Goal: Obtain resource: Download file/media

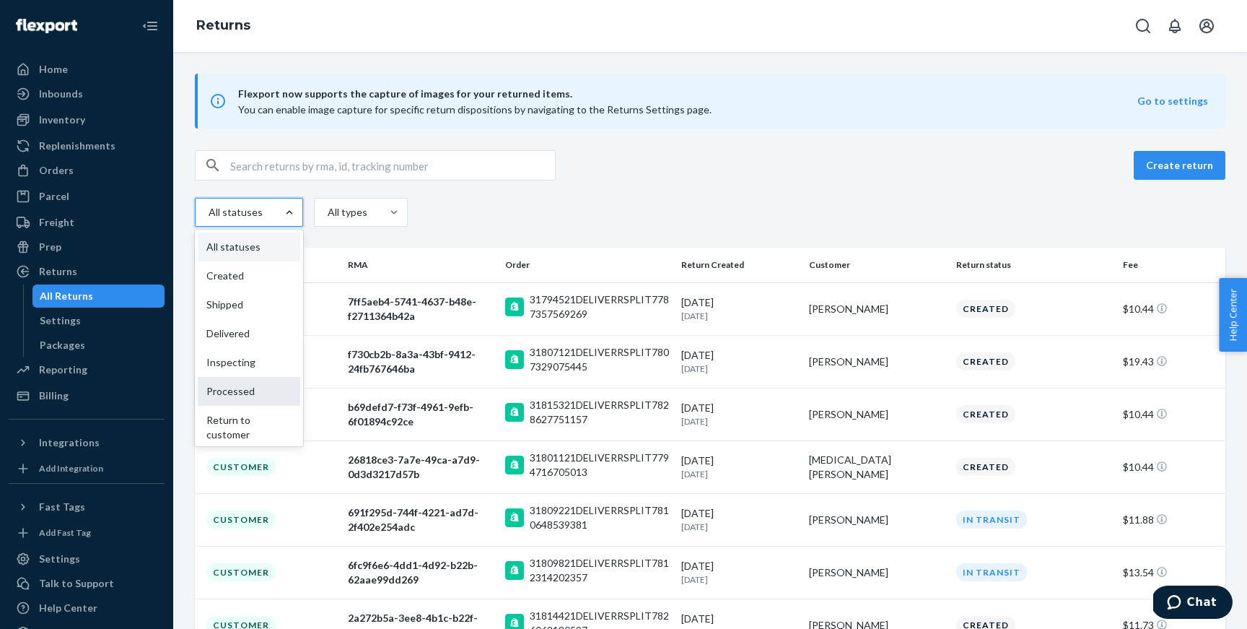
click at [257, 388] on div "Processed" at bounding box center [249, 391] width 102 height 29
click at [191, 212] on input "option Processed focused, 6 of 9. 9 results available. Use Up and Down to choos…" at bounding box center [191, 212] width 0 height 0
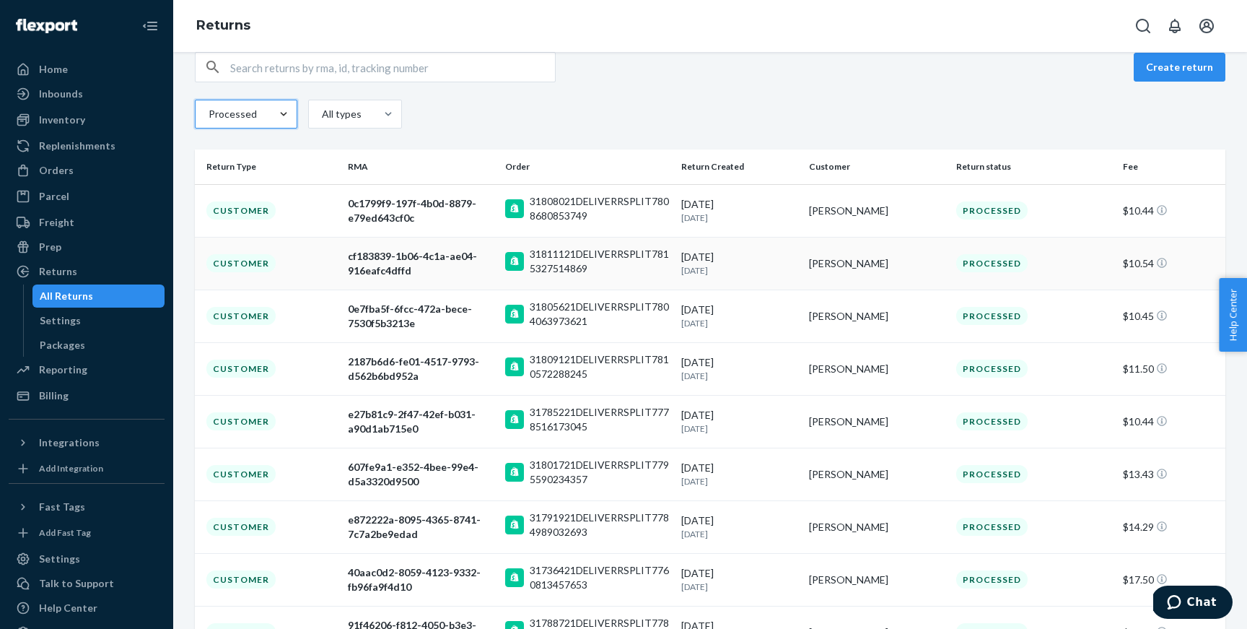
scroll to position [26, 0]
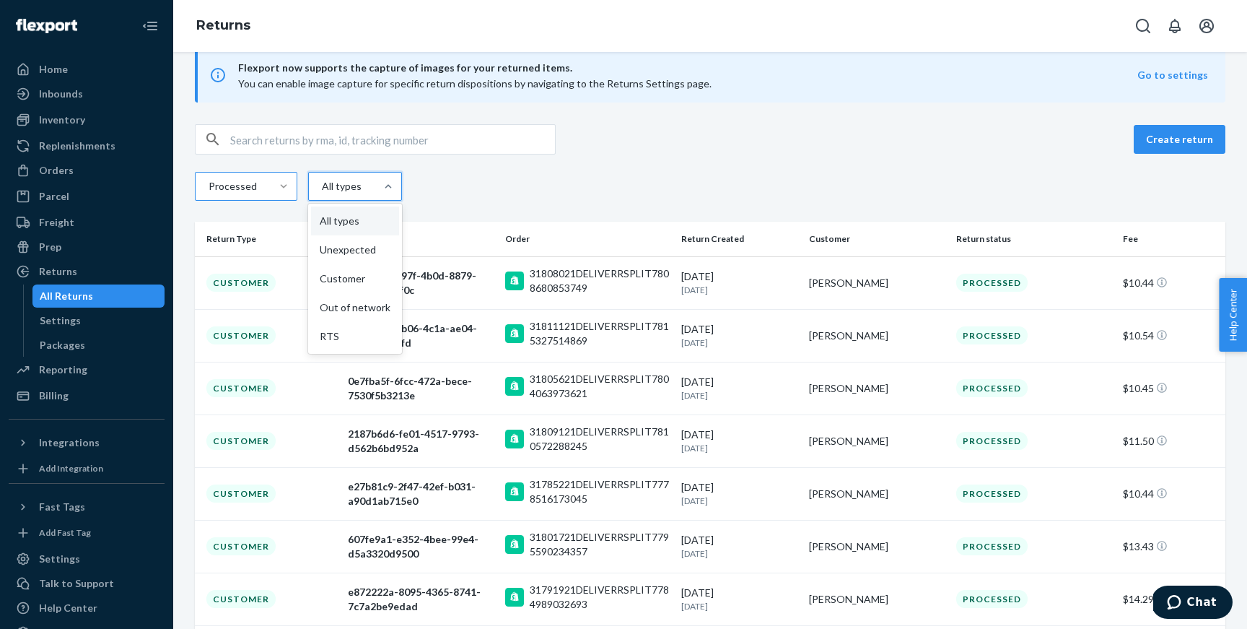
click at [360, 185] on div "All types" at bounding box center [342, 186] width 66 height 26
click at [289, 186] on input "option All types focused, 1 of 5. 5 results available. Use Up and Down to choos…" at bounding box center [289, 186] width 0 height 0
click at [525, 194] on div "Processed All types" at bounding box center [710, 188] width 1031 height 32
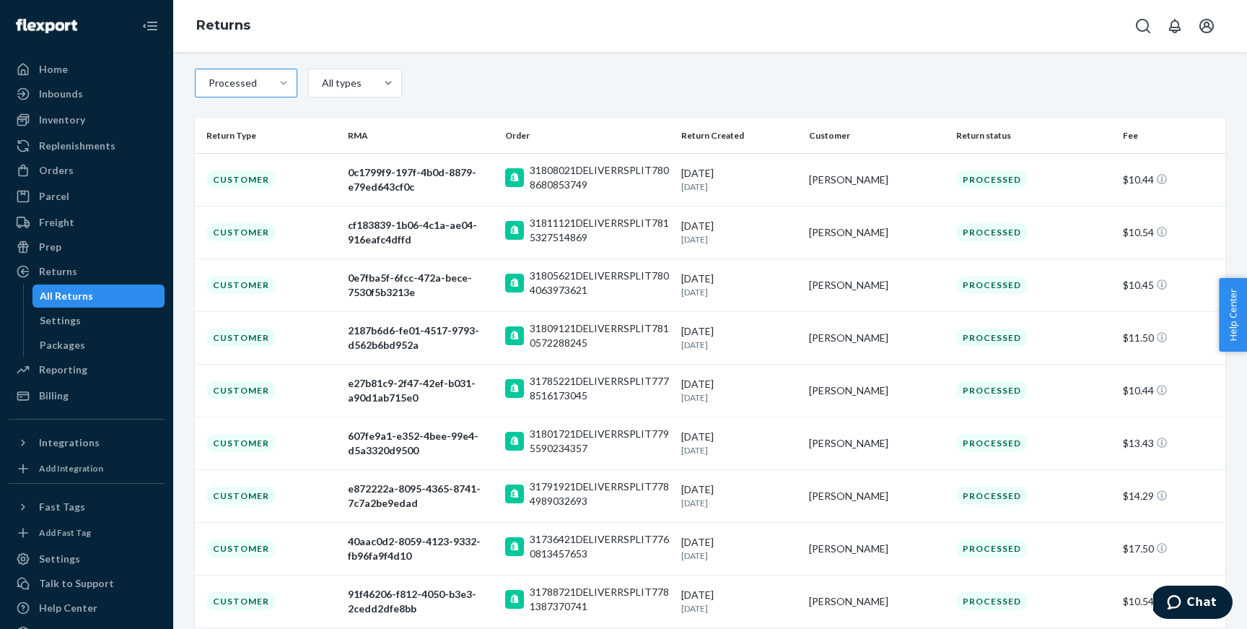
scroll to position [76, 0]
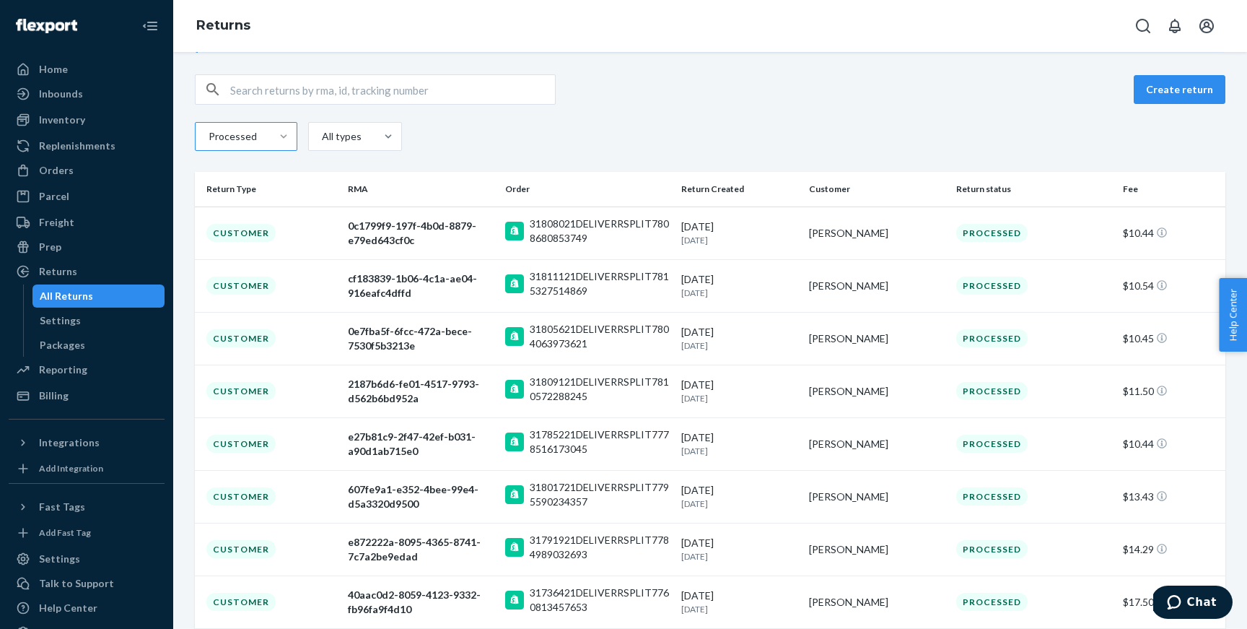
click at [273, 134] on div at bounding box center [284, 136] width 26 height 14
click at [185, 136] on input "Processed" at bounding box center [185, 136] width 0 height 0
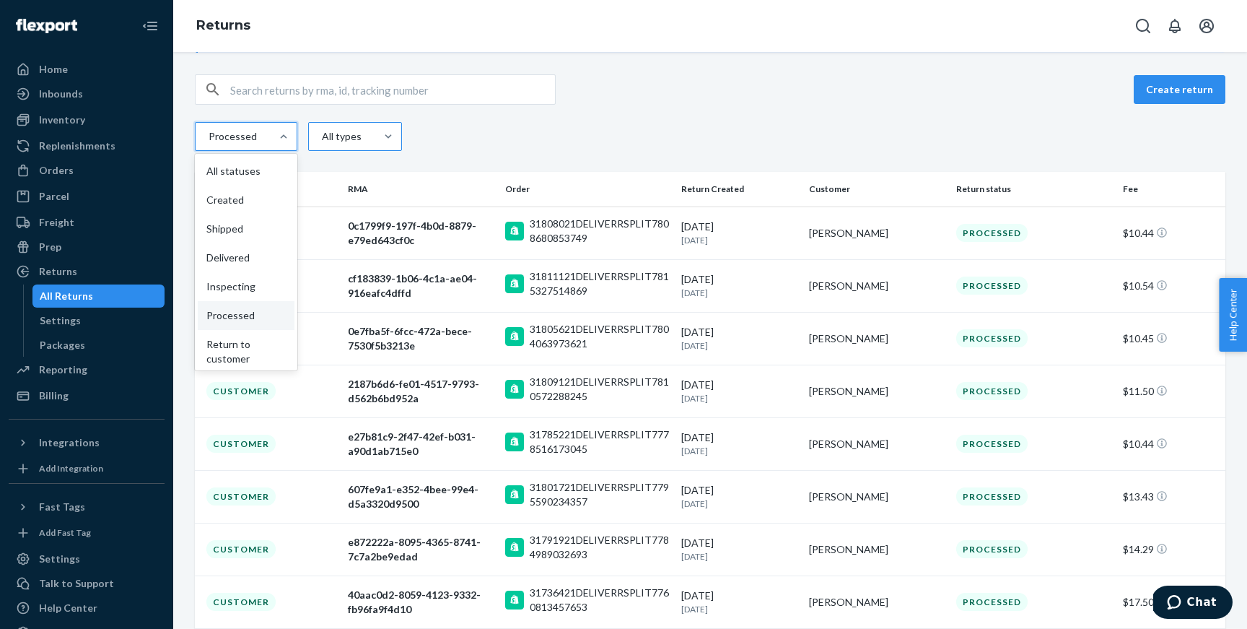
click at [355, 134] on div "All types" at bounding box center [341, 136] width 38 height 14
click at [289, 136] on input "All types" at bounding box center [289, 136] width 0 height 0
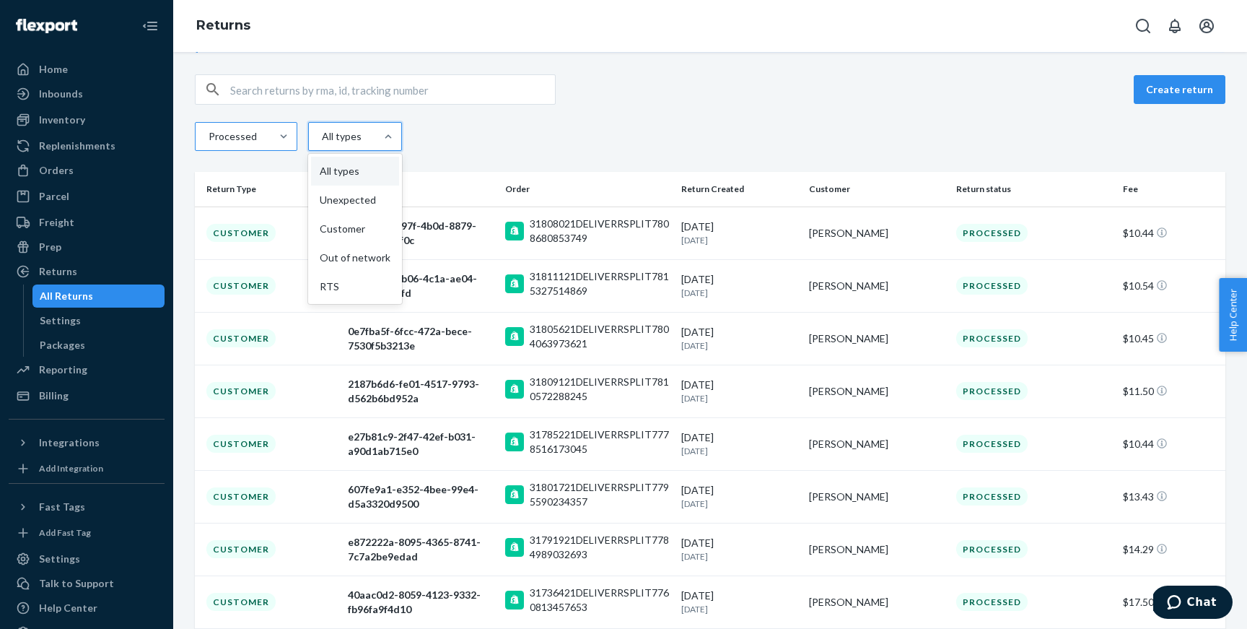
click at [264, 142] on div "Processed" at bounding box center [233, 136] width 75 height 26
click at [185, 136] on input "Processed" at bounding box center [185, 136] width 0 height 0
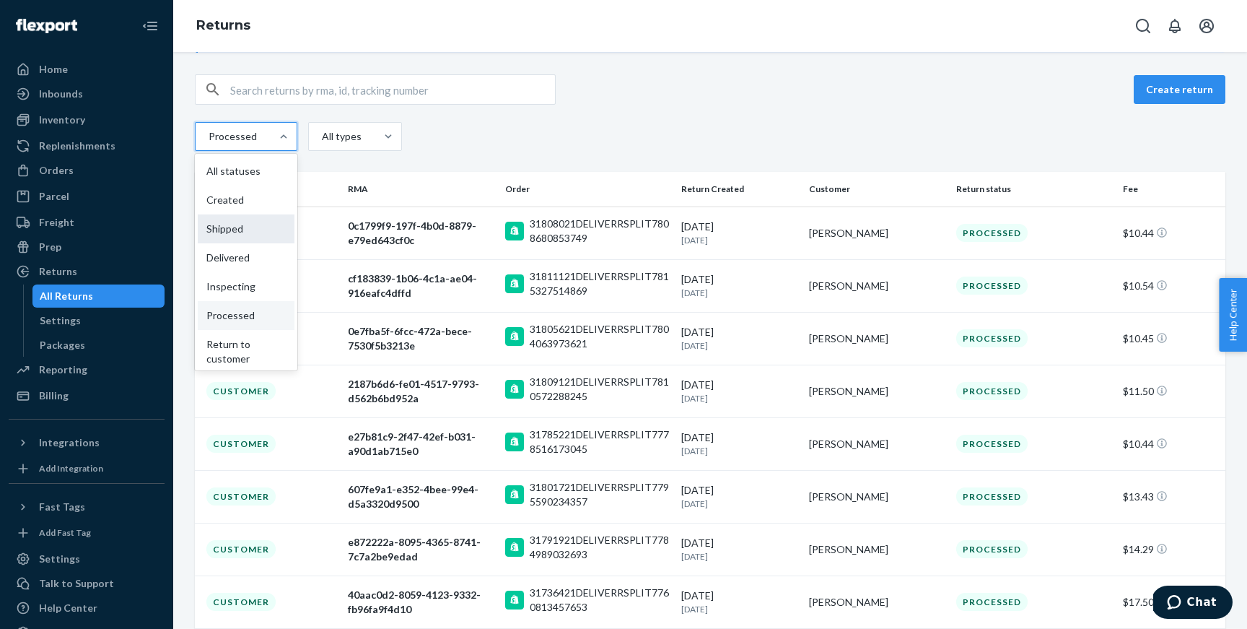
click at [256, 235] on div "Shipped" at bounding box center [246, 228] width 97 height 29
click at [185, 136] on input "option Processed, selected. option Shipped focused, 3 of 9. 9 results available…" at bounding box center [185, 136] width 0 height 0
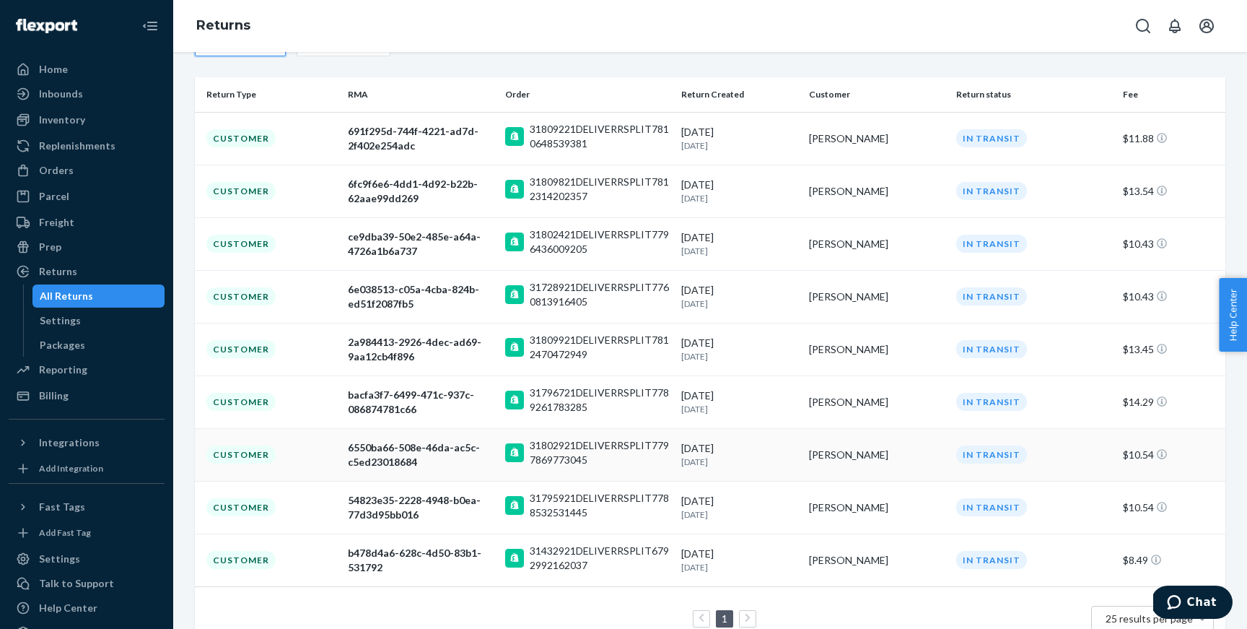
scroll to position [0, 0]
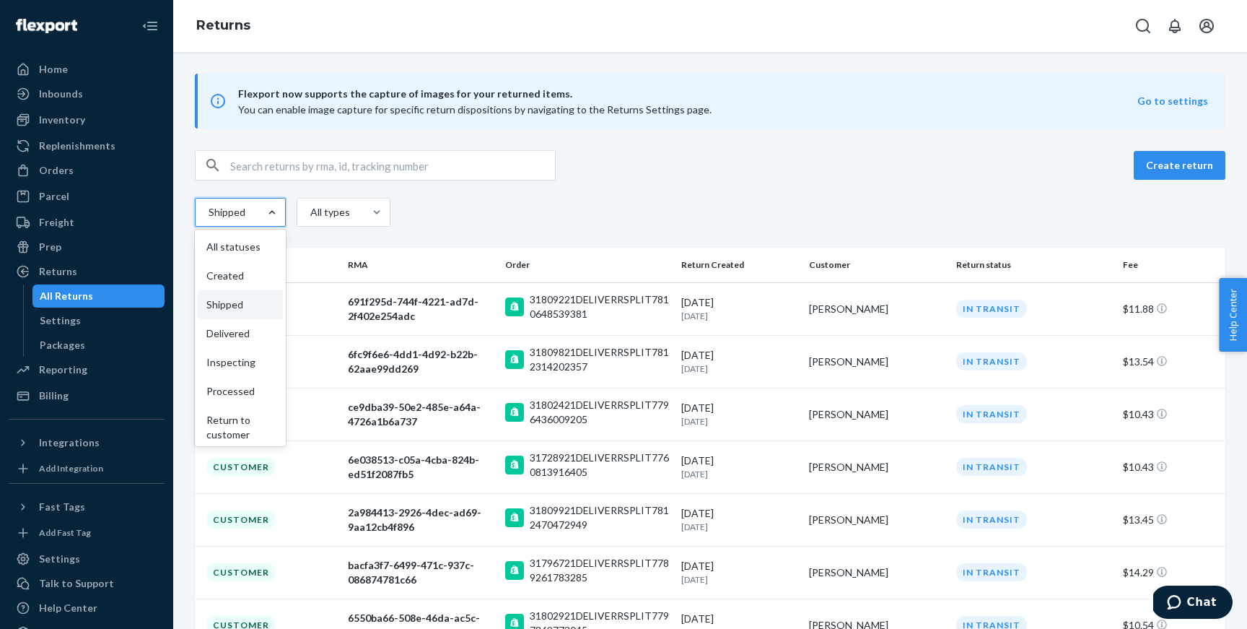
click at [261, 214] on div at bounding box center [272, 212] width 26 height 14
click at [173, 212] on input "option Shipped, selected. option Shipped focused, 3 of 9. 9 results available. …" at bounding box center [173, 212] width 0 height 0
click at [515, 185] on div "Create return Shipped All types" at bounding box center [710, 190] width 1031 height 80
click at [1196, 102] on button "Go to settings" at bounding box center [1173, 101] width 71 height 14
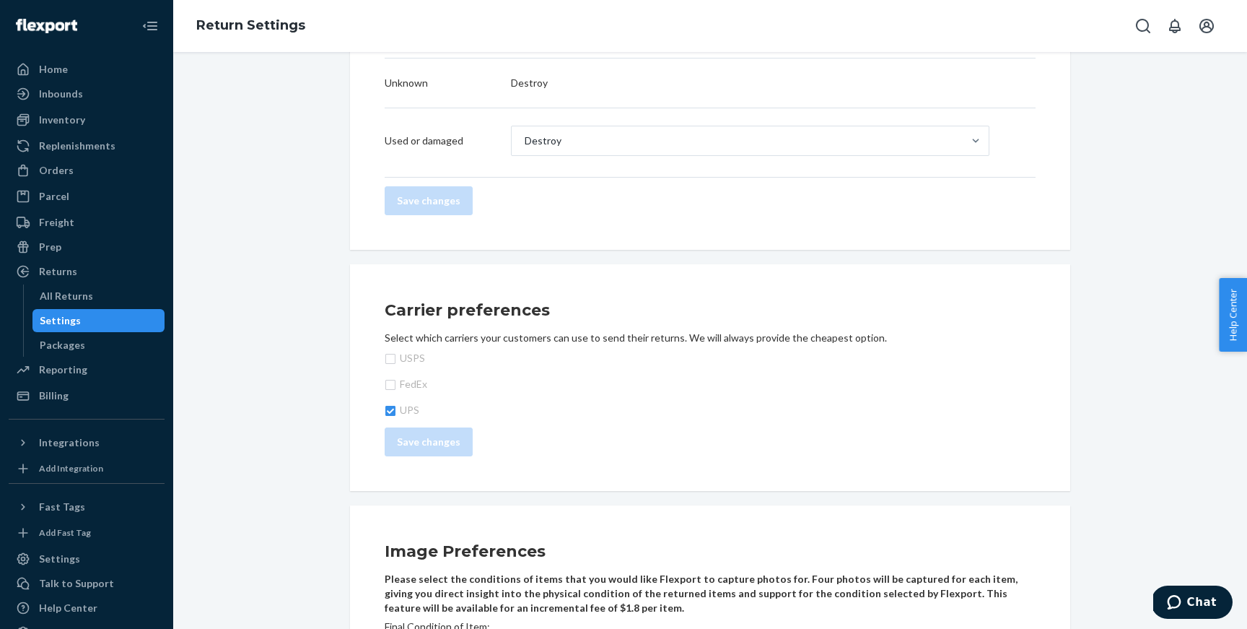
scroll to position [905, 0]
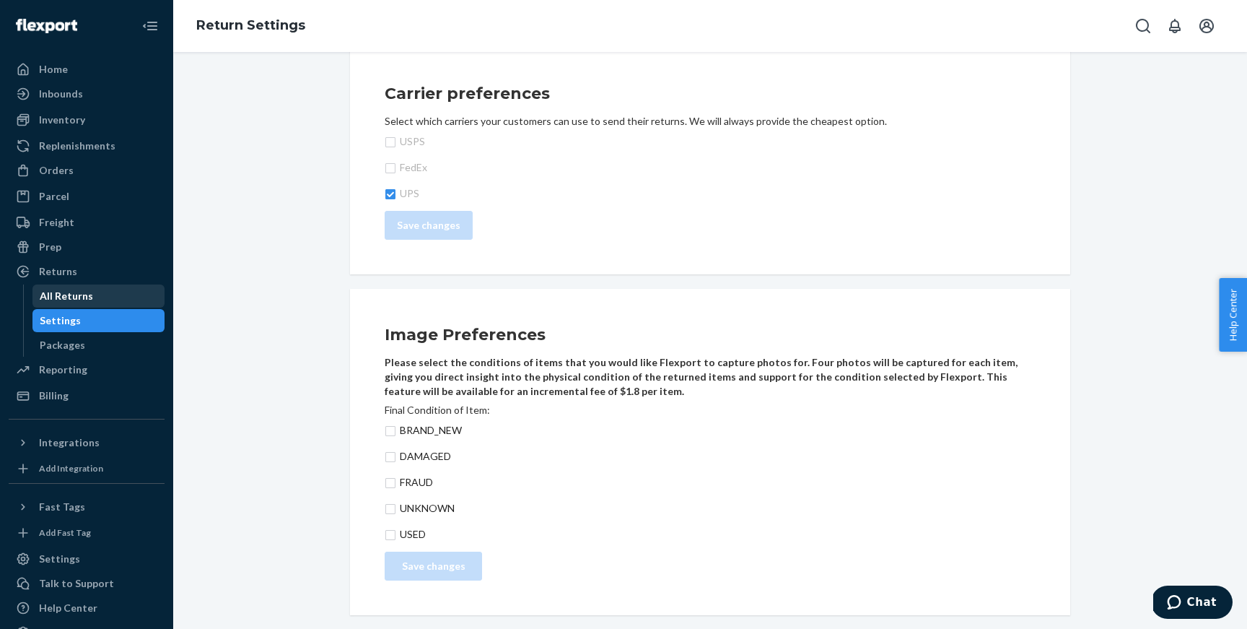
click at [101, 300] on div "All Returns" at bounding box center [99, 296] width 130 height 20
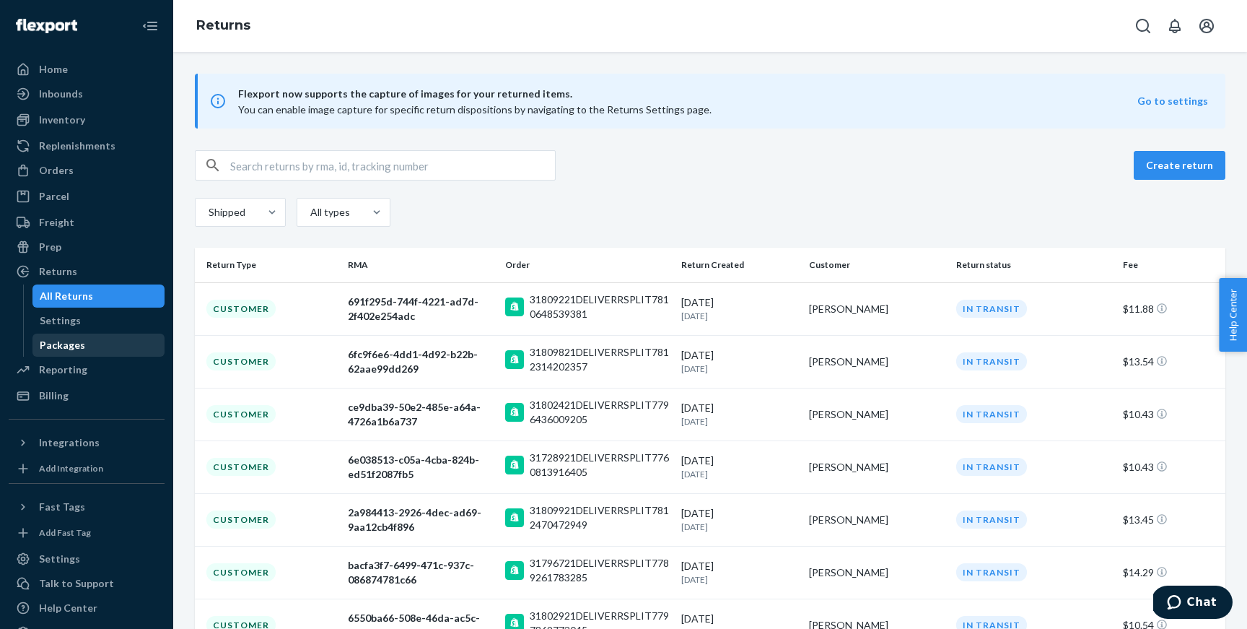
click at [84, 346] on div "Packages" at bounding box center [99, 345] width 130 height 20
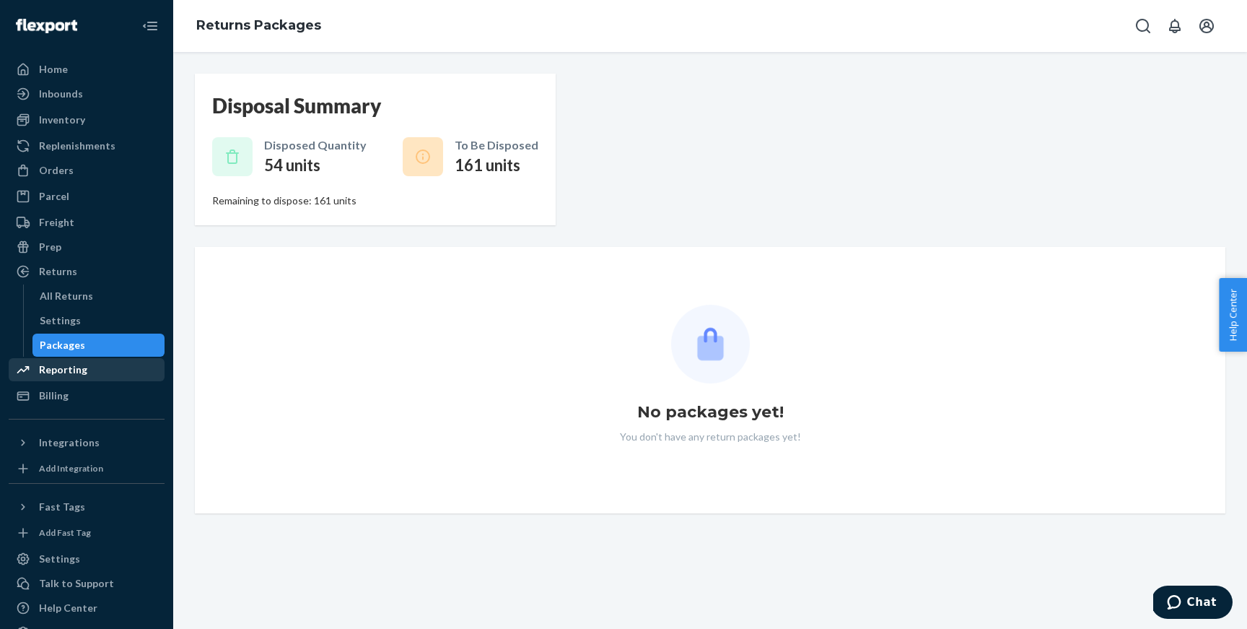
click at [94, 370] on div "Reporting" at bounding box center [86, 369] width 153 height 20
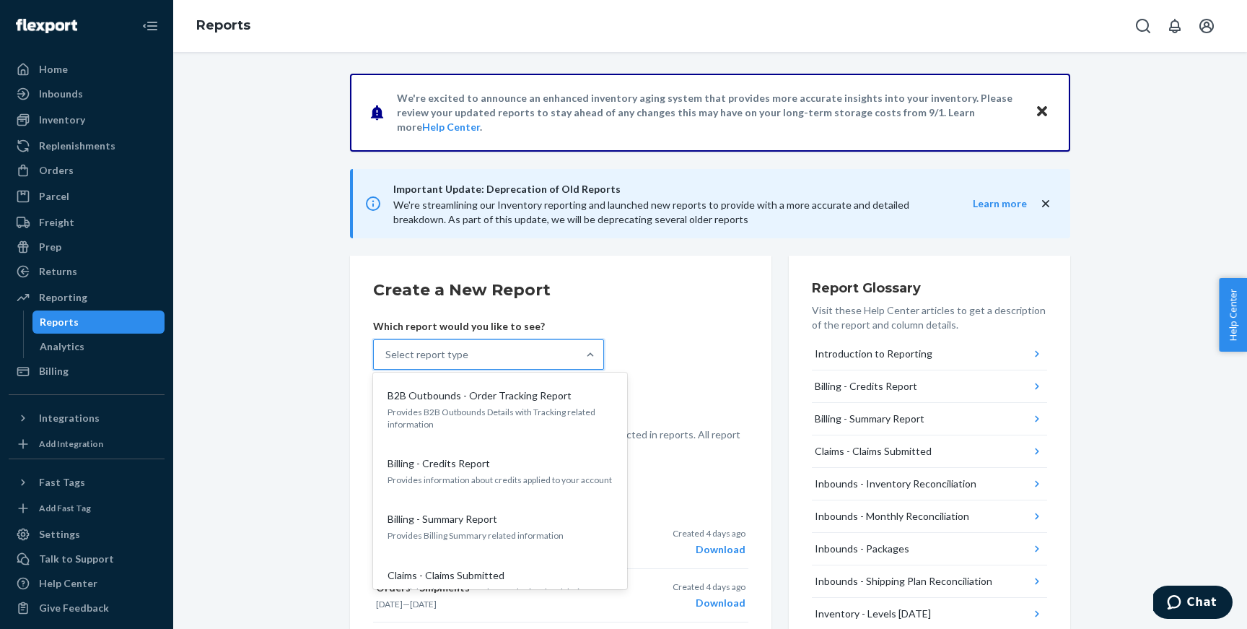
click at [423, 346] on div "Select report type" at bounding box center [476, 354] width 204 height 29
click at [387, 347] on input "option B2B Outbounds - Order Tracking Report focused, 1 of 30. 30 results avail…" at bounding box center [385, 354] width 1 height 14
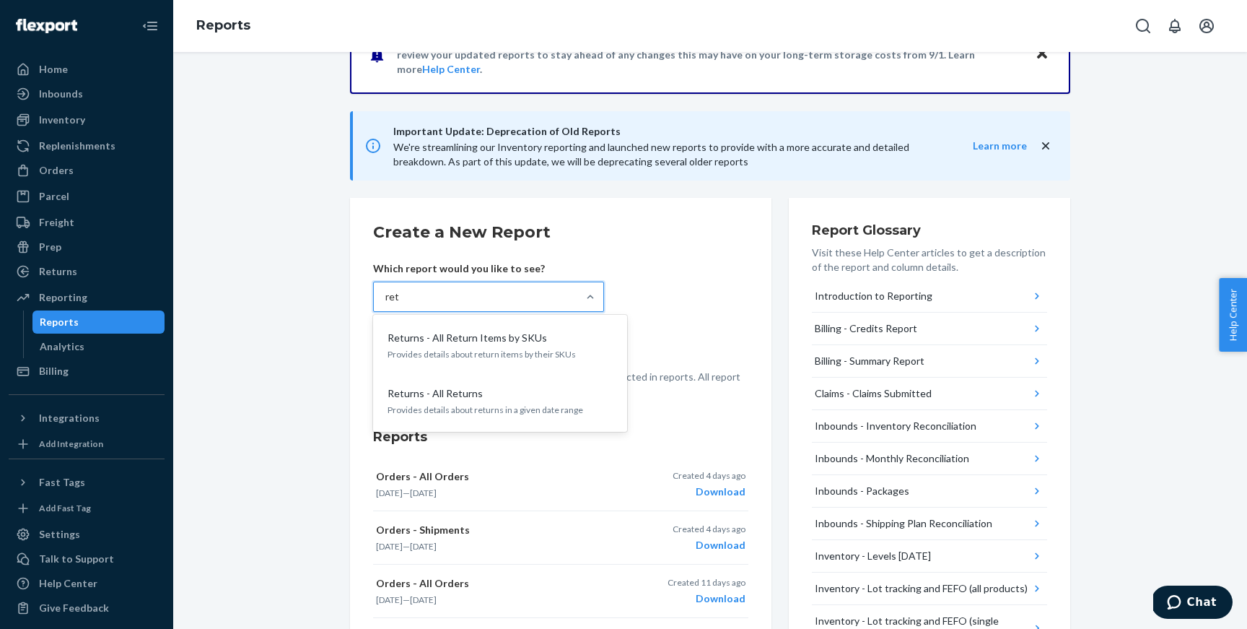
type input "retu"
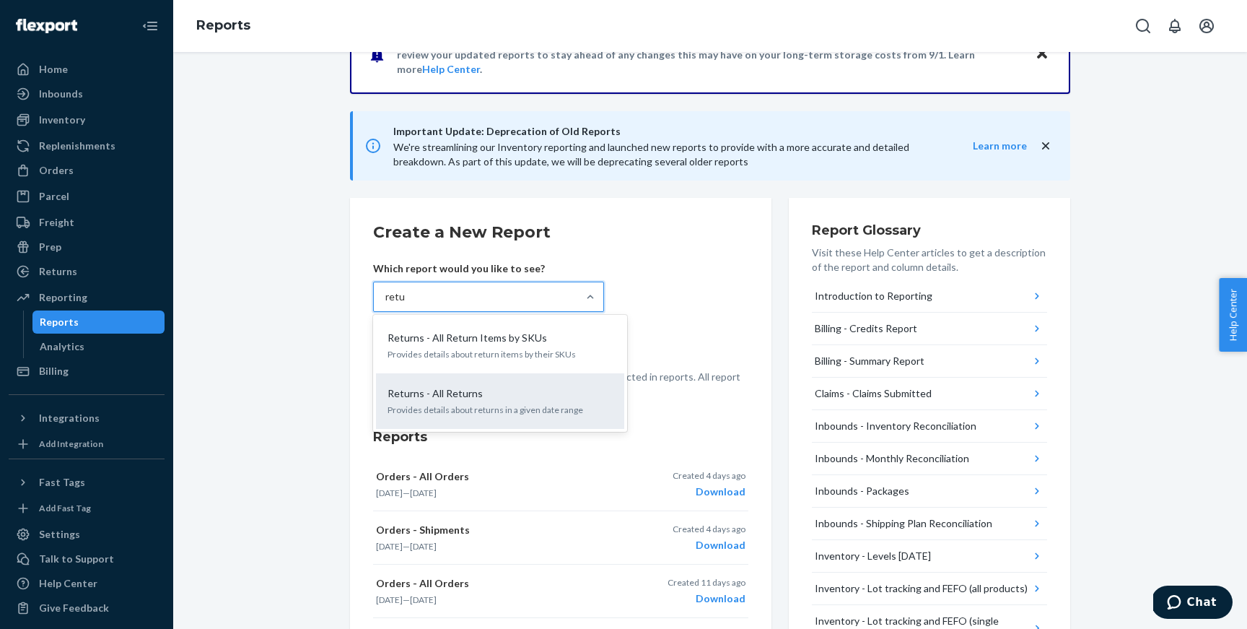
click at [539, 414] on p "Provides details about returns in a given date range" at bounding box center [500, 409] width 225 height 12
click at [406, 304] on input "retu" at bounding box center [395, 296] width 20 height 14
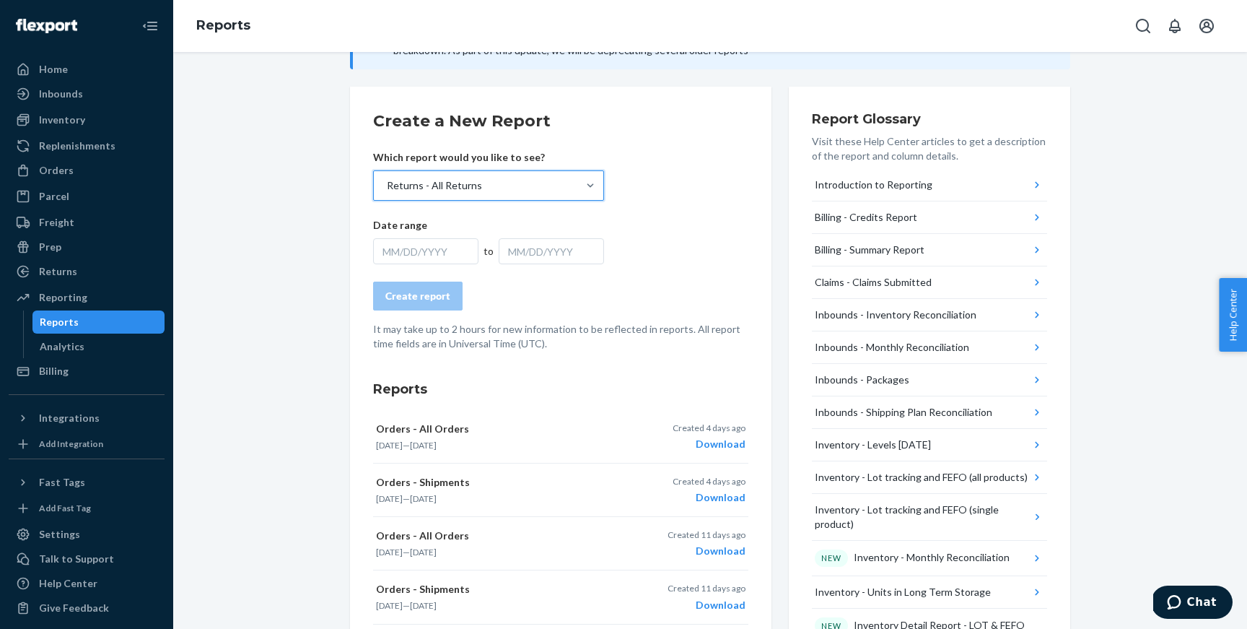
scroll to position [182, 0]
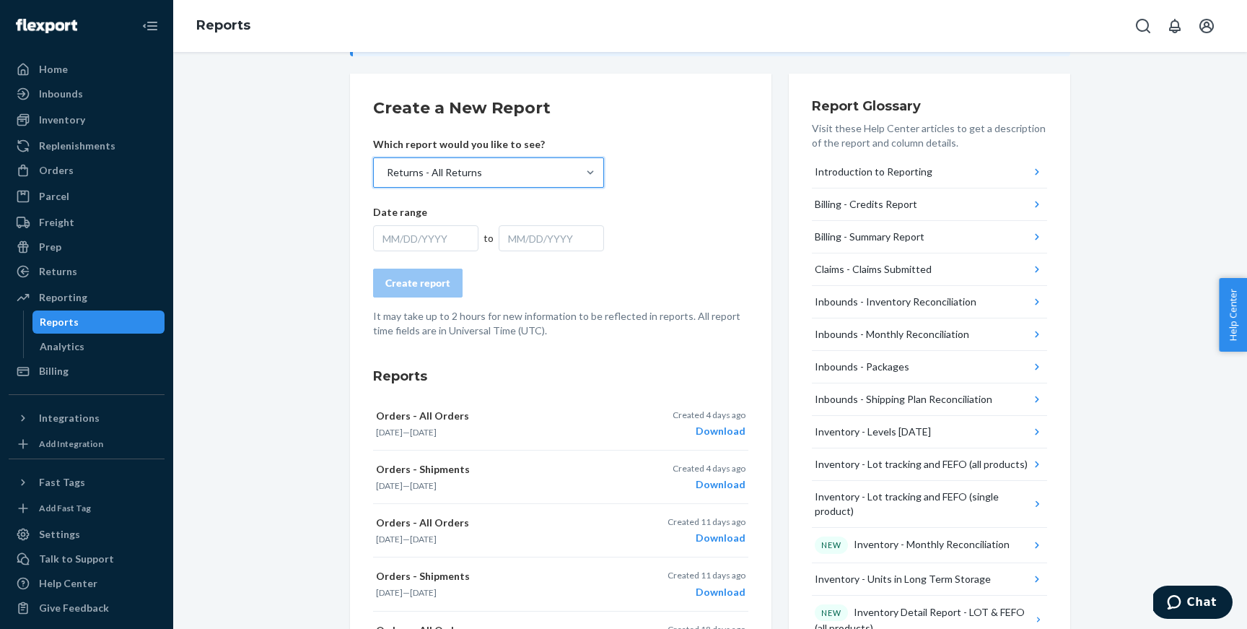
click at [450, 235] on div "MM/DD/YYYY" at bounding box center [425, 238] width 105 height 26
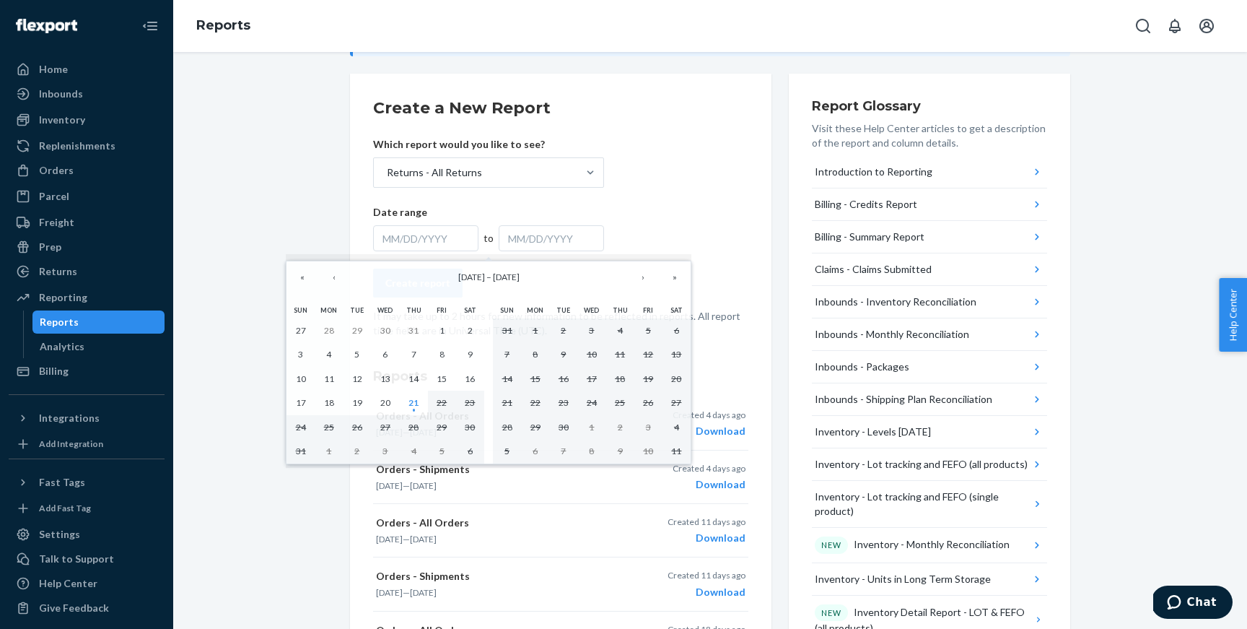
click at [673, 207] on form "Create a New Report Which report would you like to see? Returns - All Returns D…" at bounding box center [560, 217] width 375 height 241
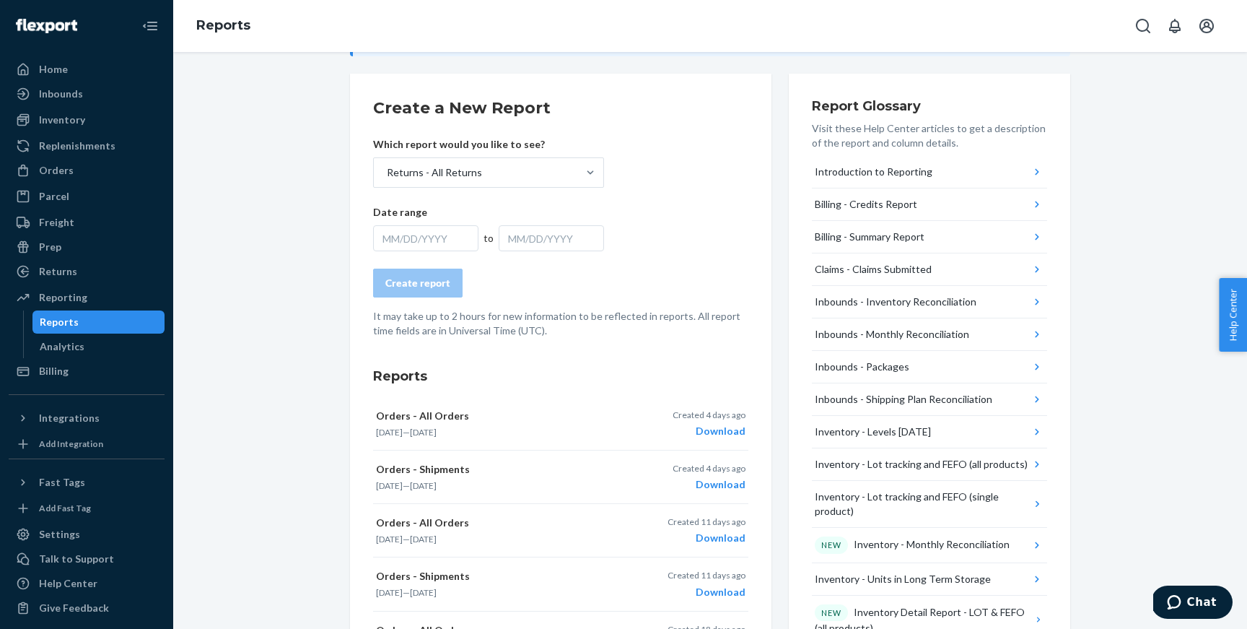
click at [445, 235] on div "MM/DD/YYYY" at bounding box center [425, 238] width 105 height 26
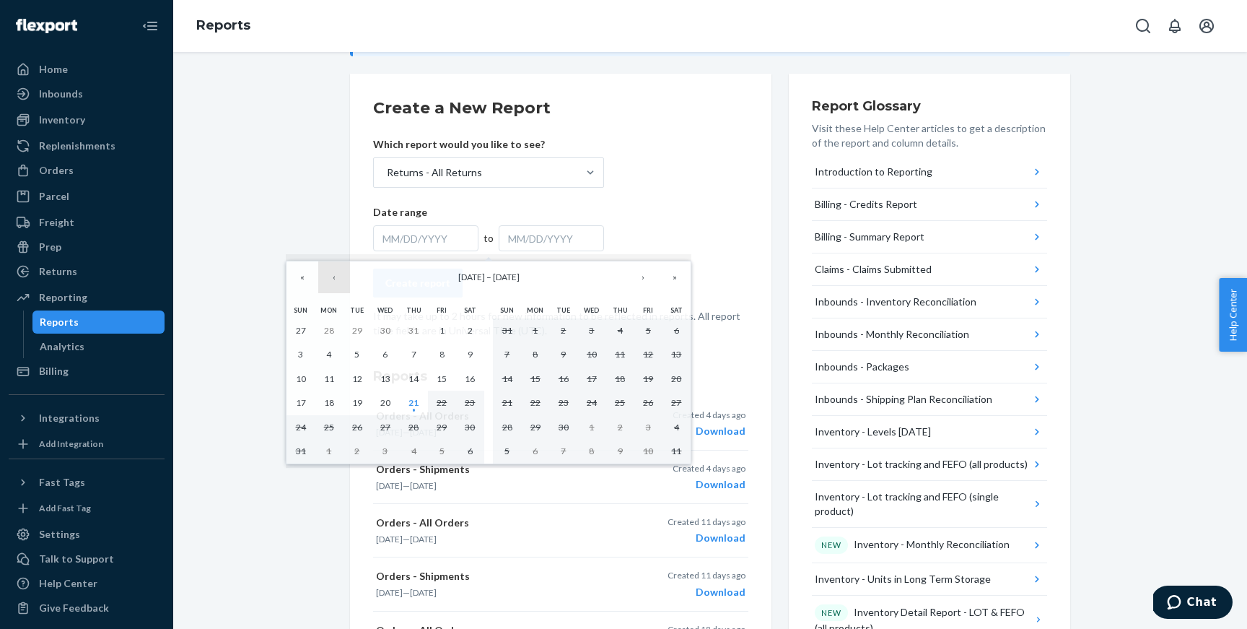
click at [326, 273] on button "‹" at bounding box center [334, 277] width 32 height 32
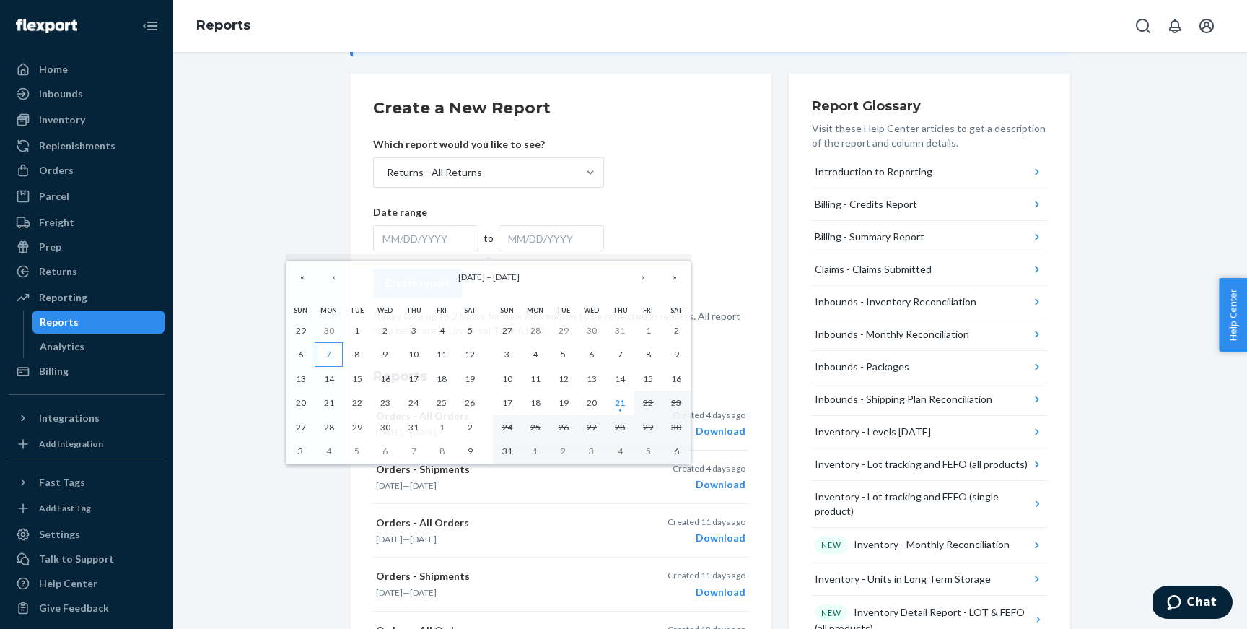
click at [330, 357] on abbr "7" at bounding box center [328, 354] width 5 height 11
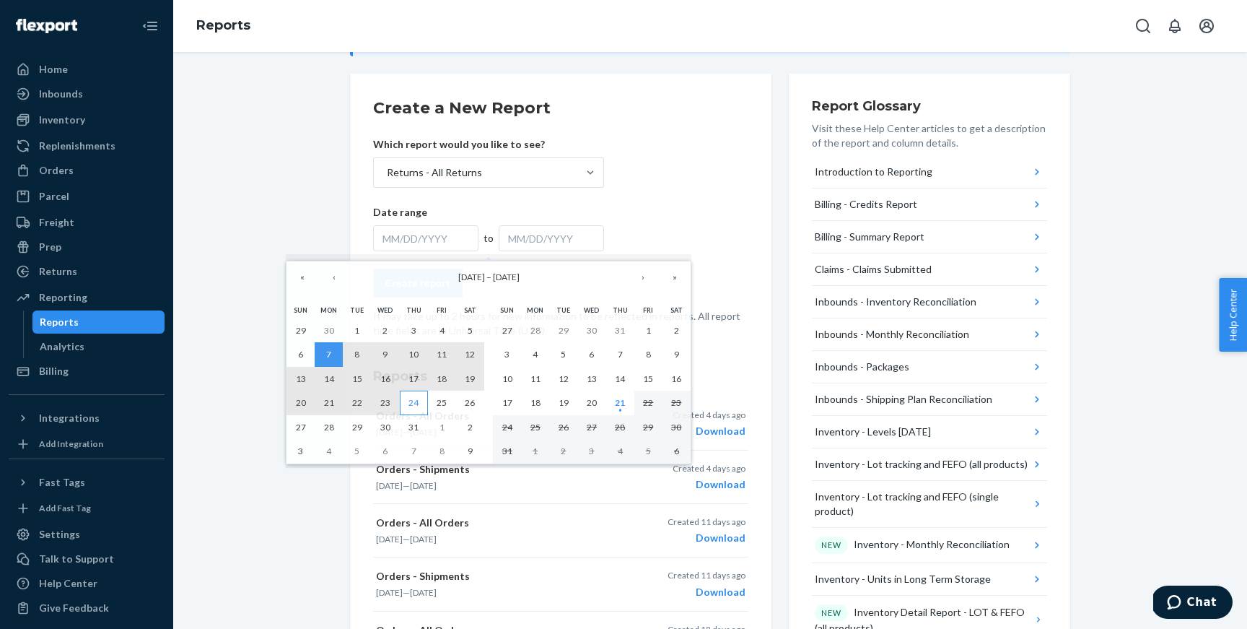
click at [416, 406] on abbr "24" at bounding box center [414, 402] width 10 height 11
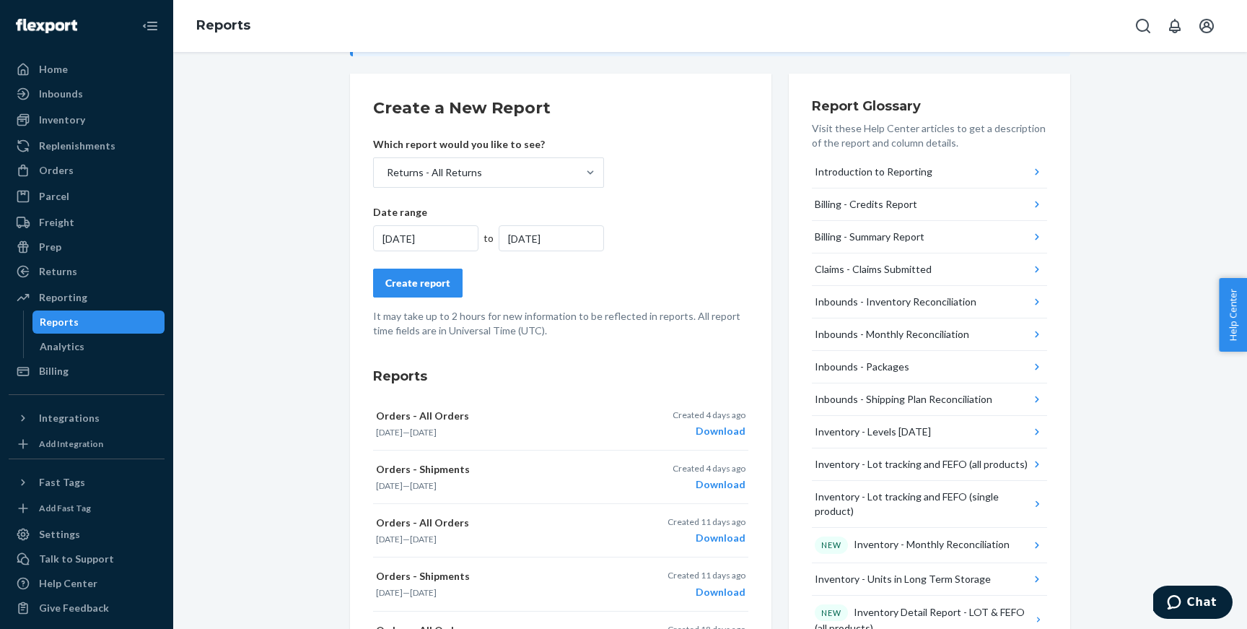
click at [419, 283] on div "Create report" at bounding box center [417, 283] width 65 height 14
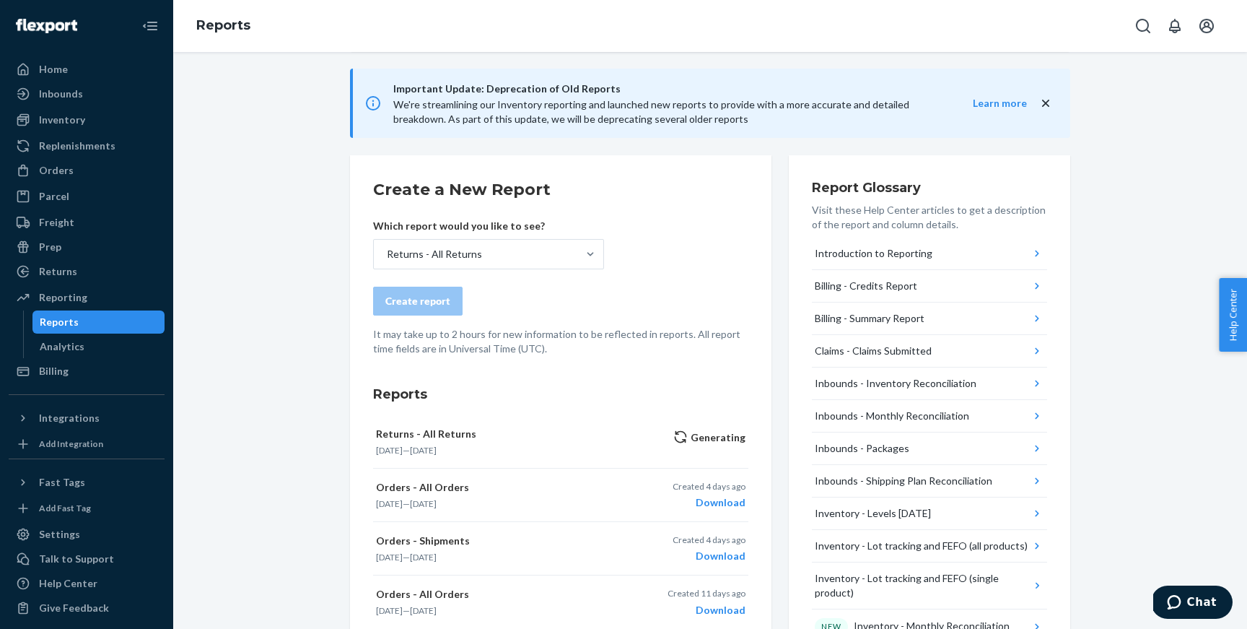
scroll to position [25, 0]
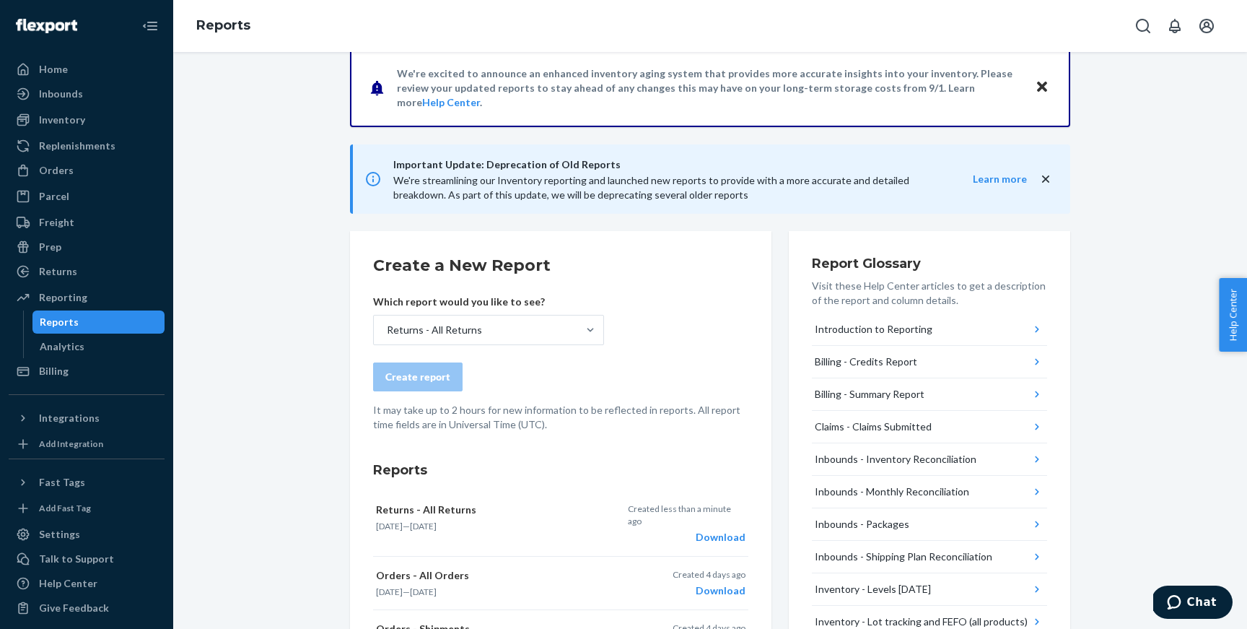
drag, startPoint x: 878, startPoint y: 32, endPoint x: 878, endPoint y: 56, distance: 23.8
click at [878, 32] on div "Reports" at bounding box center [710, 26] width 1074 height 52
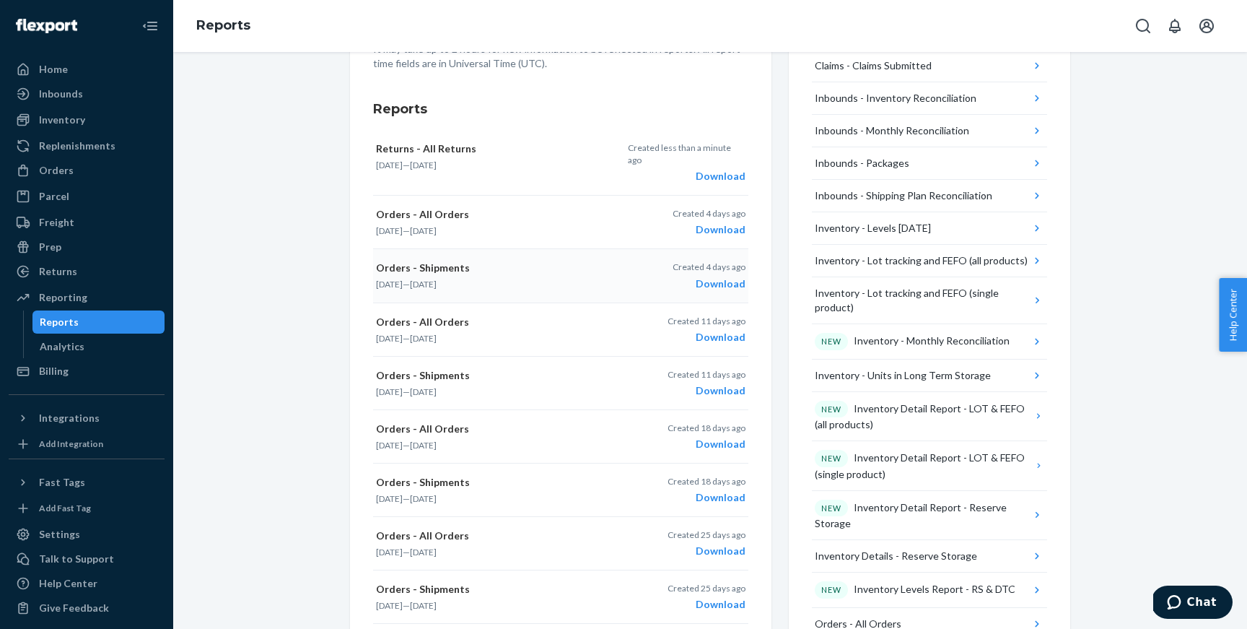
scroll to position [320, 0]
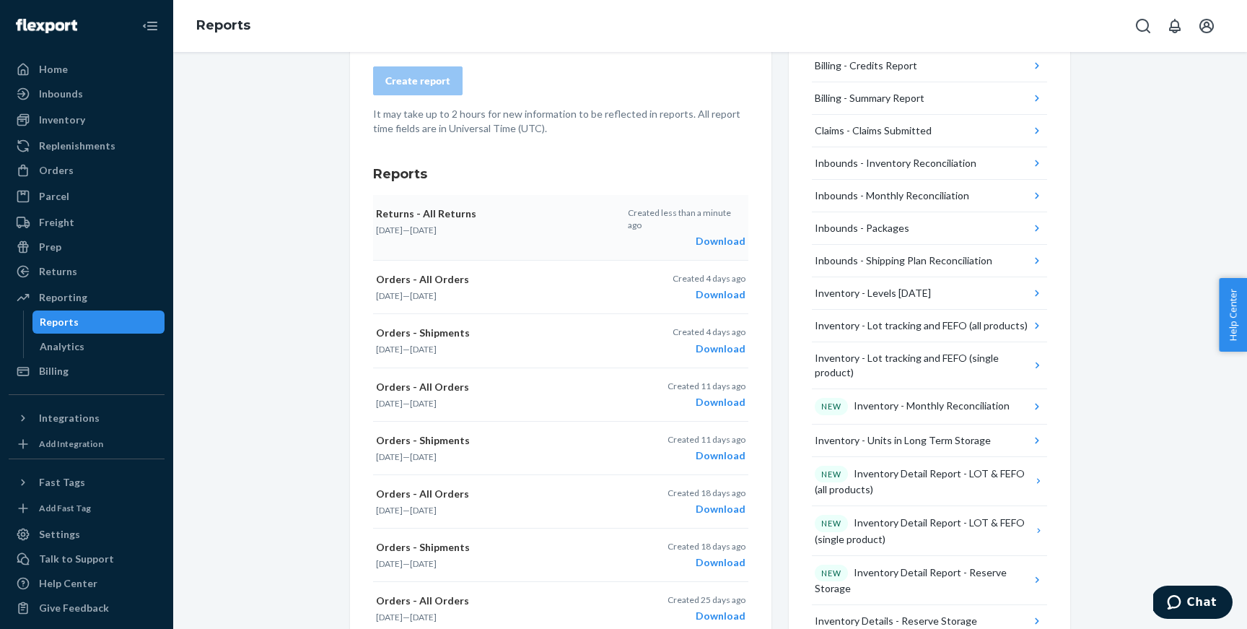
click at [716, 234] on div "Download" at bounding box center [687, 241] width 118 height 14
click at [440, 214] on p "Returns - All Returns" at bounding box center [497, 213] width 243 height 14
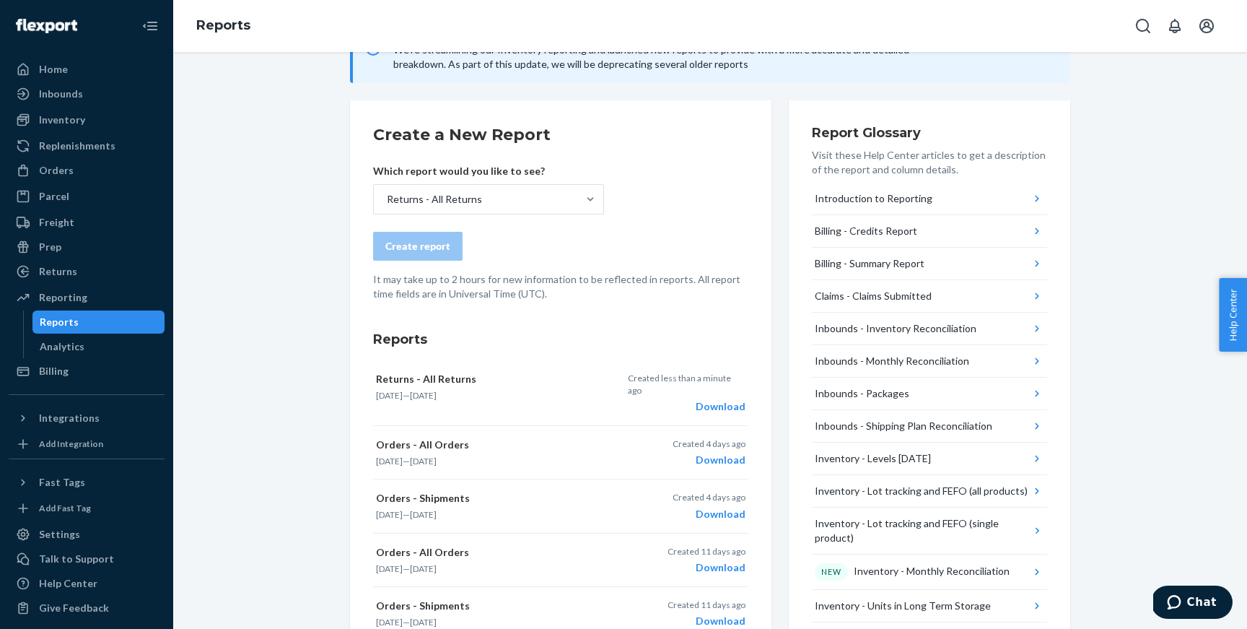
scroll to position [0, 0]
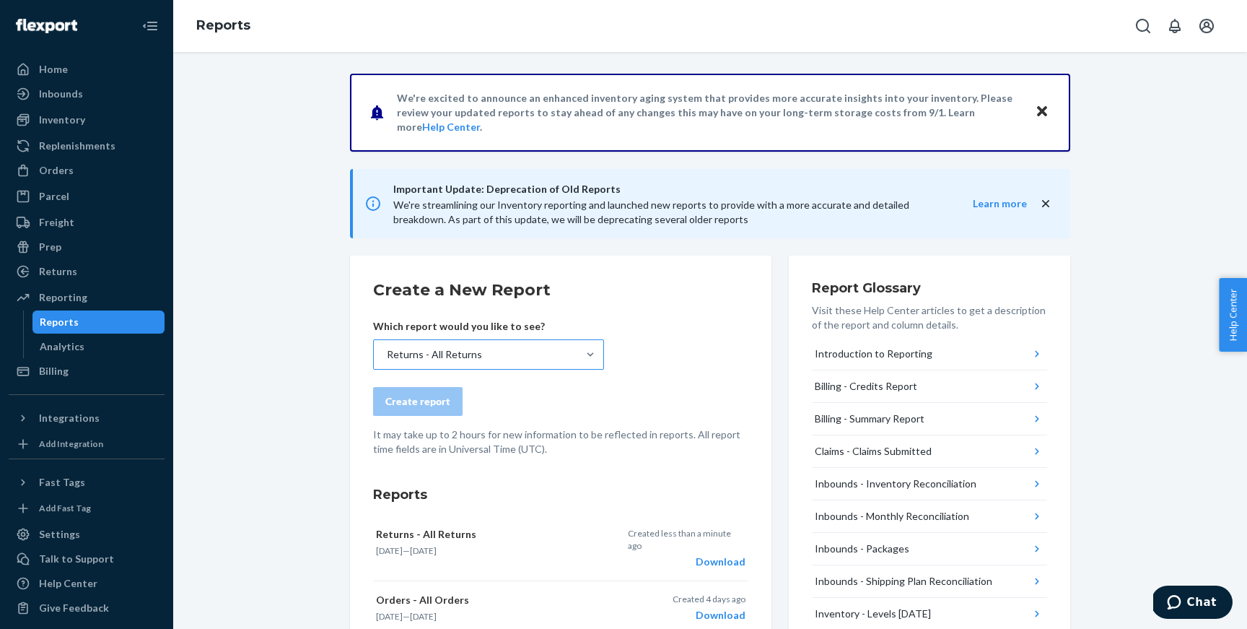
click at [517, 353] on div "Returns - All Returns" at bounding box center [476, 354] width 204 height 29
click at [387, 353] on input "Returns - All Returns" at bounding box center [385, 354] width 1 height 14
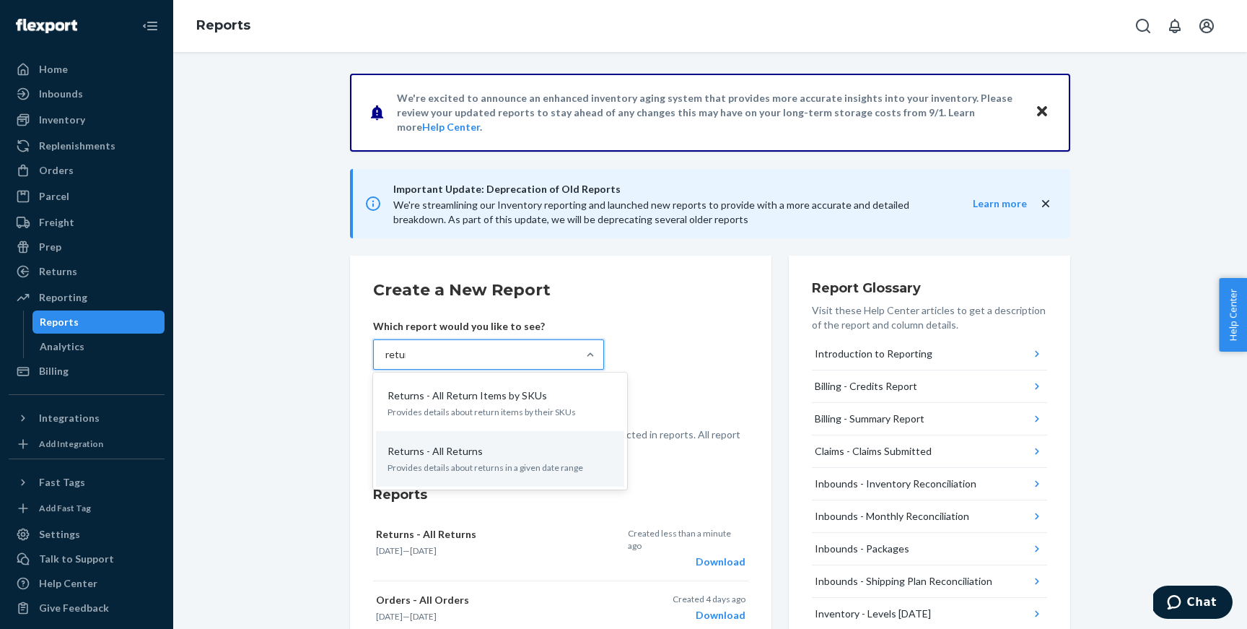
type input "return"
click at [487, 447] on div "Returns - All Returns" at bounding box center [497, 451] width 231 height 14
click at [415, 362] on input "return" at bounding box center [400, 354] width 30 height 14
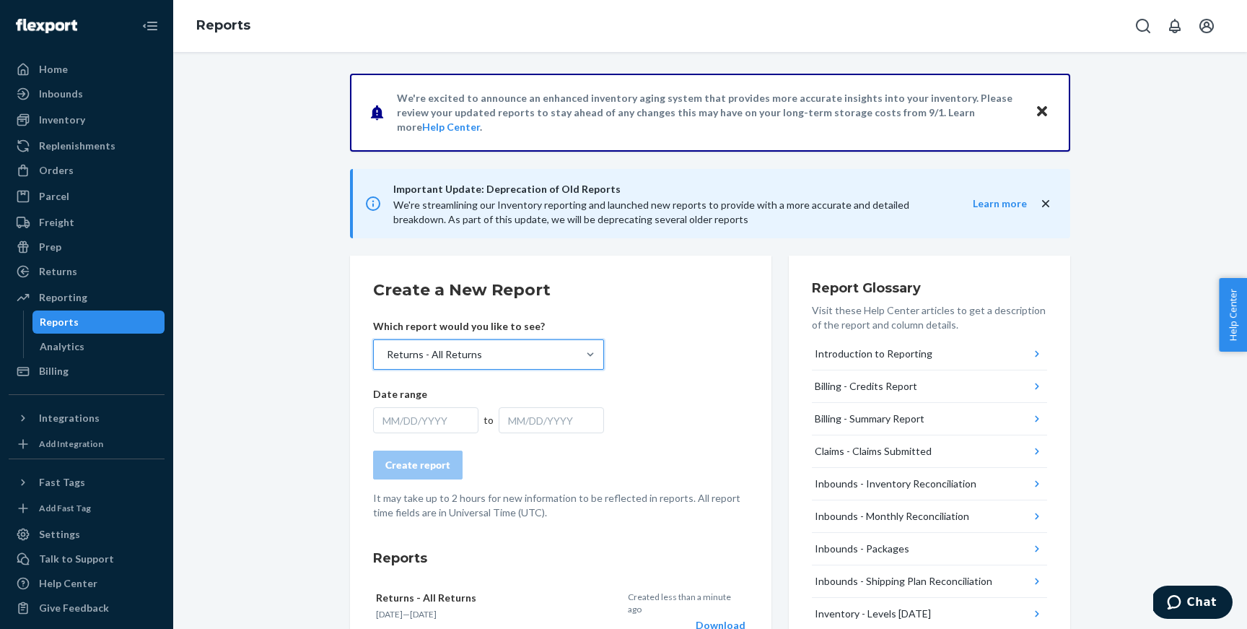
scroll to position [53, 0]
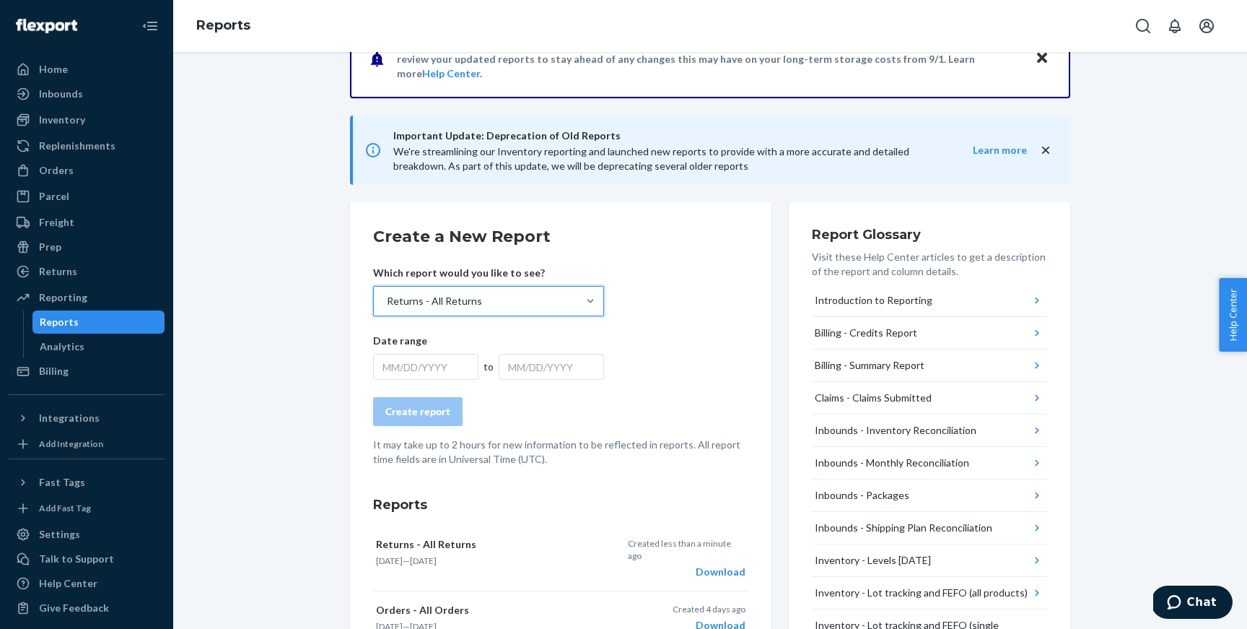
click at [424, 372] on div "MM/DD/YYYY" at bounding box center [425, 367] width 105 height 26
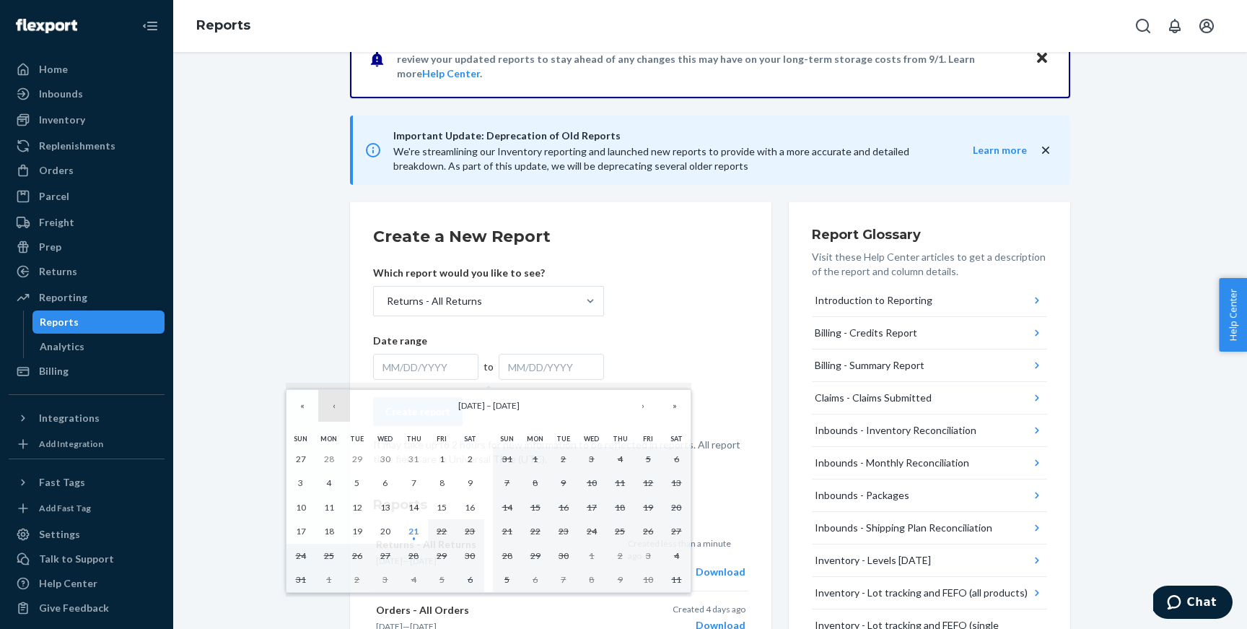
click at [331, 409] on button "‹" at bounding box center [334, 406] width 32 height 32
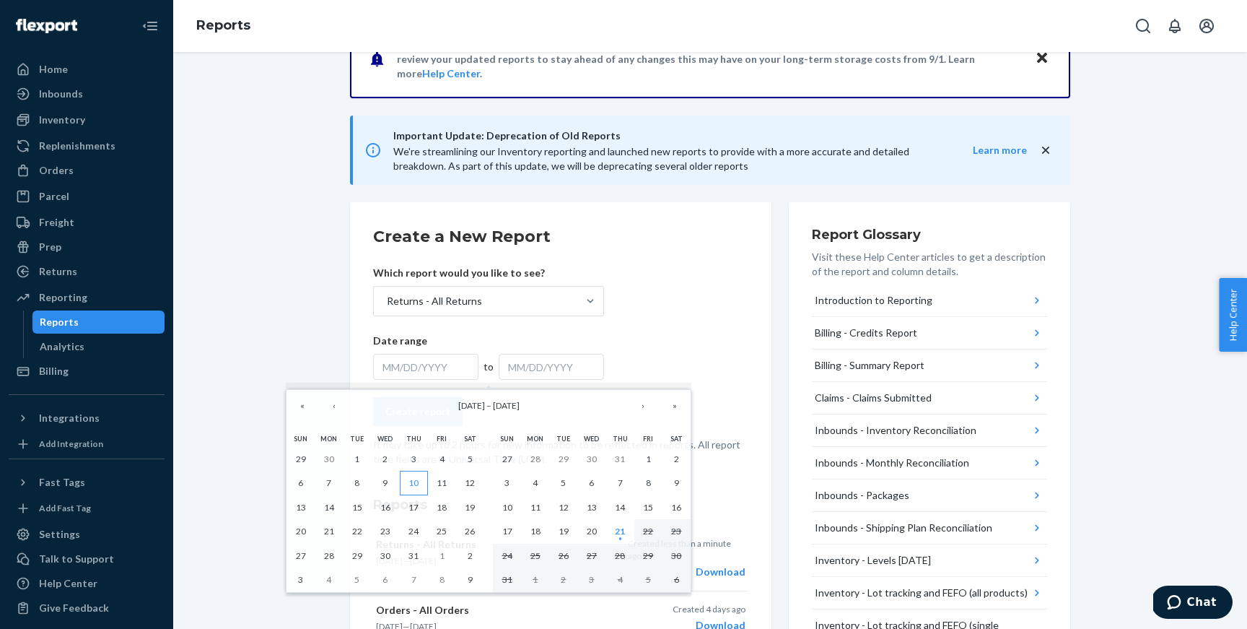
click at [411, 479] on abbr "10" at bounding box center [414, 482] width 10 height 11
click at [411, 523] on button "24" at bounding box center [414, 531] width 28 height 25
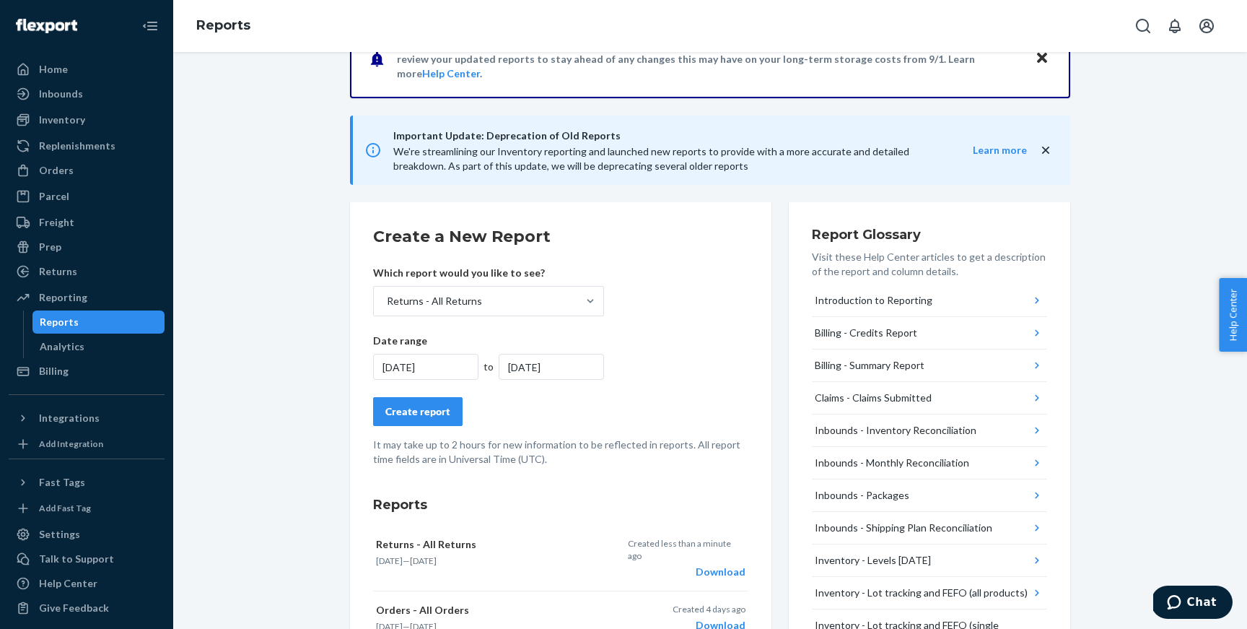
click at [428, 414] on div "Create report" at bounding box center [417, 411] width 65 height 14
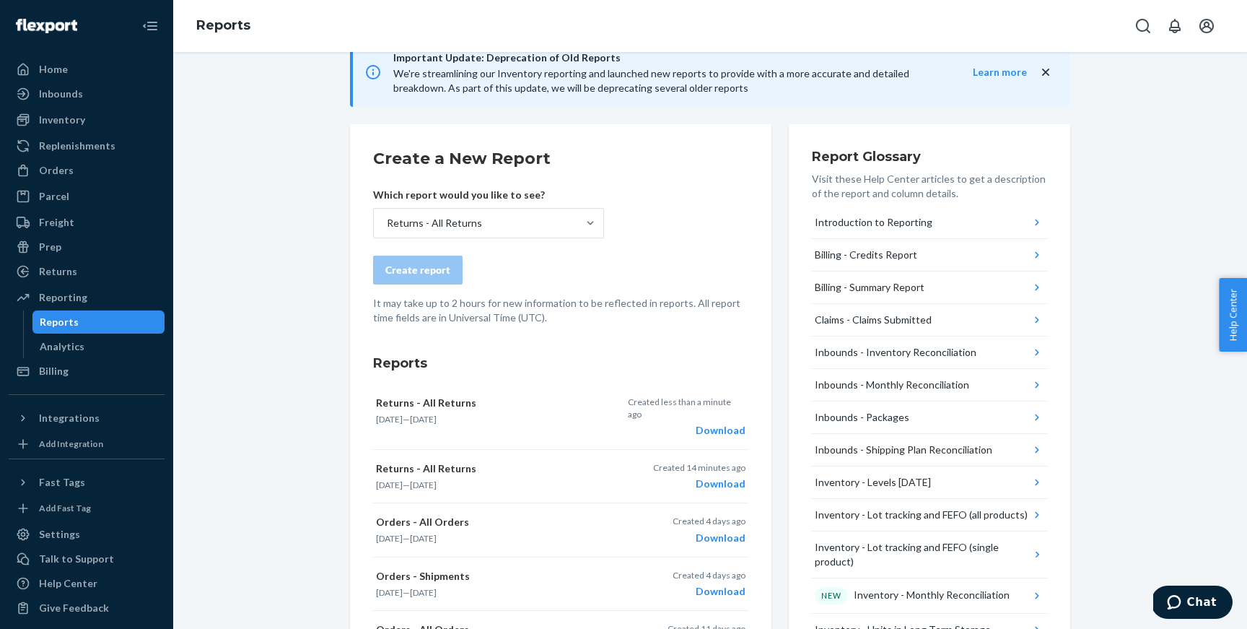
scroll to position [139, 0]
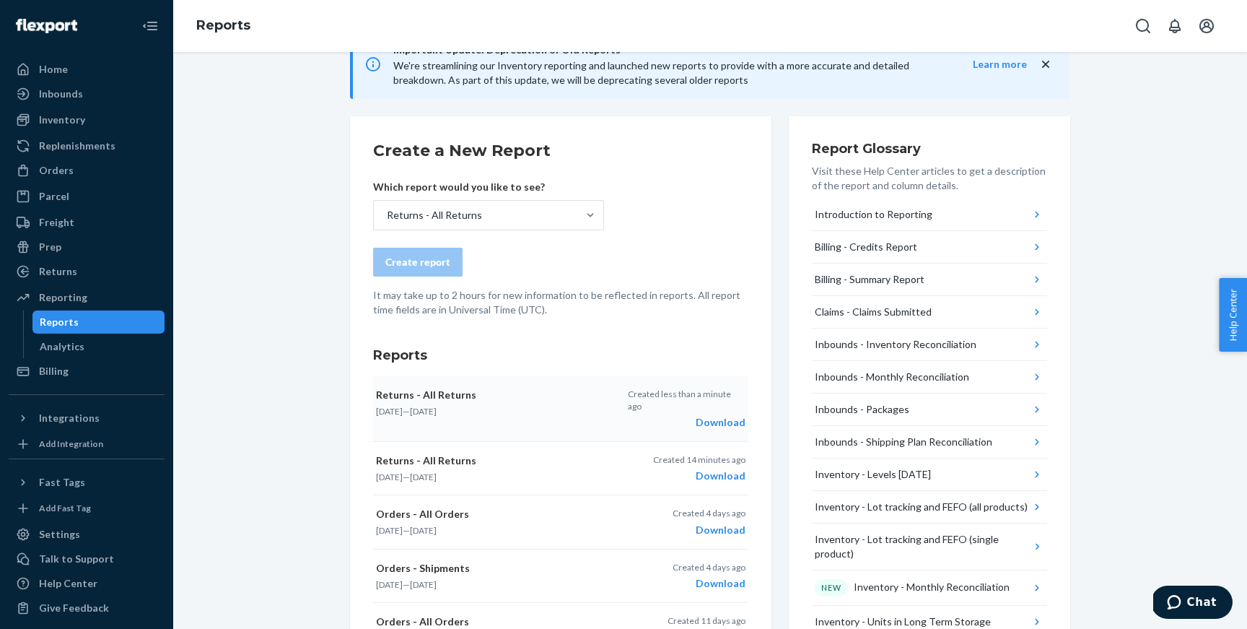
click at [715, 415] on div "Download" at bounding box center [687, 422] width 118 height 14
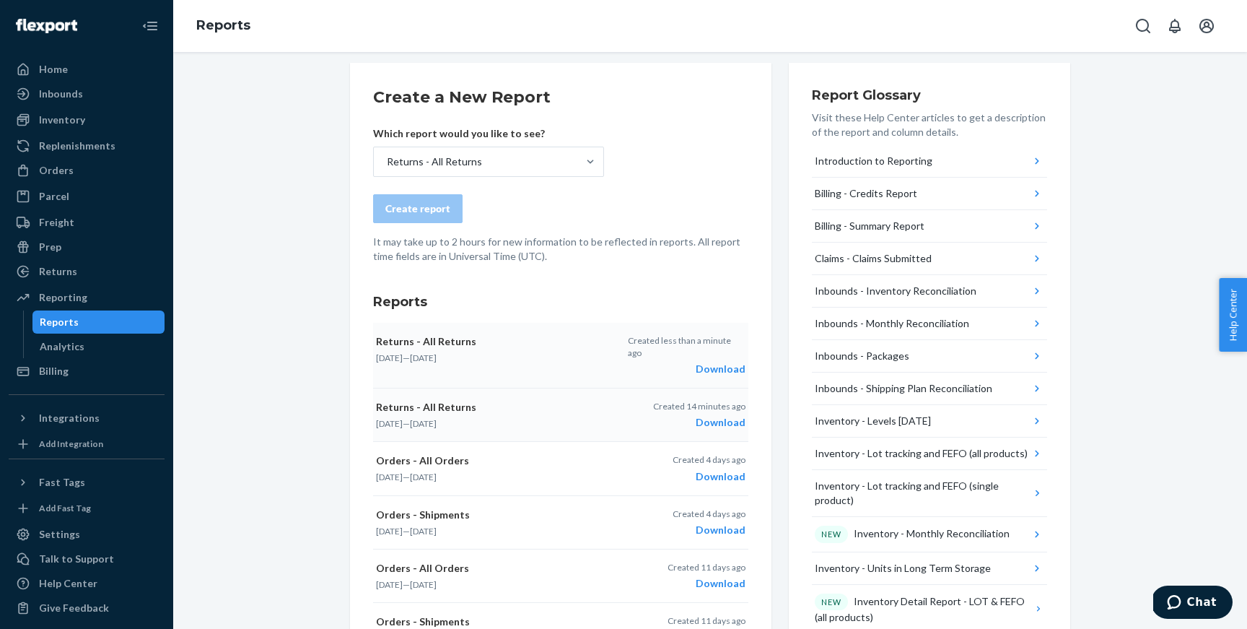
scroll to position [186, 0]
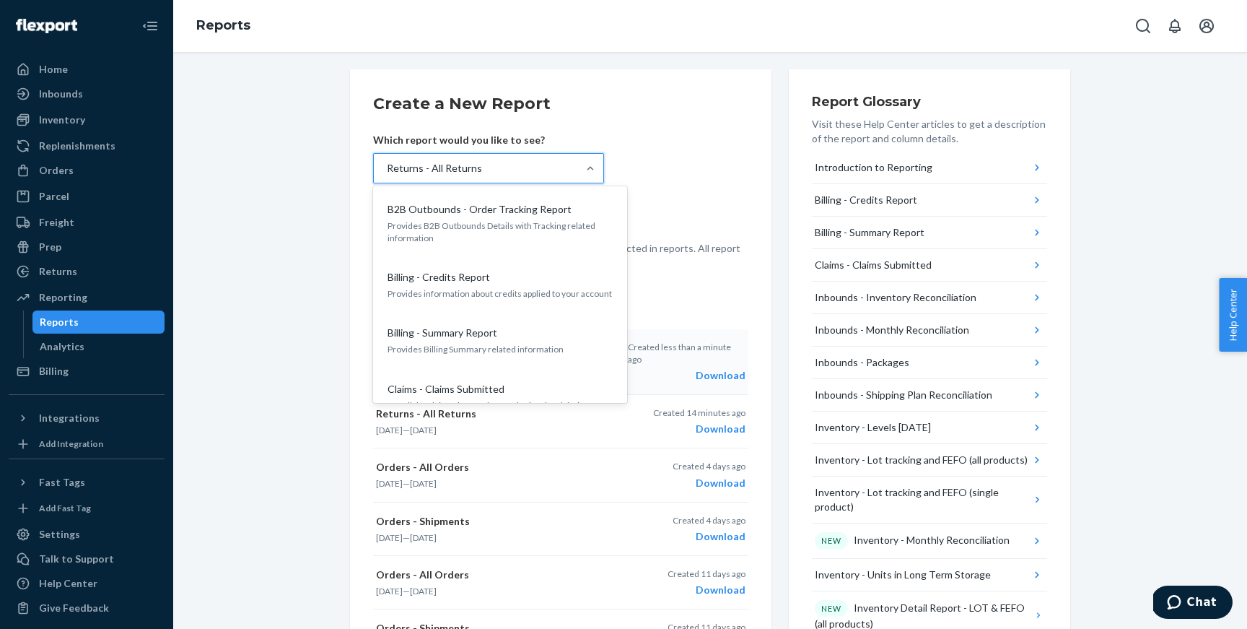
click at [500, 167] on div "Returns - All Returns" at bounding box center [476, 168] width 204 height 29
click at [387, 167] on input "option Returns - All Returns, selected. option B2B Outbounds - Order Tracking R…" at bounding box center [385, 168] width 1 height 14
click at [665, 162] on form "Create a New Report Which report would you like to see? option Returns - All Re…" at bounding box center [560, 181] width 375 height 178
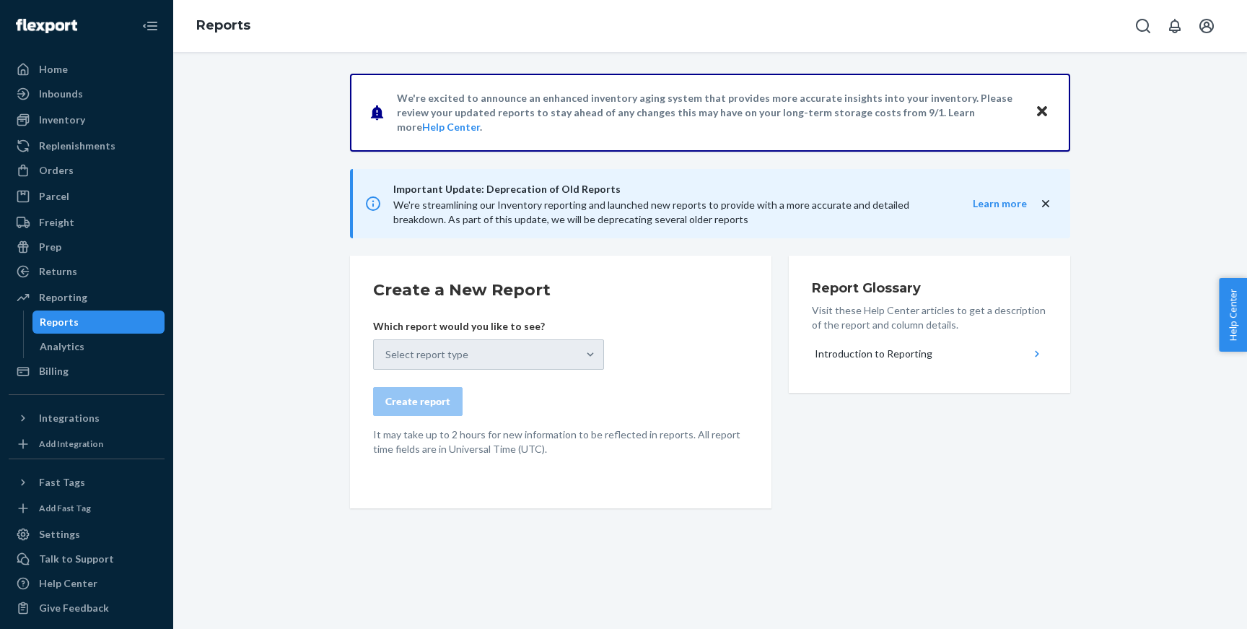
click at [489, 360] on div "Select report type" at bounding box center [488, 354] width 231 height 30
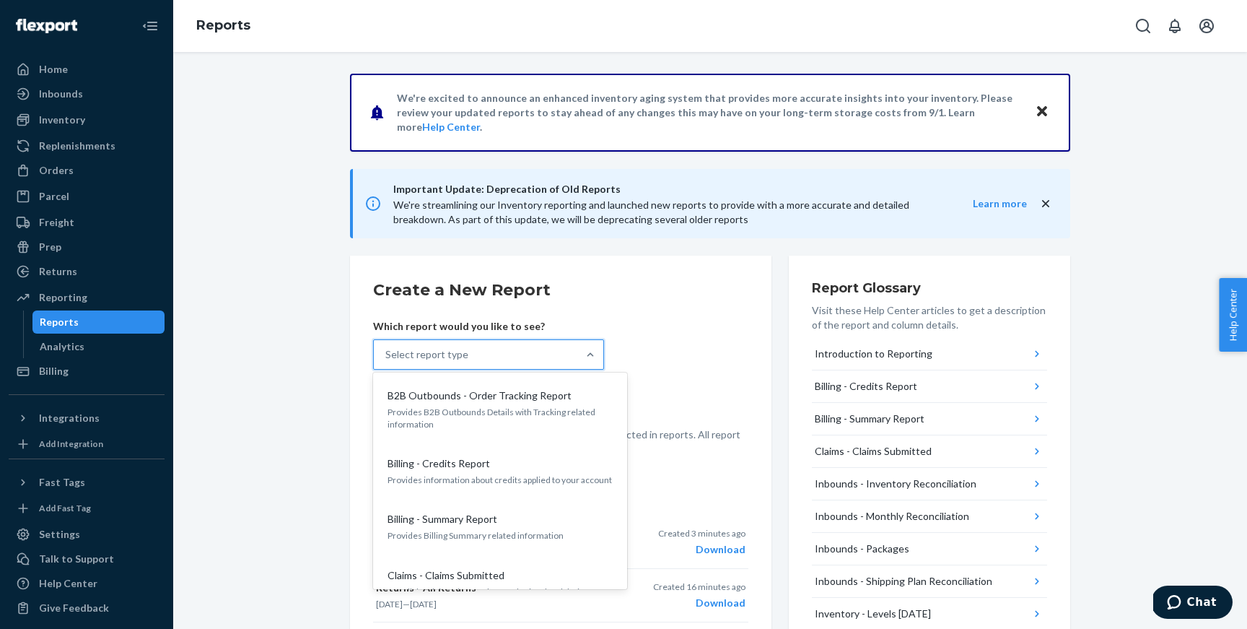
click at [536, 347] on div "Select report type" at bounding box center [476, 354] width 204 height 29
click at [387, 347] on input "option B2B Outbounds - Order Tracking Report focused, 1 of 30. 30 results avail…" at bounding box center [385, 354] width 1 height 14
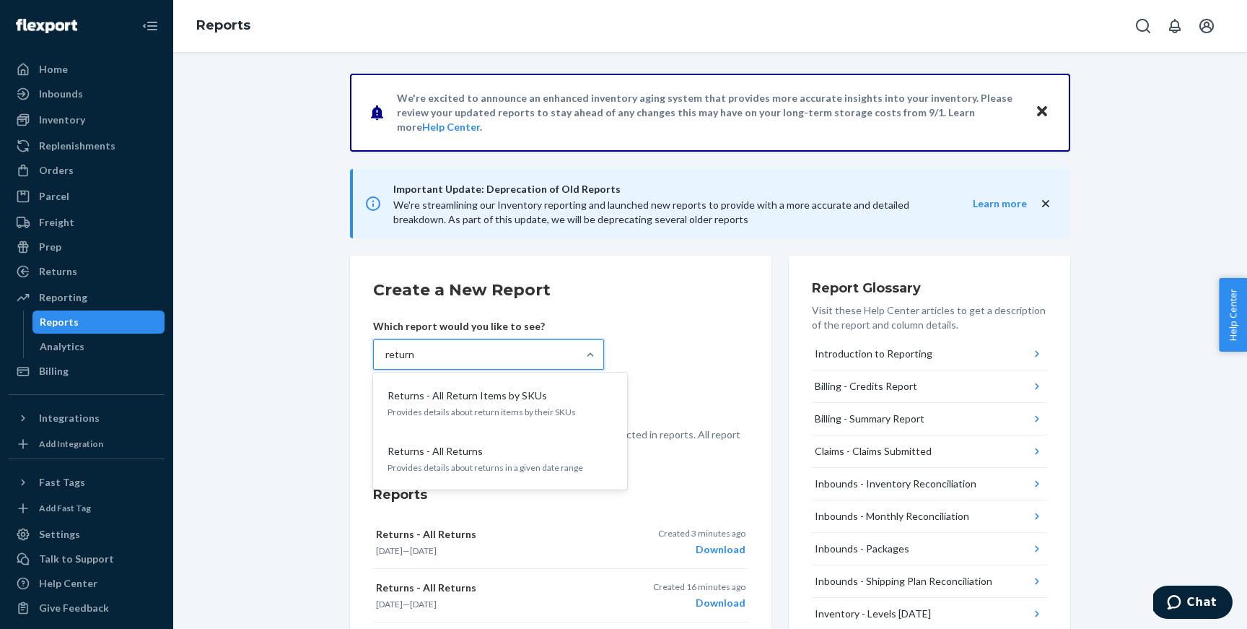
type input "returns"
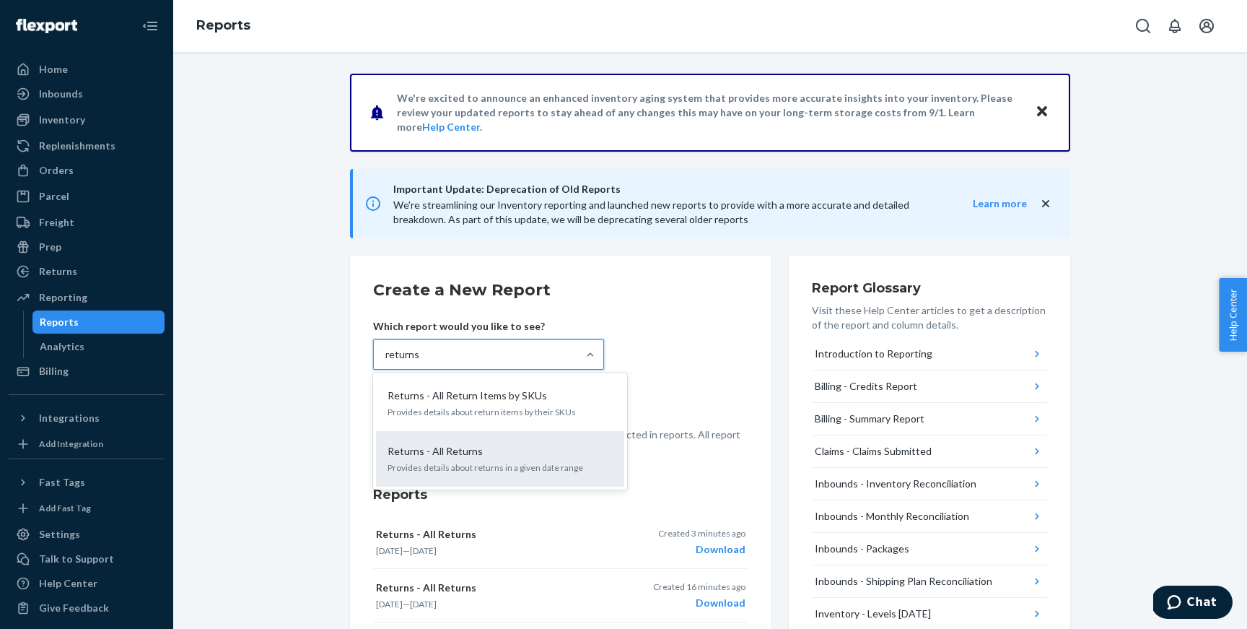
click at [568, 475] on div "Returns - All Returns Provides details about returns in a given date range" at bounding box center [500, 459] width 231 height 44
click at [419, 362] on input "returns" at bounding box center [402, 354] width 34 height 14
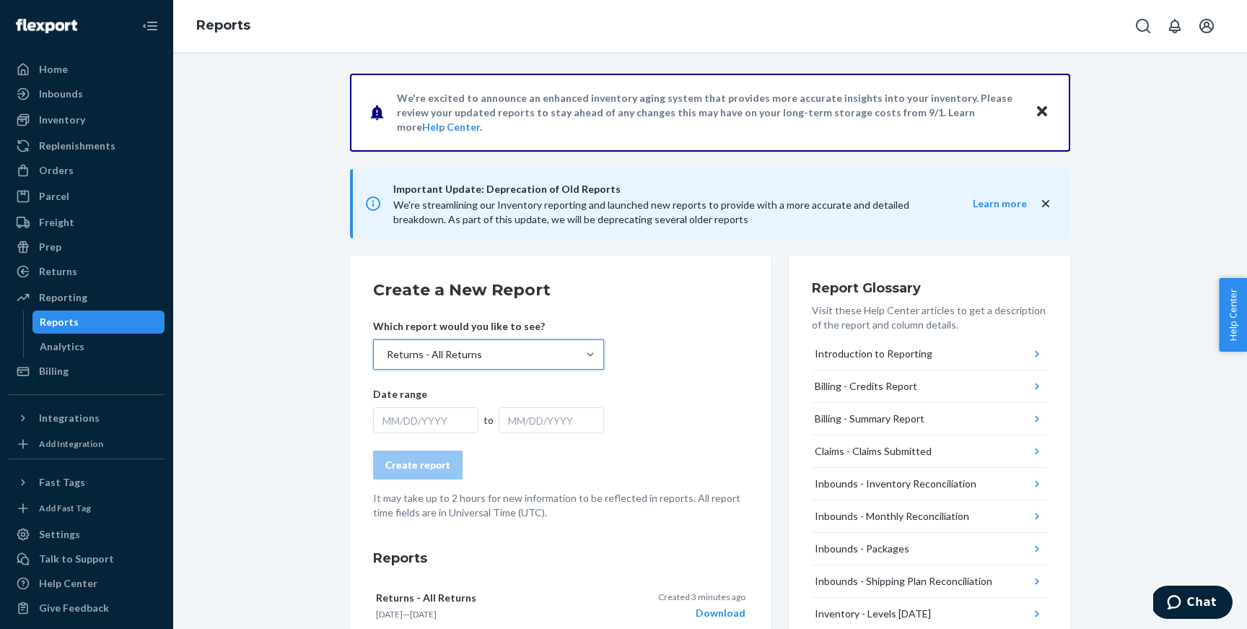
click at [427, 423] on div "MM/DD/YYYY" at bounding box center [425, 420] width 105 height 26
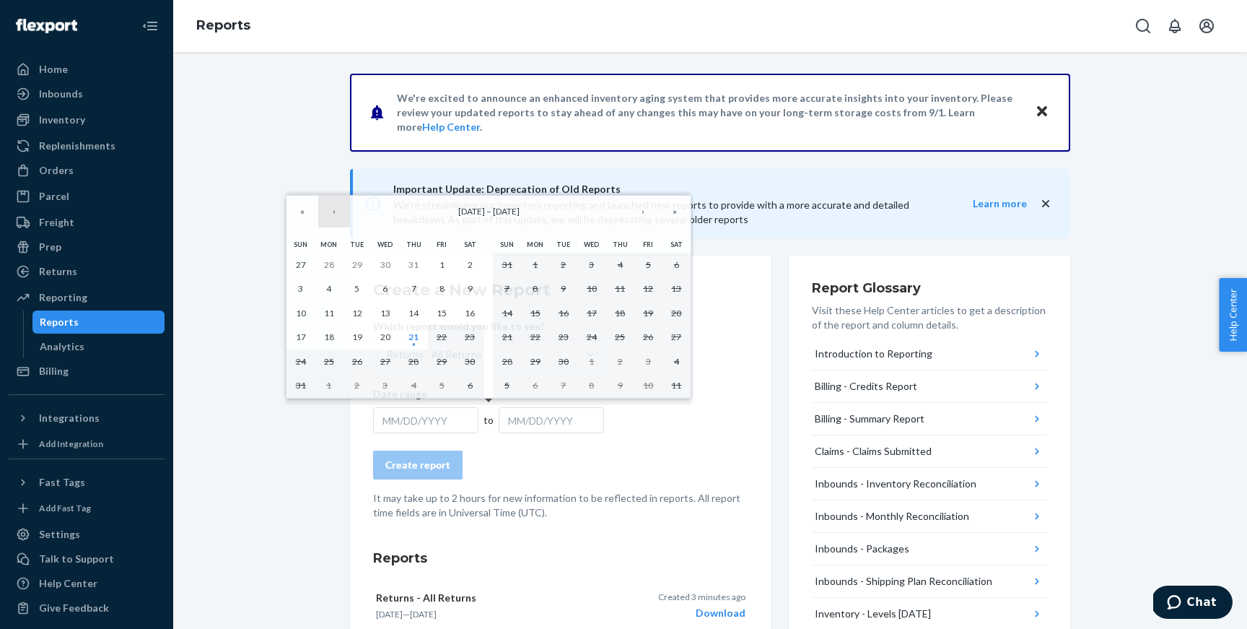
click at [326, 216] on button "‹" at bounding box center [334, 212] width 32 height 32
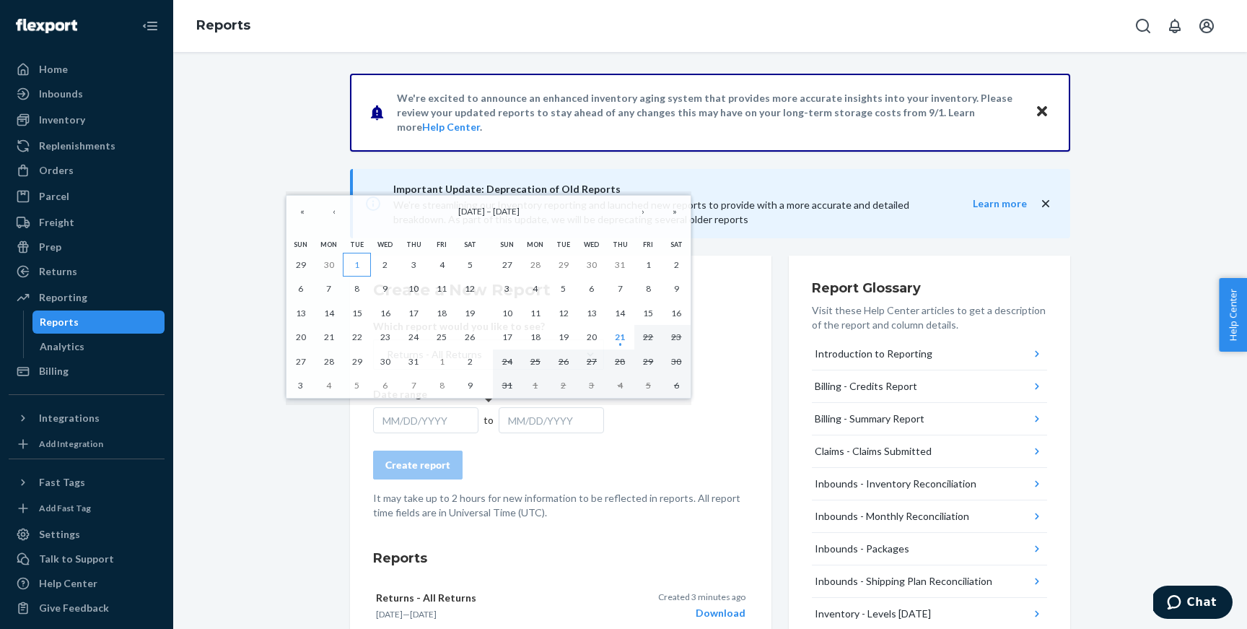
click at [357, 267] on abbr "1" at bounding box center [356, 264] width 5 height 11
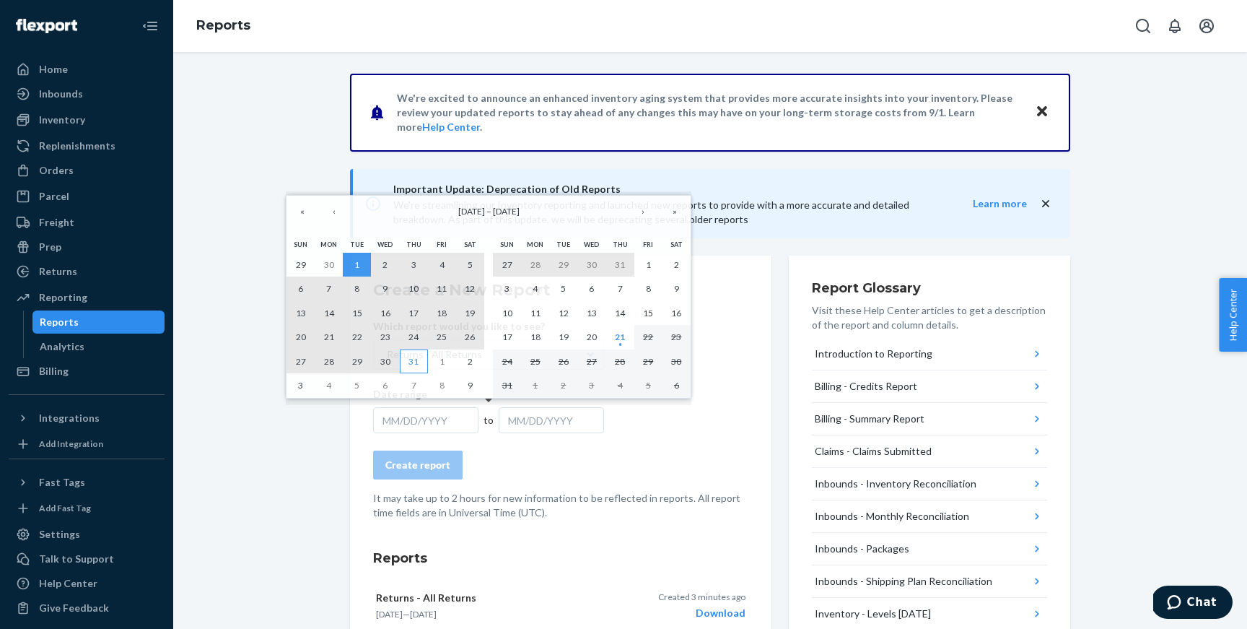
click at [418, 365] on abbr "31" at bounding box center [414, 361] width 10 height 11
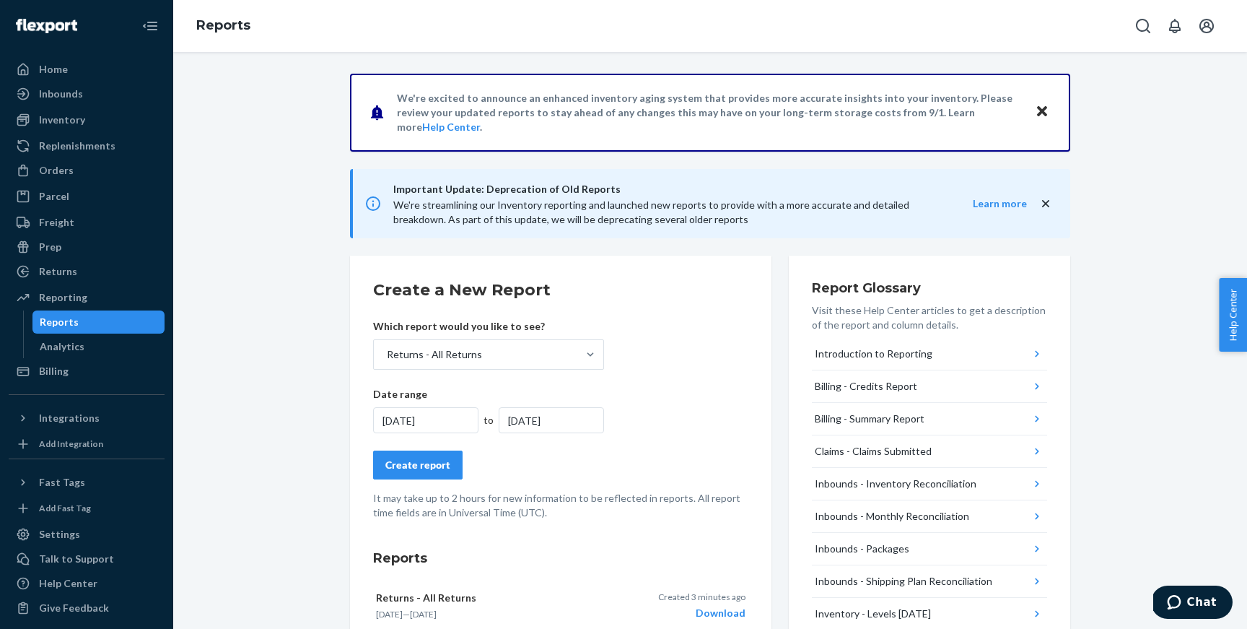
click at [440, 464] on div "Create report" at bounding box center [417, 465] width 65 height 14
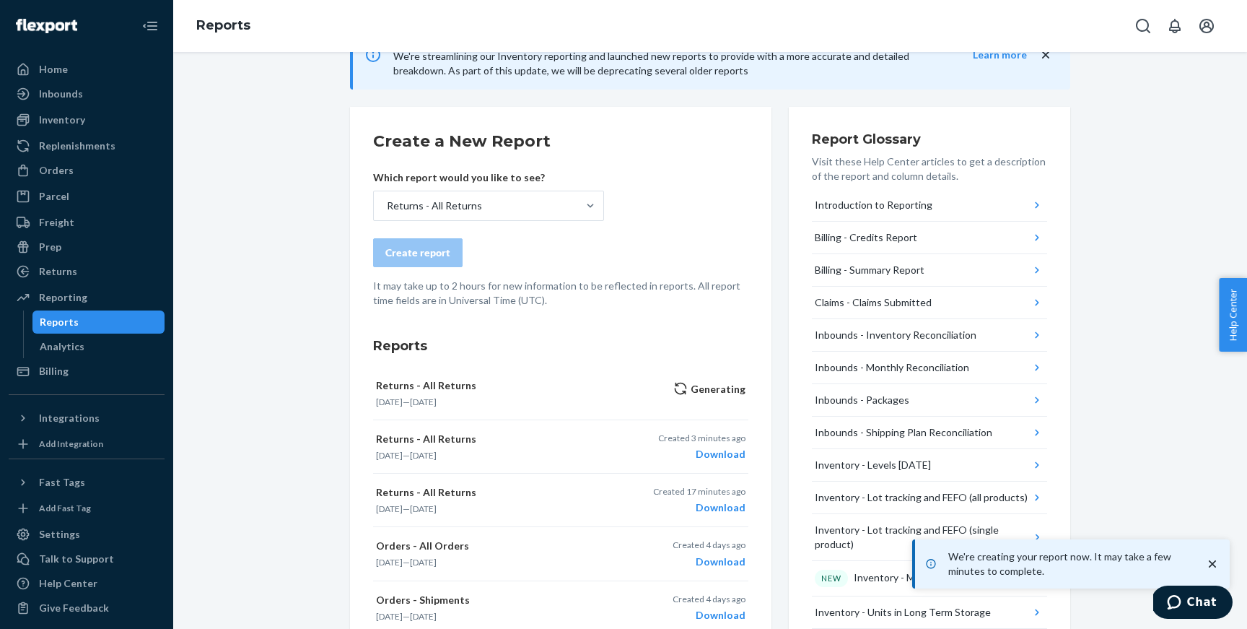
scroll to position [183, 0]
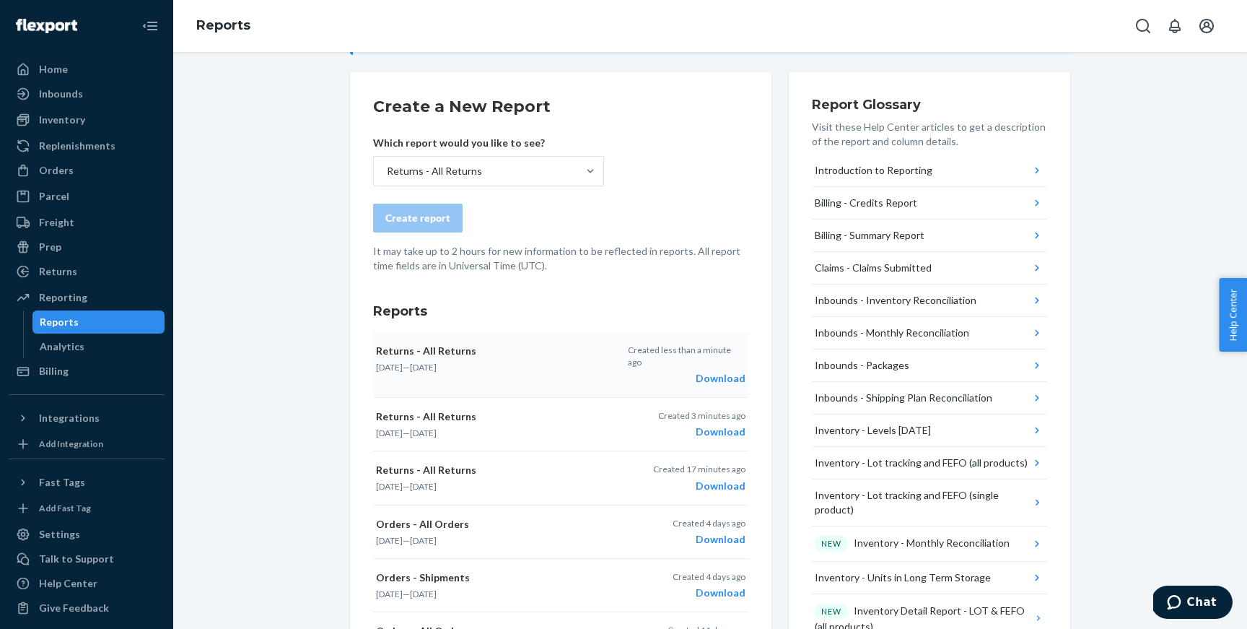
click at [722, 371] on div "Download" at bounding box center [687, 378] width 118 height 14
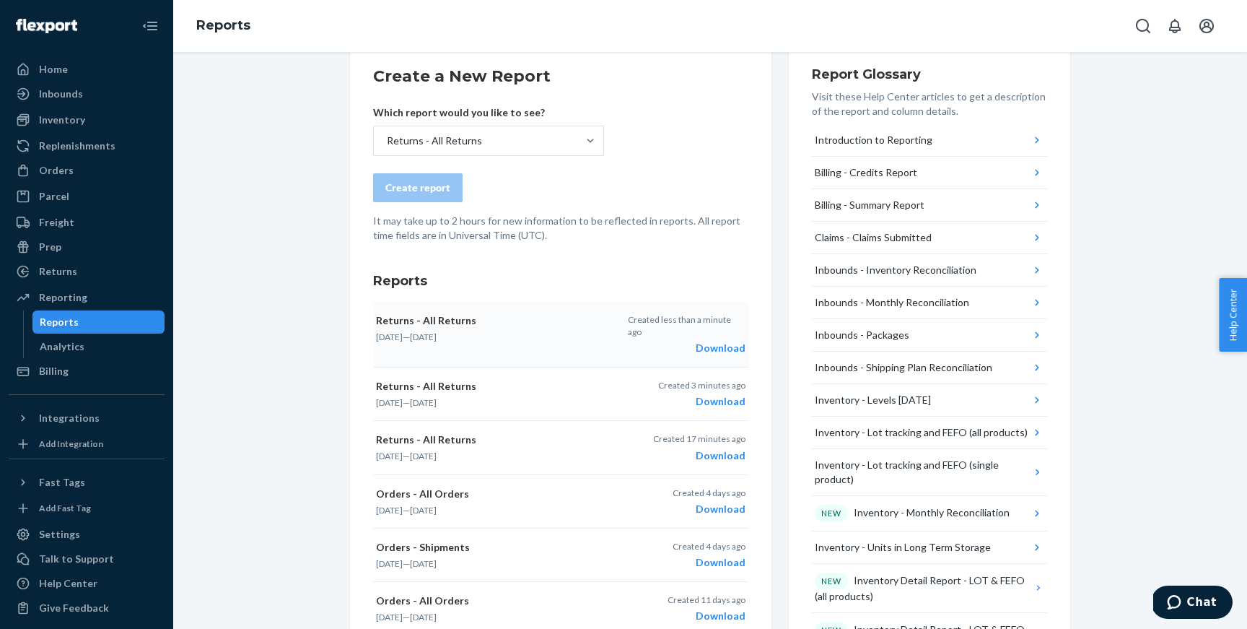
scroll to position [222, 0]
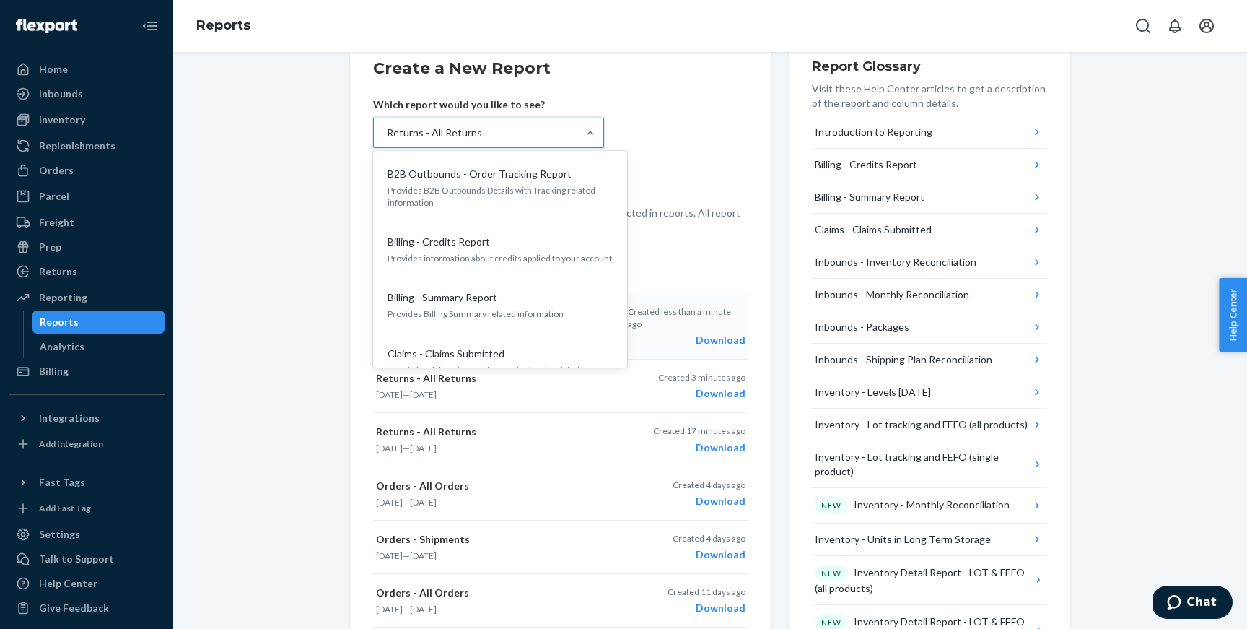
click at [505, 136] on div "Returns - All Returns" at bounding box center [476, 132] width 204 height 29
click at [387, 136] on input "option Returns - All Returns, selected. option B2B Outbounds - Order Tracking R…" at bounding box center [385, 133] width 1 height 14
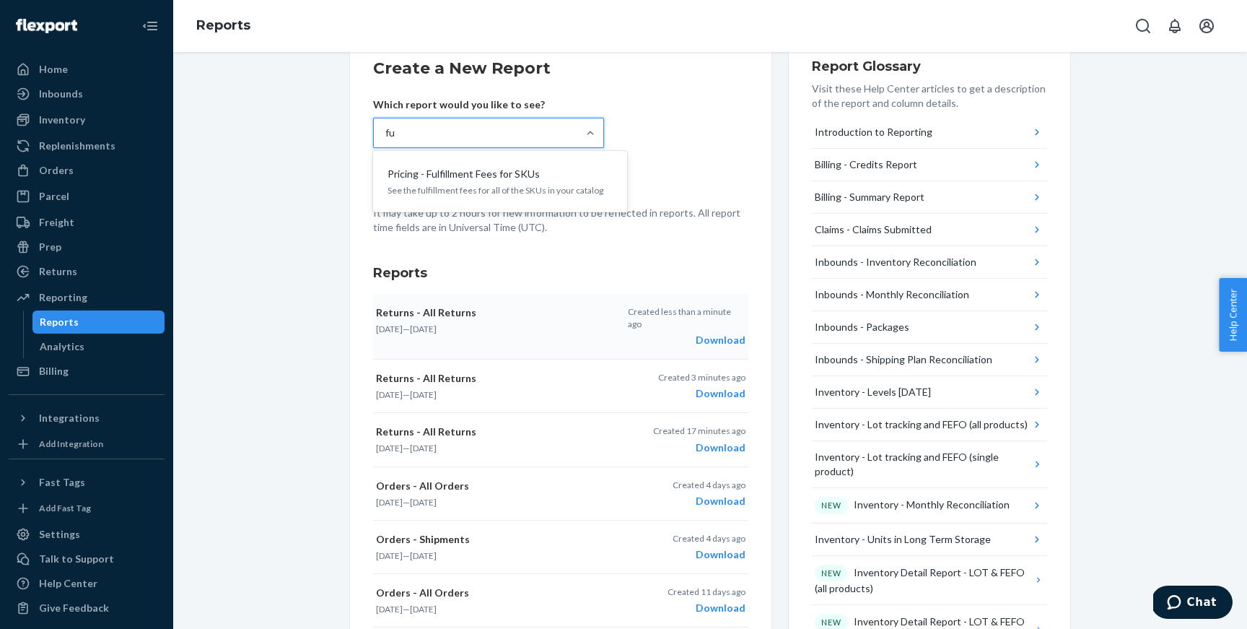
type input "ful"
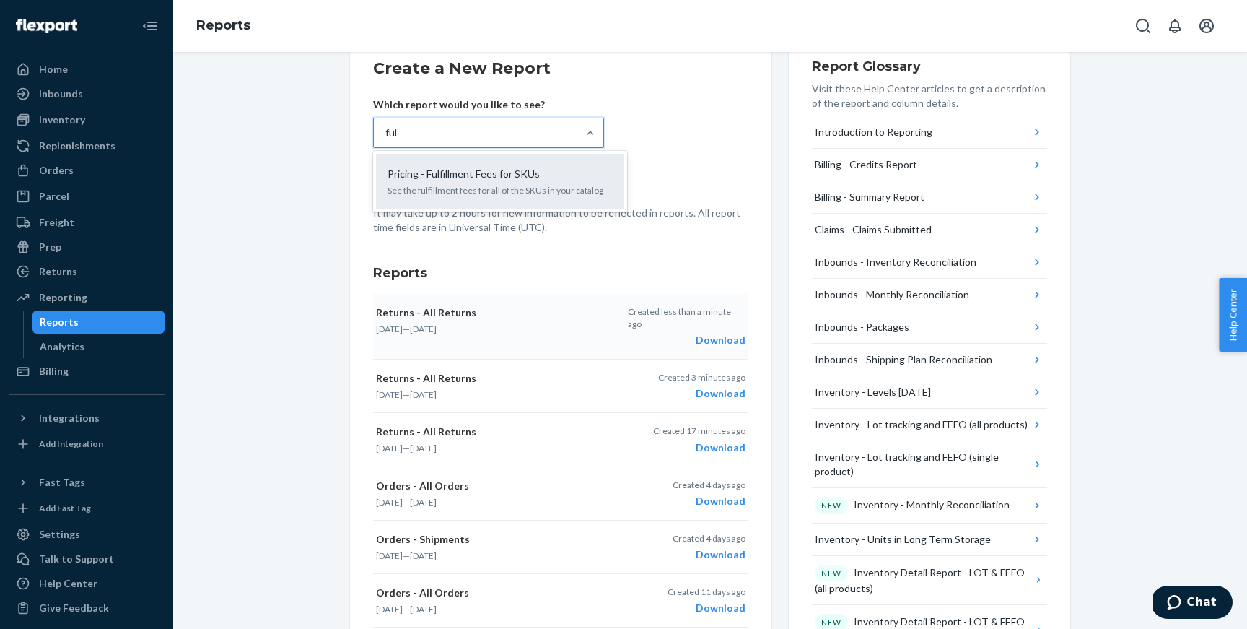
click at [546, 202] on div "Pricing - Fulfillment Fees for SKUs See the fulfillment fees for all of the SKU…" at bounding box center [500, 182] width 231 height 44
click at [398, 140] on input "ful" at bounding box center [391, 133] width 13 height 14
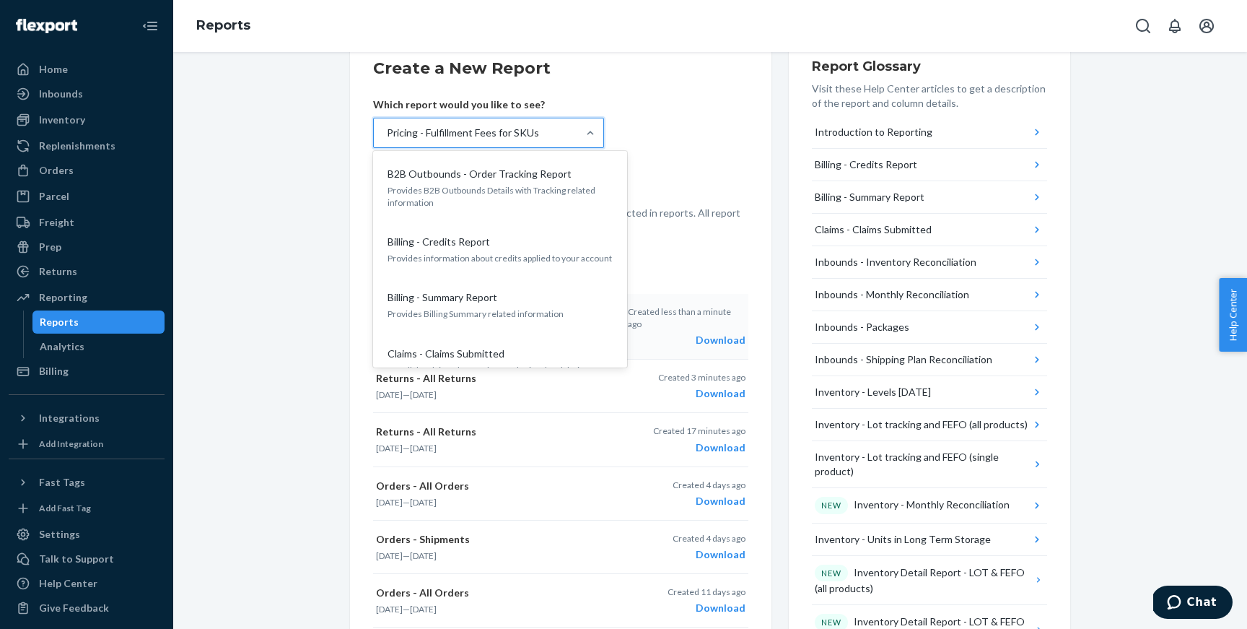
click at [529, 135] on div "Pricing - Fulfillment Fees for SKUs" at bounding box center [463, 133] width 152 height 14
click at [387, 135] on input "option Pricing - Fulfillment Fees for SKUs, selected. option Pricing - Fulfillm…" at bounding box center [385, 133] width 1 height 14
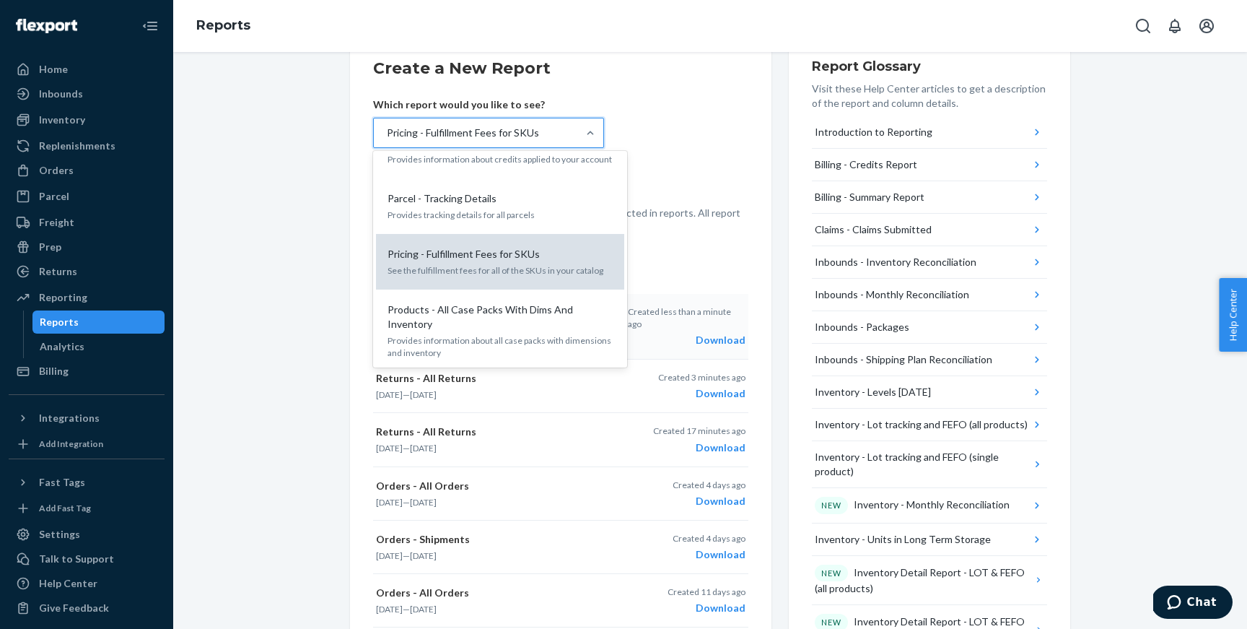
scroll to position [1266, 0]
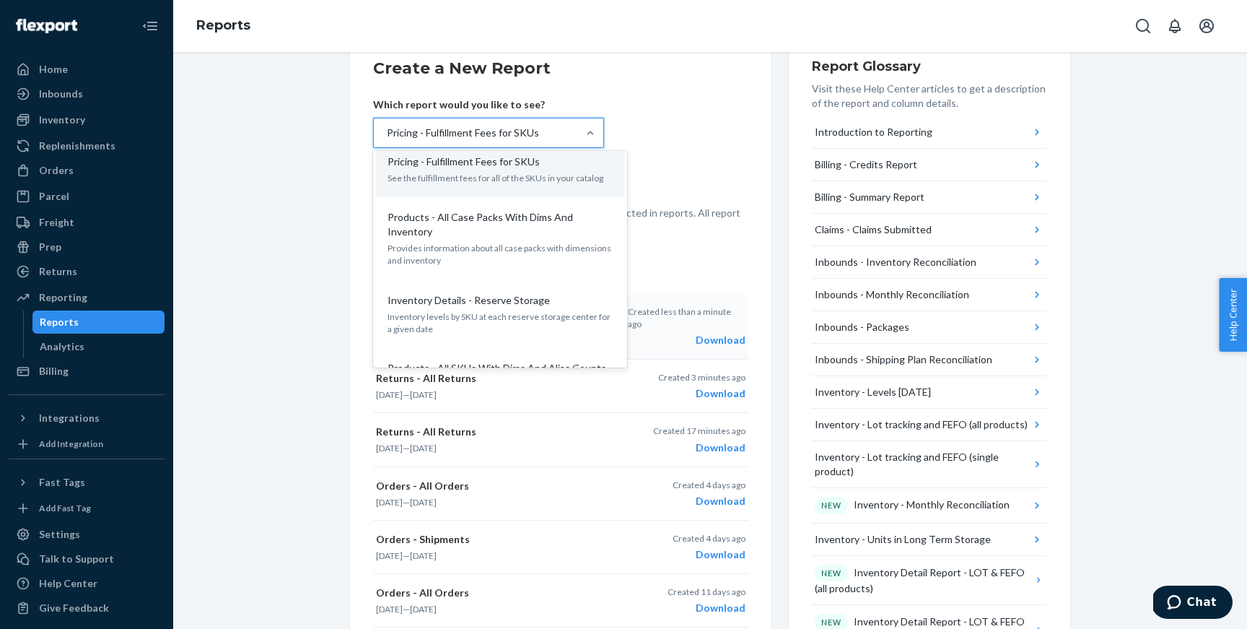
click at [268, 312] on div "We're excited to announce an enhanced inventory aging system that provides more…" at bounding box center [710, 572] width 1052 height 1440
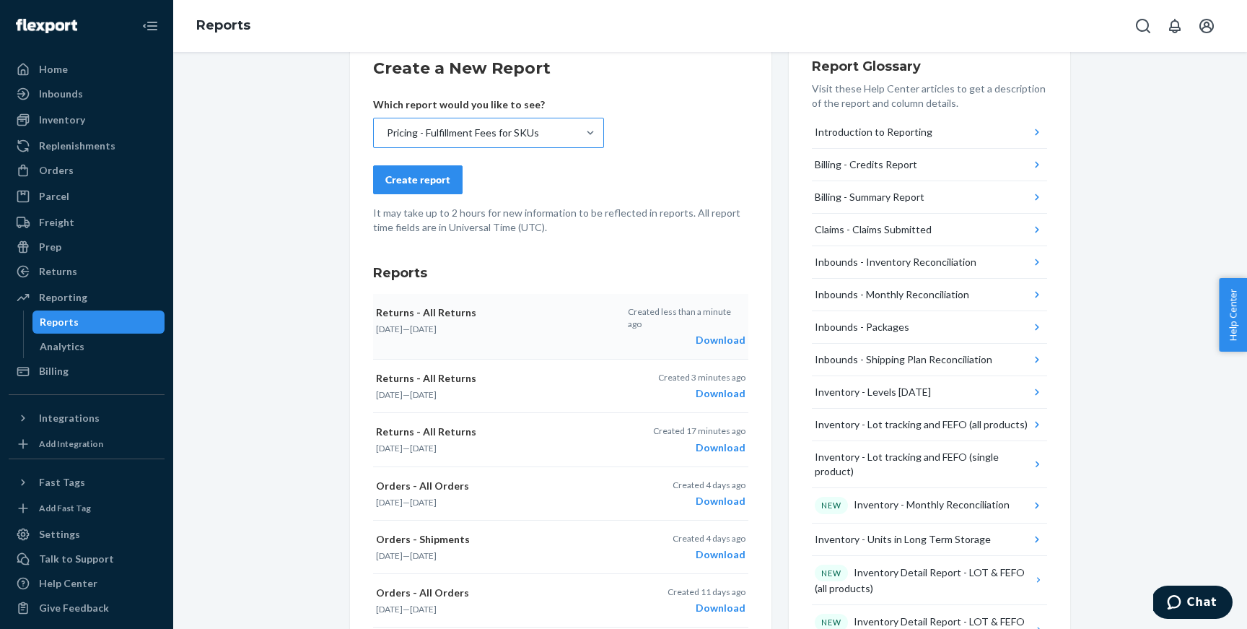
click at [475, 139] on div "Pricing - Fulfillment Fees for SKUs" at bounding box center [463, 133] width 152 height 14
click at [387, 139] on input "Pricing - Fulfillment Fees for SKUs" at bounding box center [385, 133] width 1 height 14
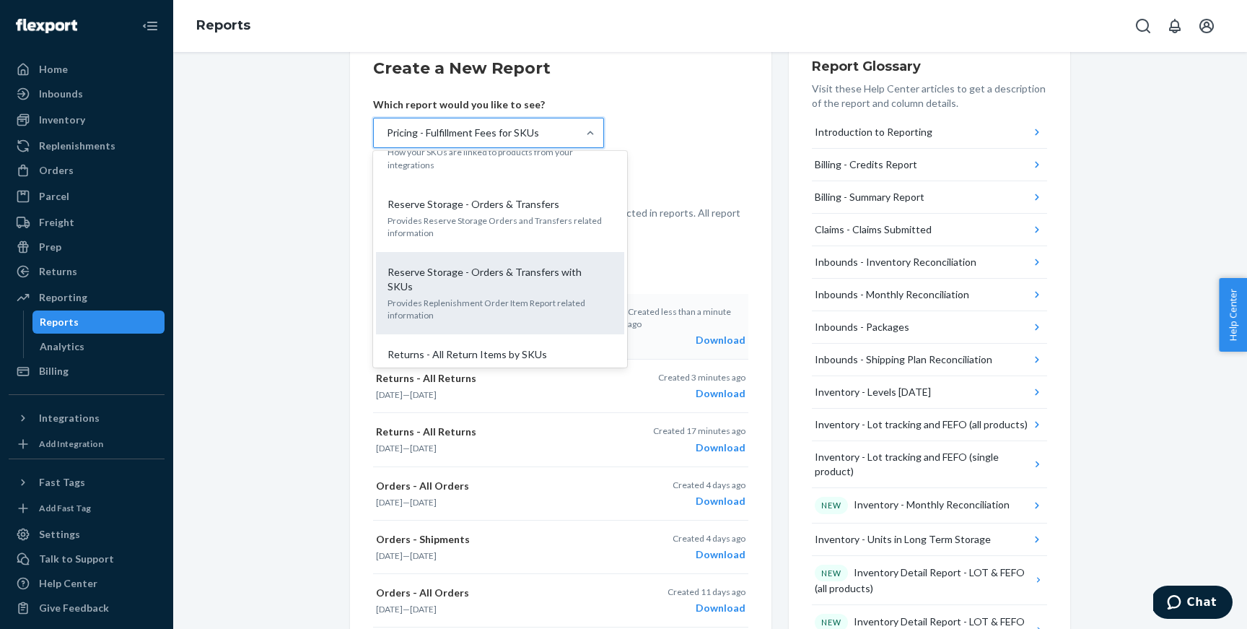
scroll to position [1732, 0]
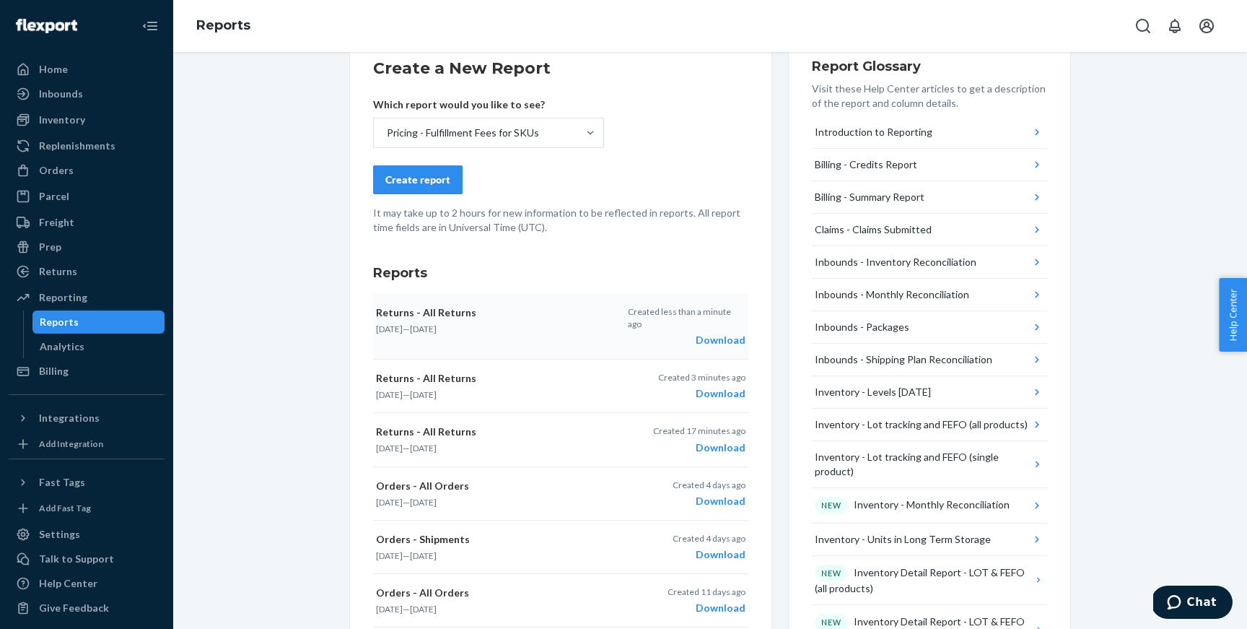
click at [690, 167] on div "Create report" at bounding box center [560, 179] width 375 height 29
click at [428, 189] on button "Create report" at bounding box center [418, 179] width 90 height 29
click at [722, 333] on div "Download" at bounding box center [687, 340] width 118 height 14
click at [448, 131] on div "Pricing - Fulfillment Fees for SKUs" at bounding box center [463, 133] width 152 height 14
click at [387, 131] on input "Pricing - Fulfillment Fees for SKUs" at bounding box center [385, 133] width 1 height 14
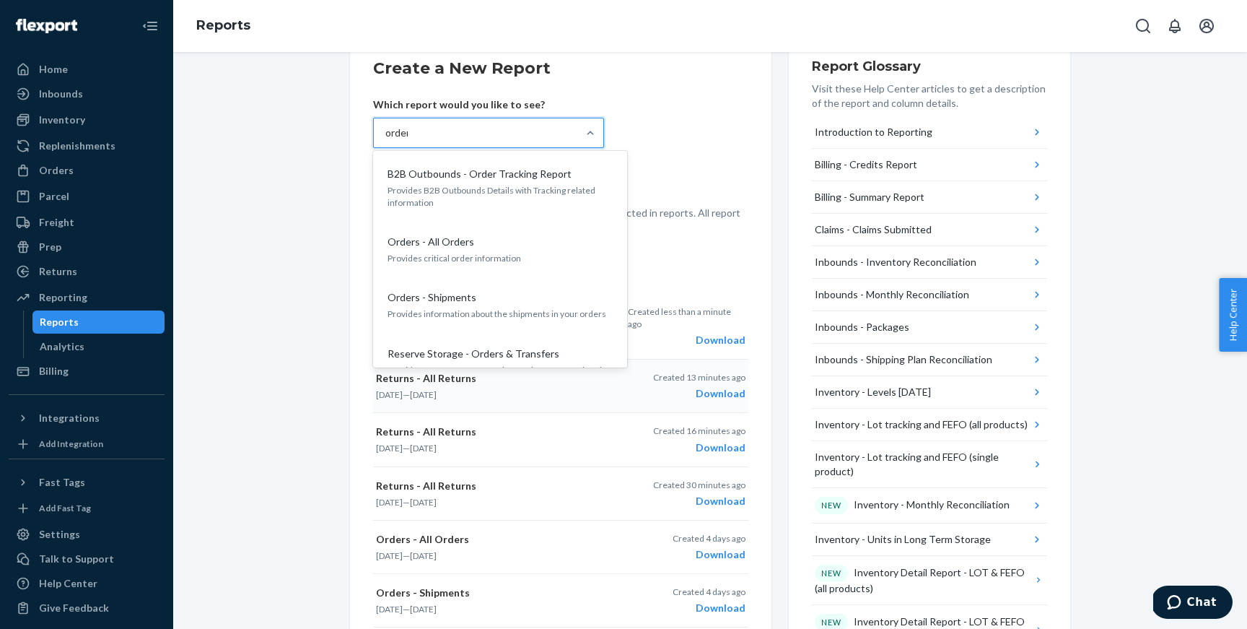
type input "orders"
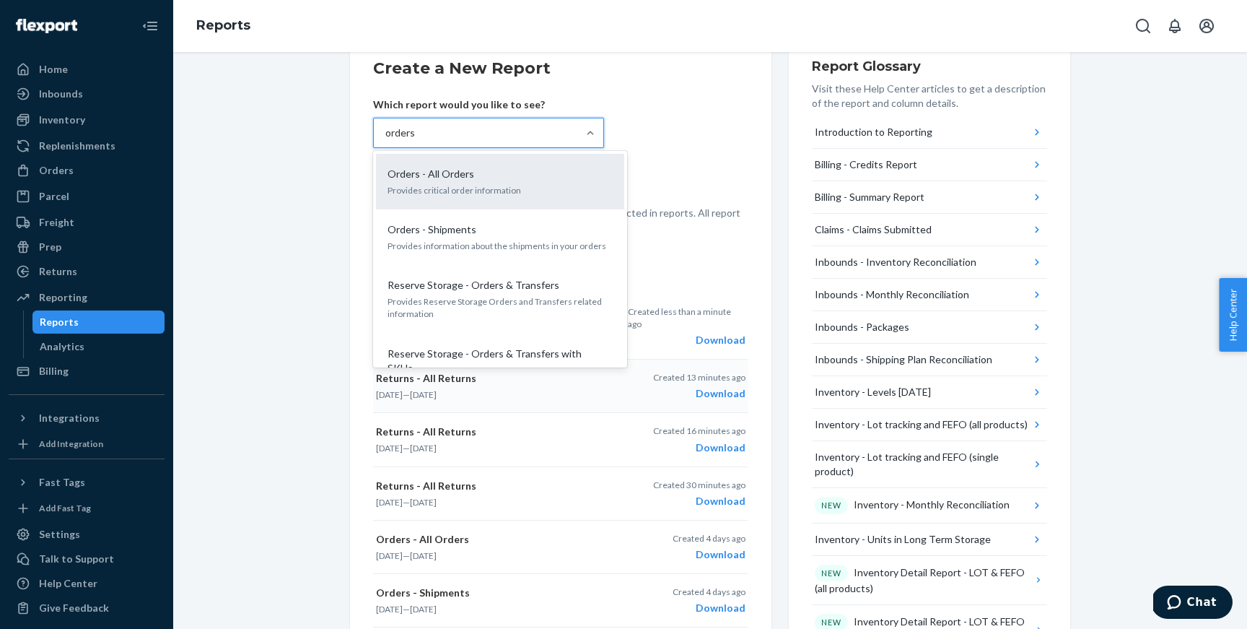
click at [520, 177] on div "Orders - All Orders" at bounding box center [497, 174] width 231 height 14
click at [416, 140] on input "orders" at bounding box center [400, 133] width 30 height 14
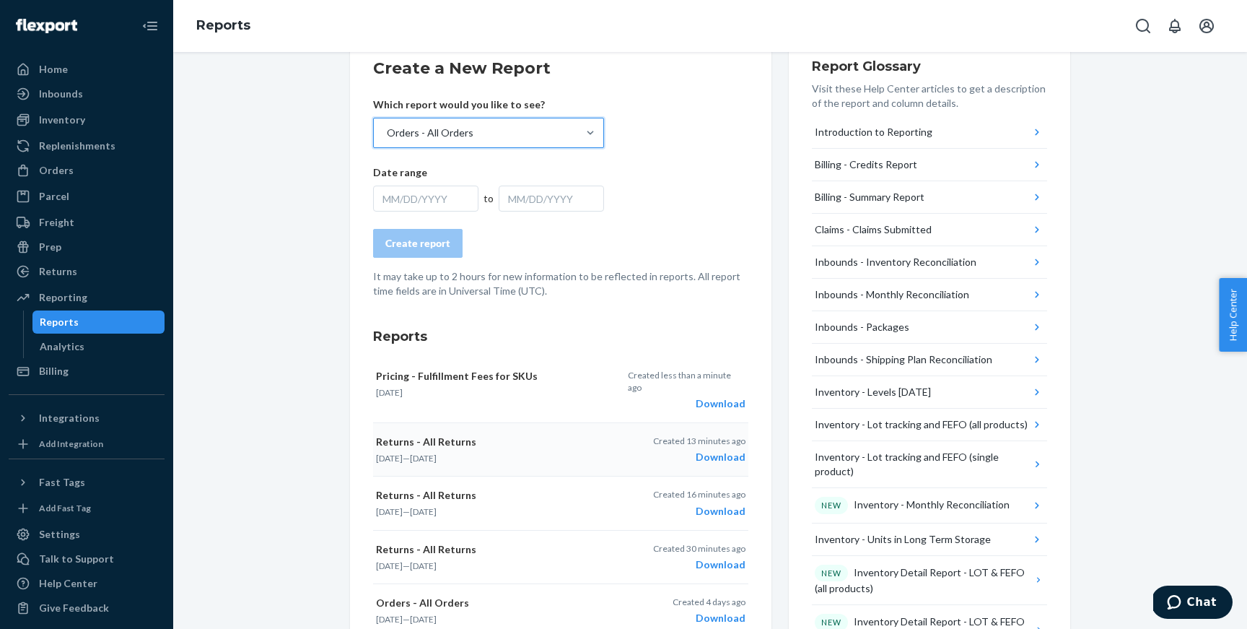
click at [442, 190] on div "MM/DD/YYYY" at bounding box center [425, 198] width 105 height 26
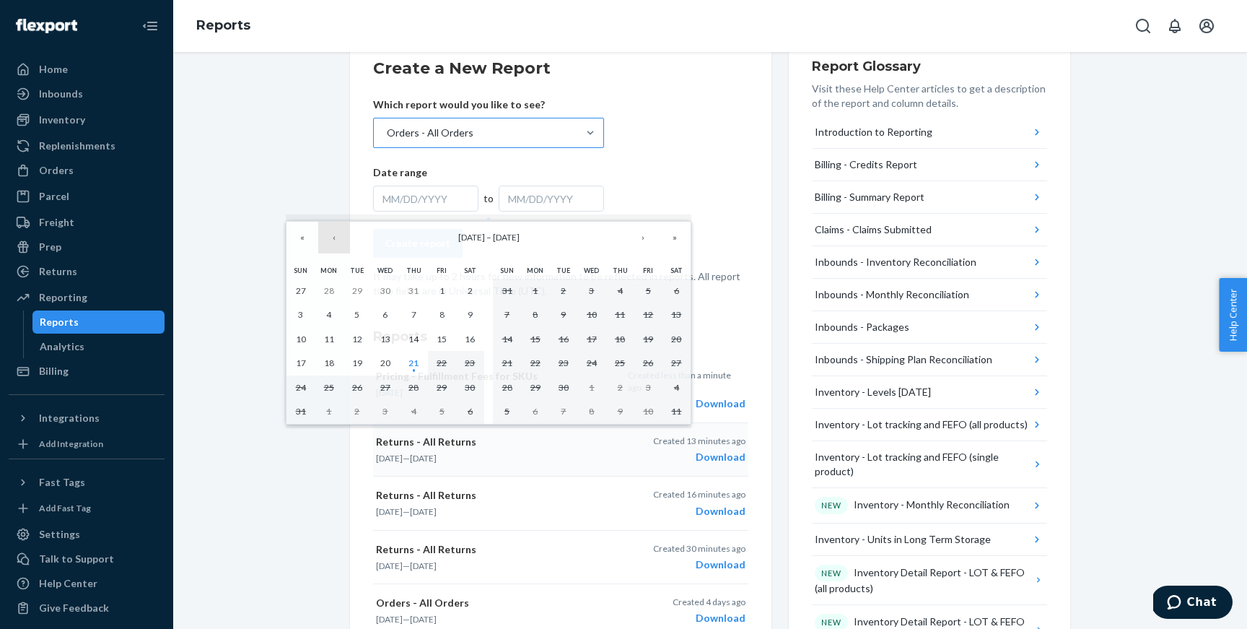
click at [336, 238] on button "‹" at bounding box center [334, 238] width 32 height 32
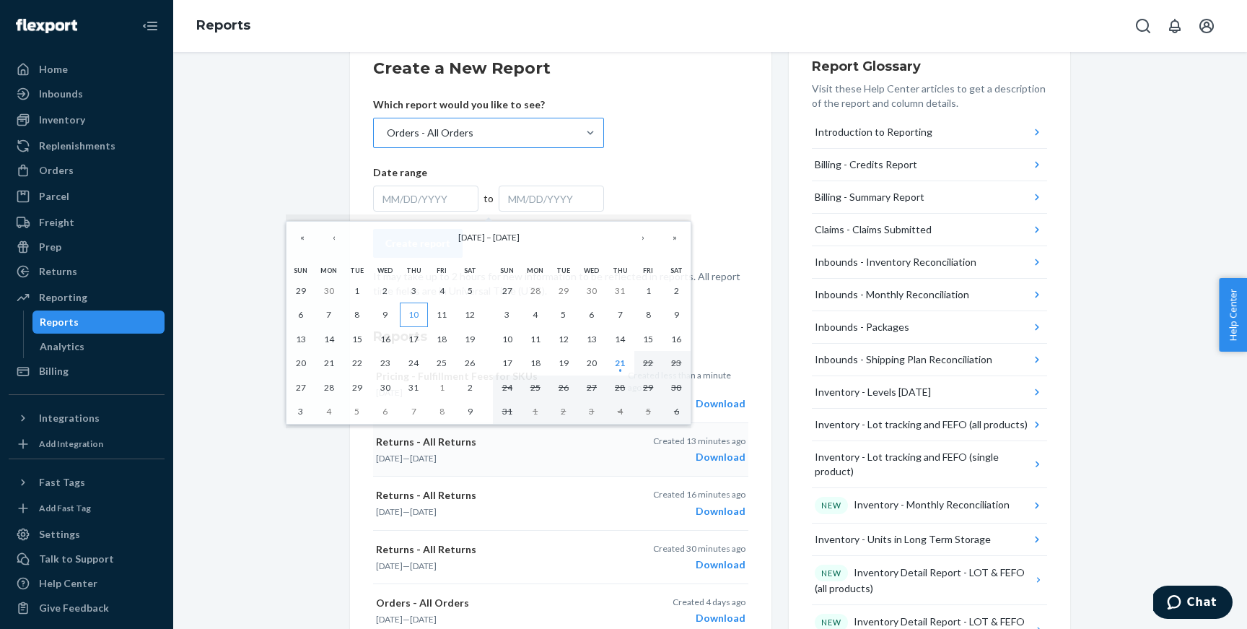
click at [411, 315] on abbr "10" at bounding box center [414, 314] width 10 height 11
click at [418, 365] on abbr "24" at bounding box center [414, 362] width 10 height 11
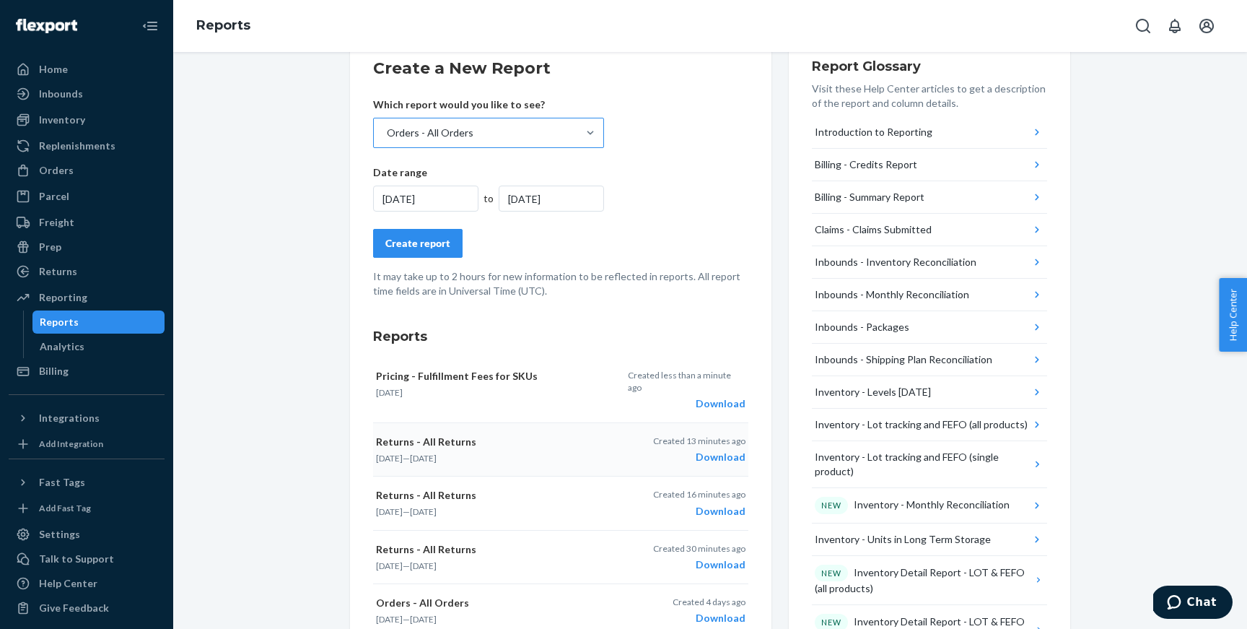
click at [438, 249] on div "Create report" at bounding box center [417, 243] width 65 height 14
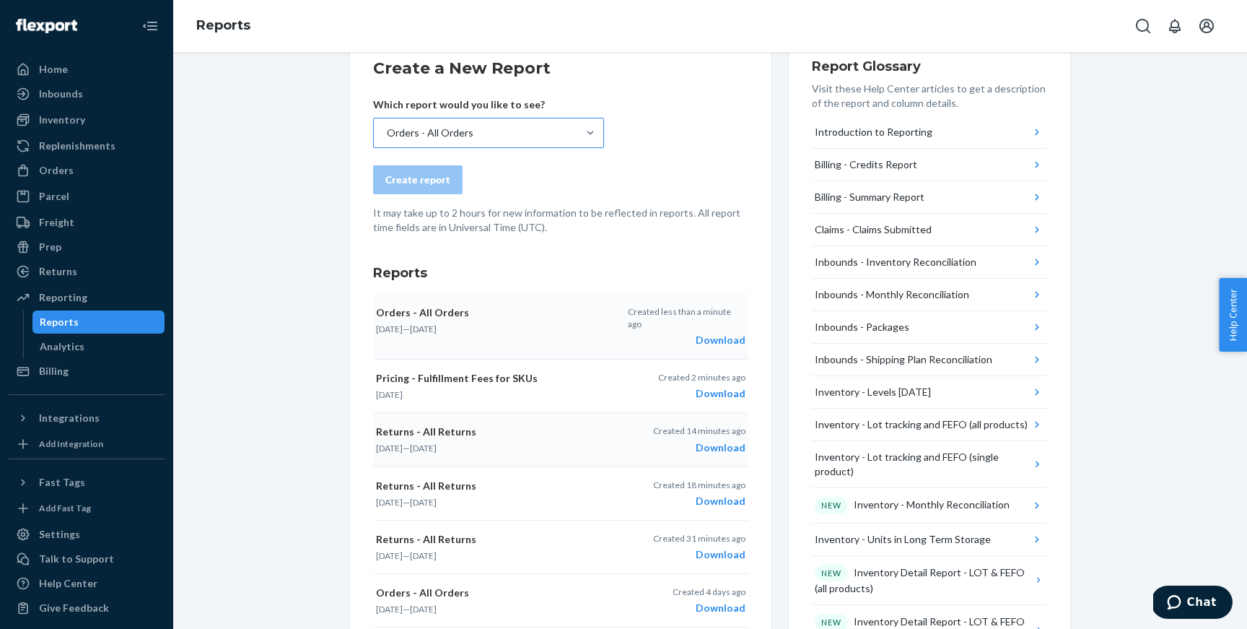
click at [710, 333] on div "Download" at bounding box center [687, 340] width 118 height 14
click at [445, 129] on div "Orders - All Orders" at bounding box center [430, 133] width 87 height 14
click at [387, 129] on input "Orders - All Orders" at bounding box center [385, 133] width 1 height 14
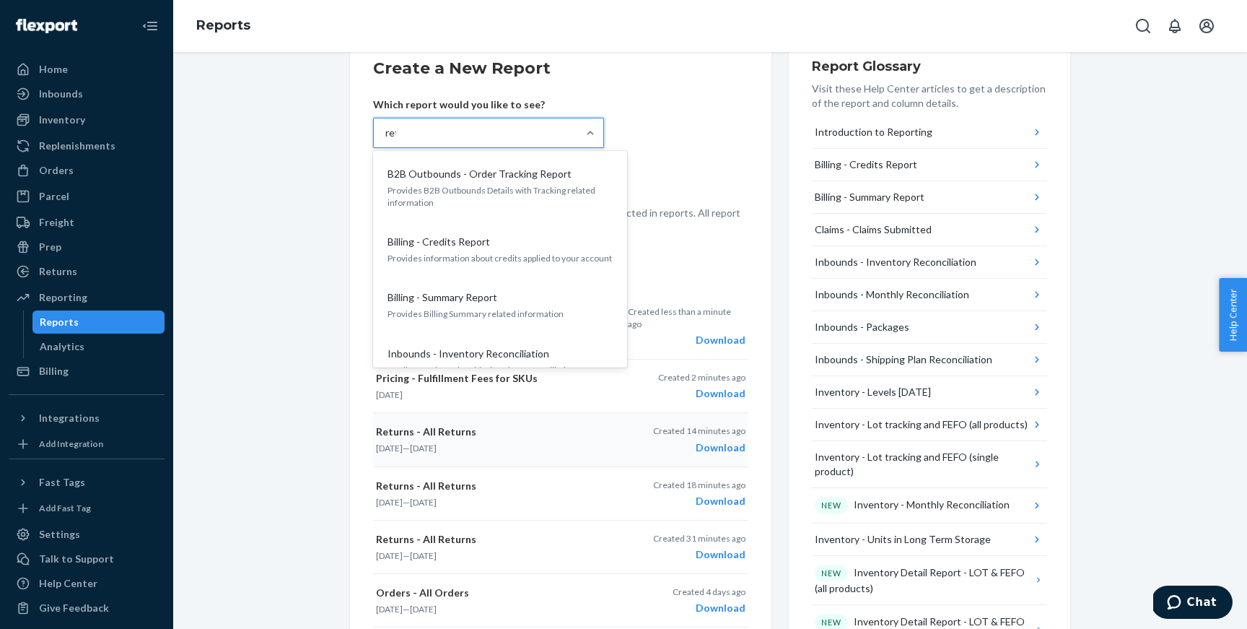
type input "retu"
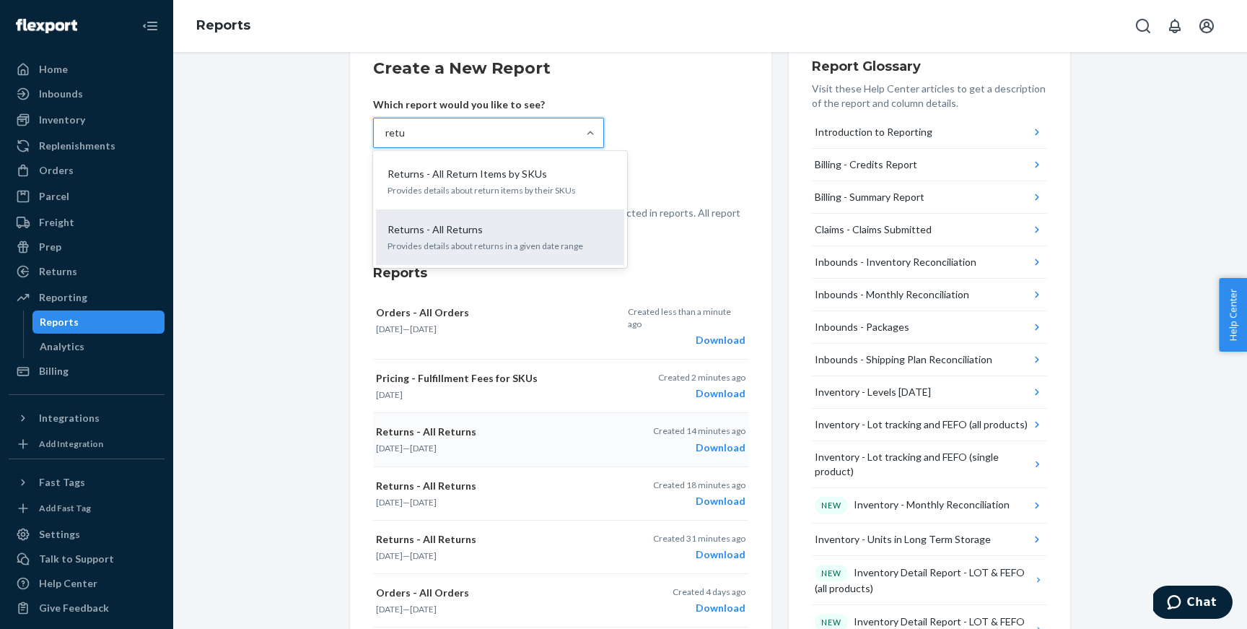
click at [499, 224] on div "Returns - All Returns" at bounding box center [497, 229] width 231 height 14
click at [406, 140] on input "retu" at bounding box center [395, 133] width 20 height 14
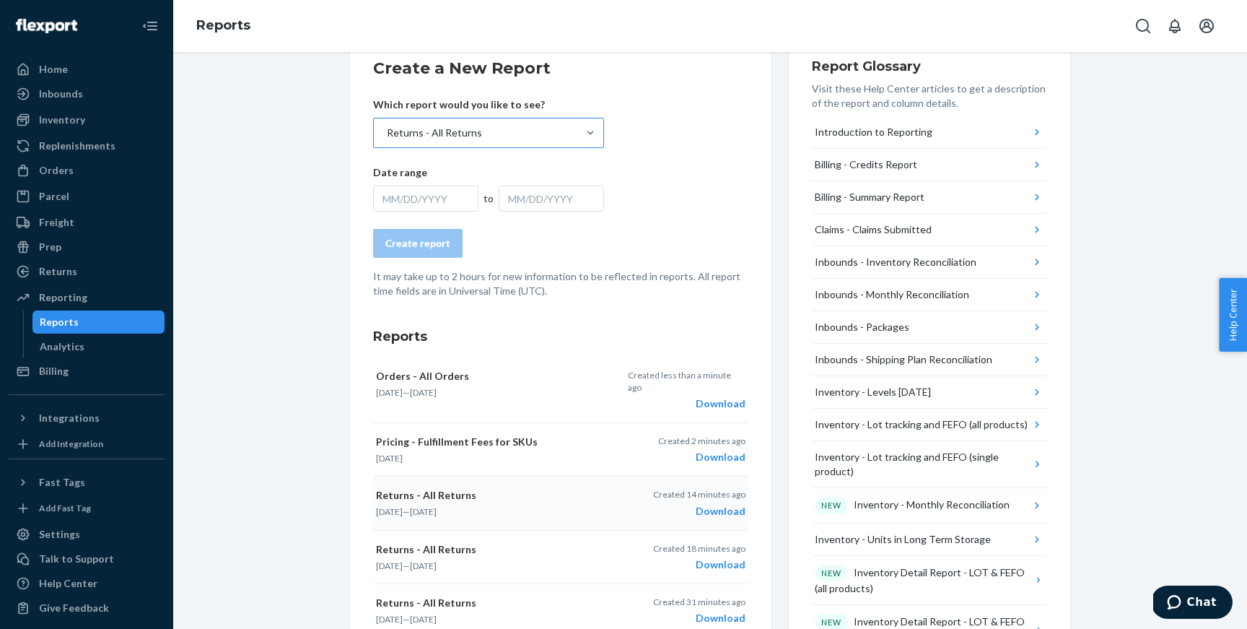
click at [429, 196] on div "MM/DD/YYYY" at bounding box center [425, 198] width 105 height 26
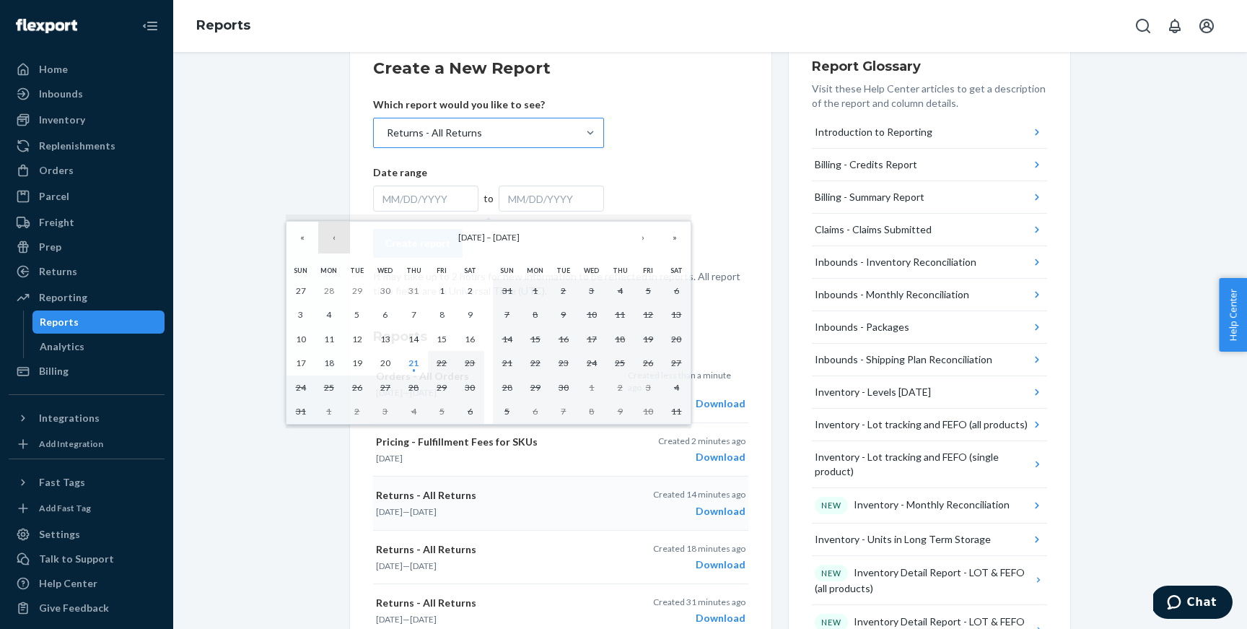
click at [331, 240] on button "‹" at bounding box center [334, 238] width 32 height 32
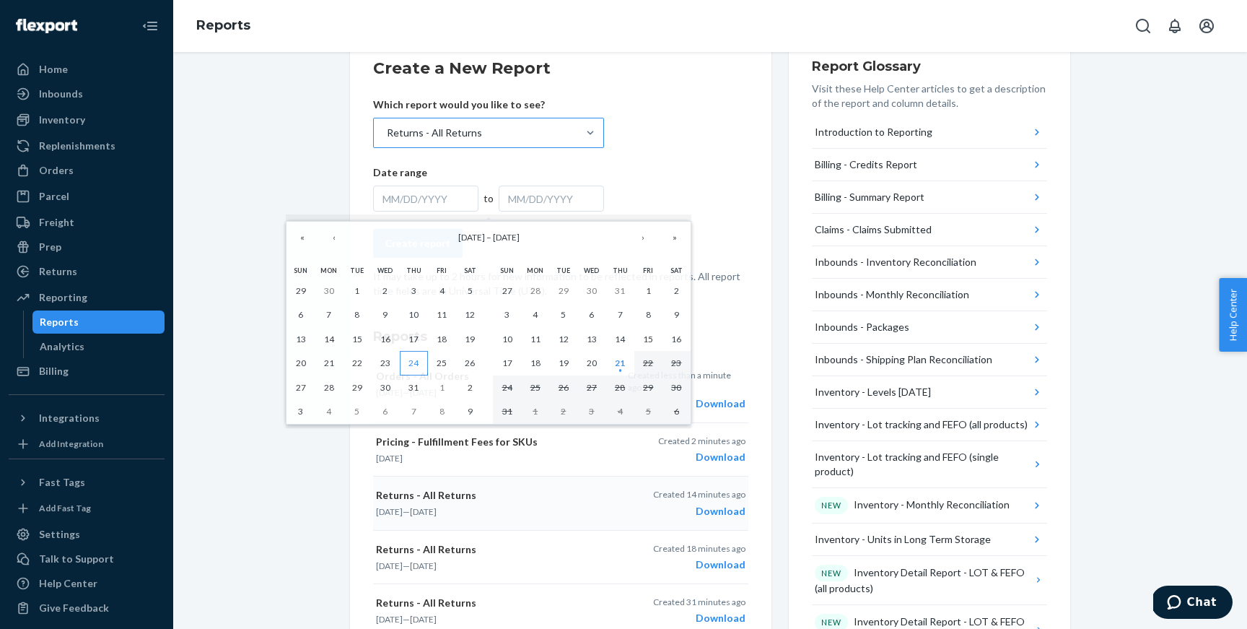
click at [414, 364] on abbr "24" at bounding box center [414, 362] width 10 height 11
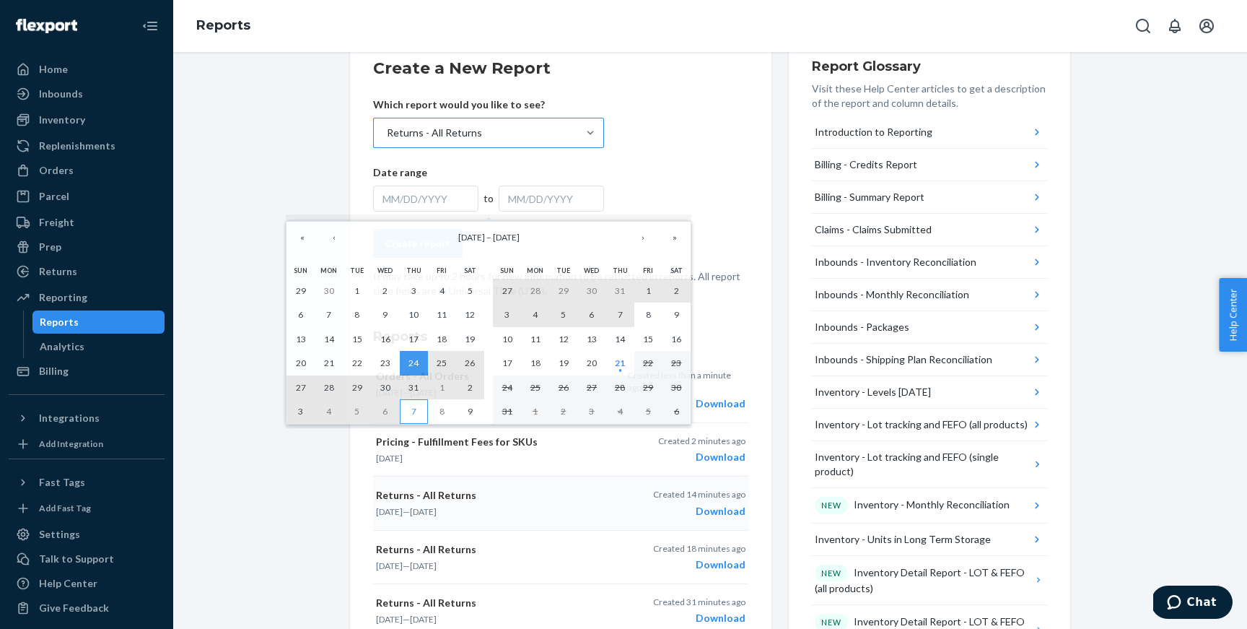
click at [414, 415] on abbr "7" at bounding box center [413, 411] width 5 height 11
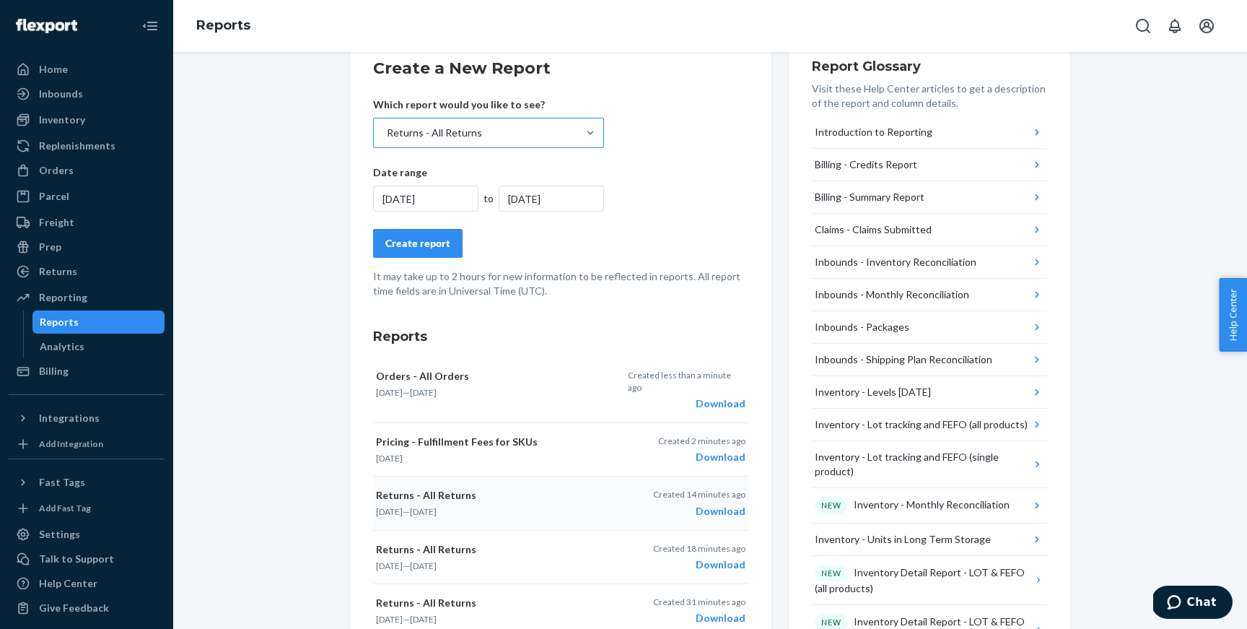
click at [439, 242] on div "Create report" at bounding box center [417, 243] width 65 height 14
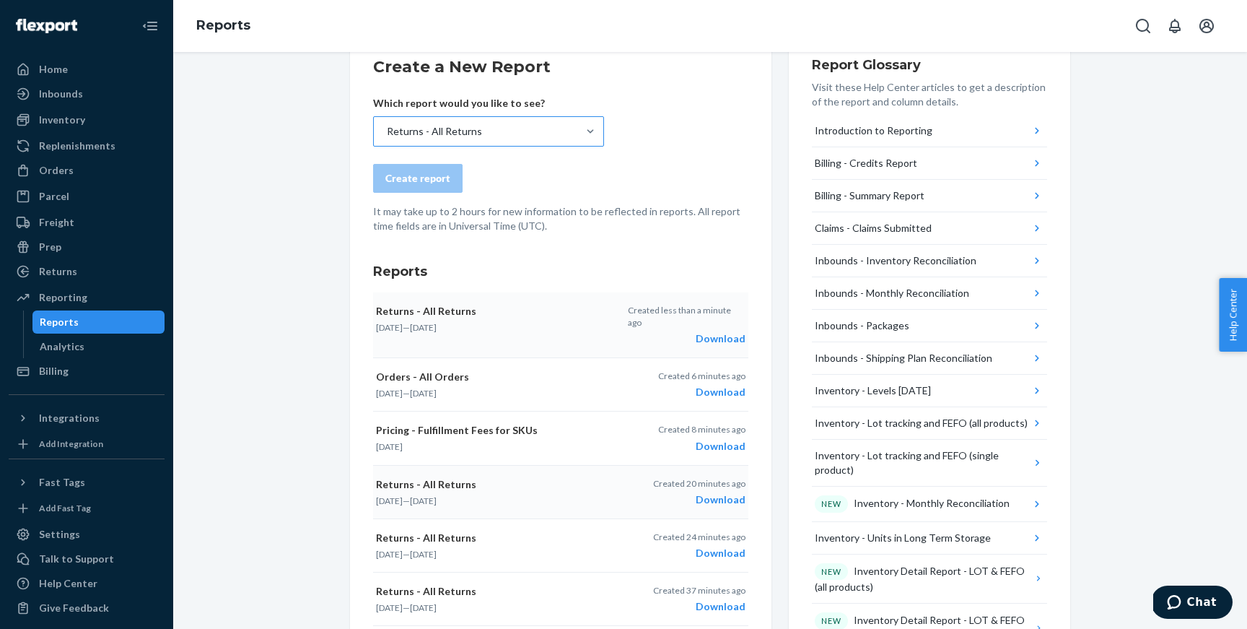
scroll to position [212, 0]
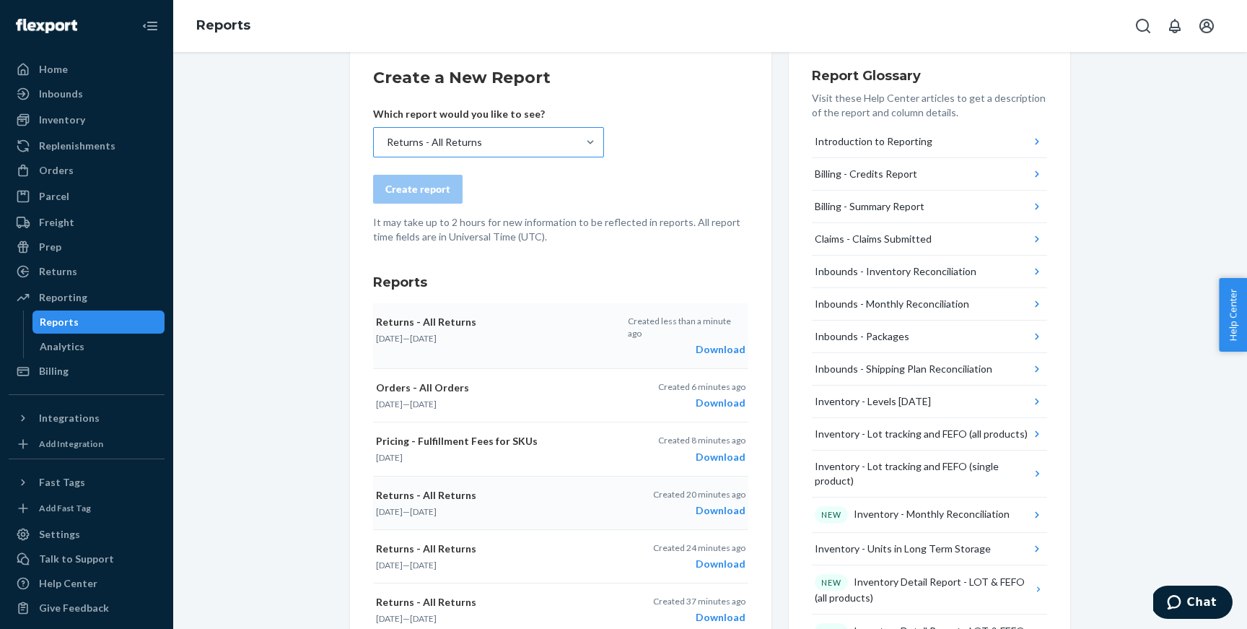
click at [735, 342] on div "Download" at bounding box center [687, 349] width 118 height 14
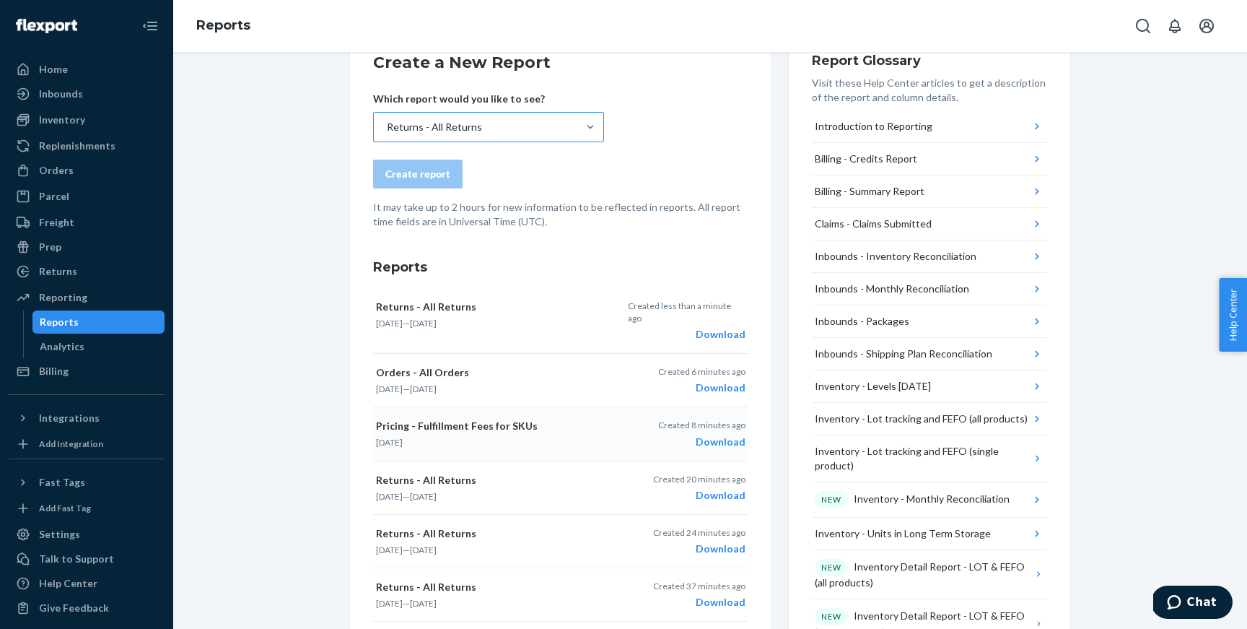
scroll to position [242, 0]
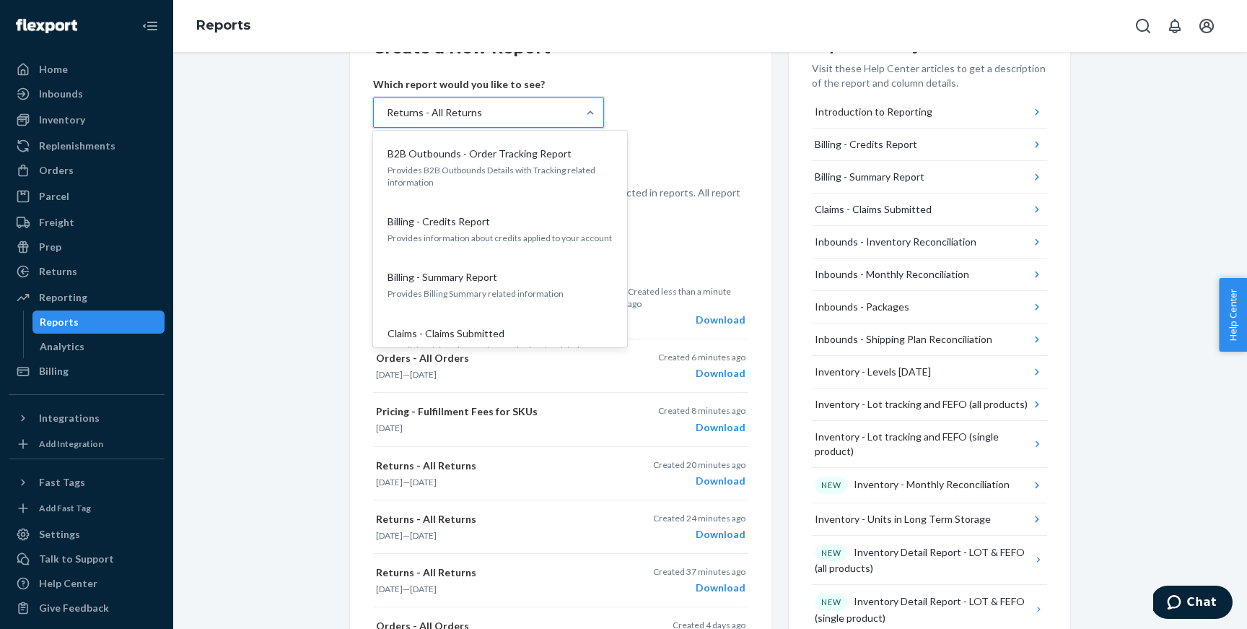
click at [450, 113] on div "Returns - All Returns" at bounding box center [434, 112] width 95 height 14
click at [387, 113] on input "option Returns - All Returns, selected. option B2B Outbounds - Order Tracking R…" at bounding box center [385, 112] width 1 height 14
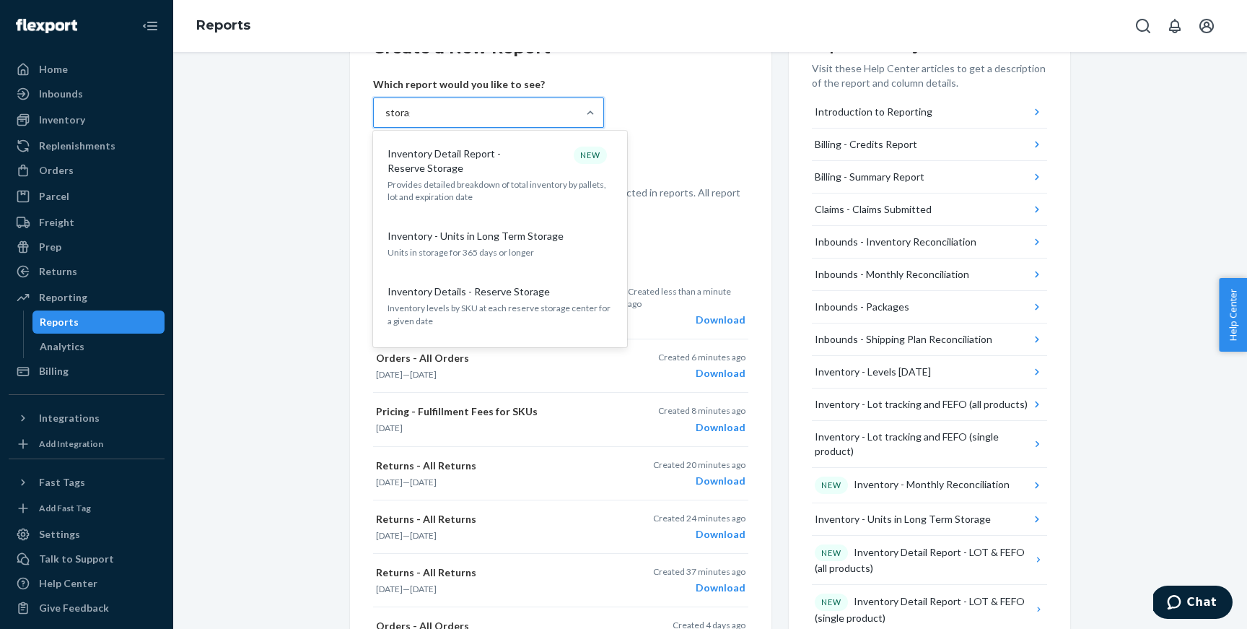
type input "storage"
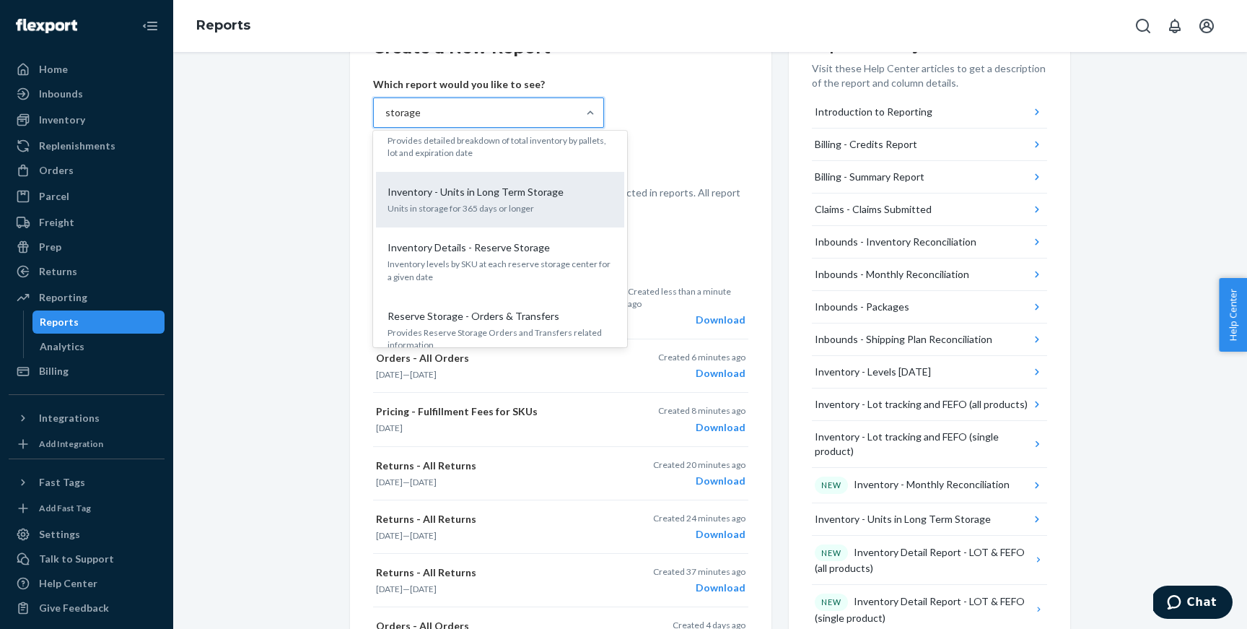
scroll to position [56, 0]
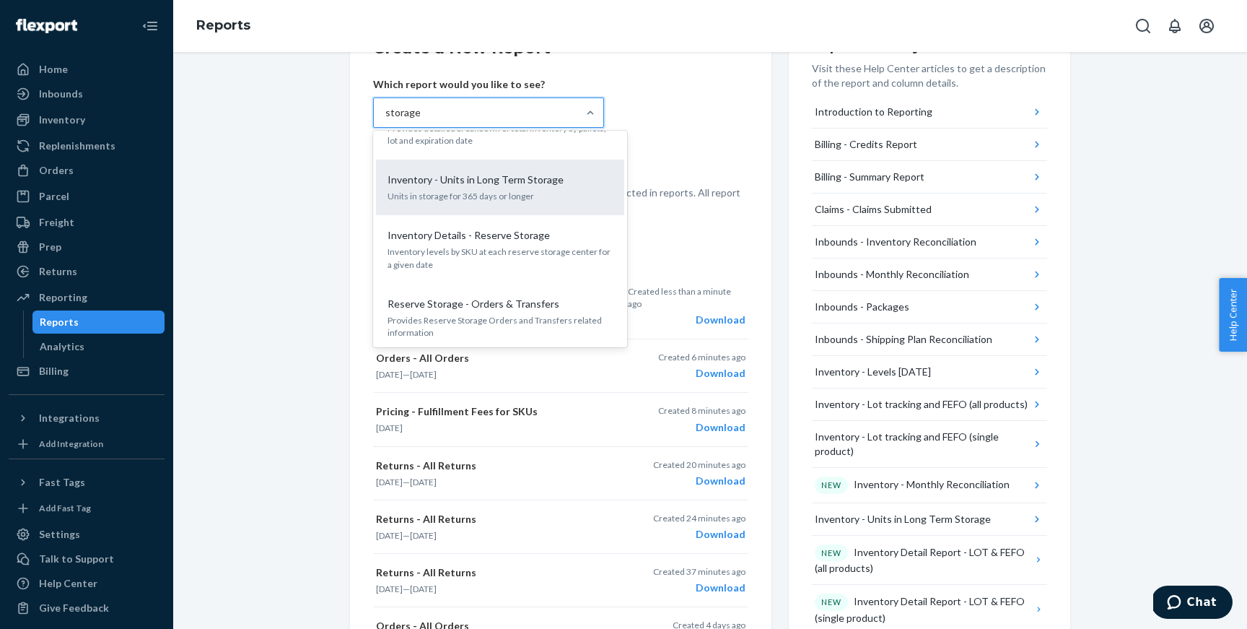
click at [547, 193] on p "Units in storage for 365 days or longer" at bounding box center [500, 196] width 225 height 12
click at [420, 120] on input "storage" at bounding box center [402, 112] width 35 height 14
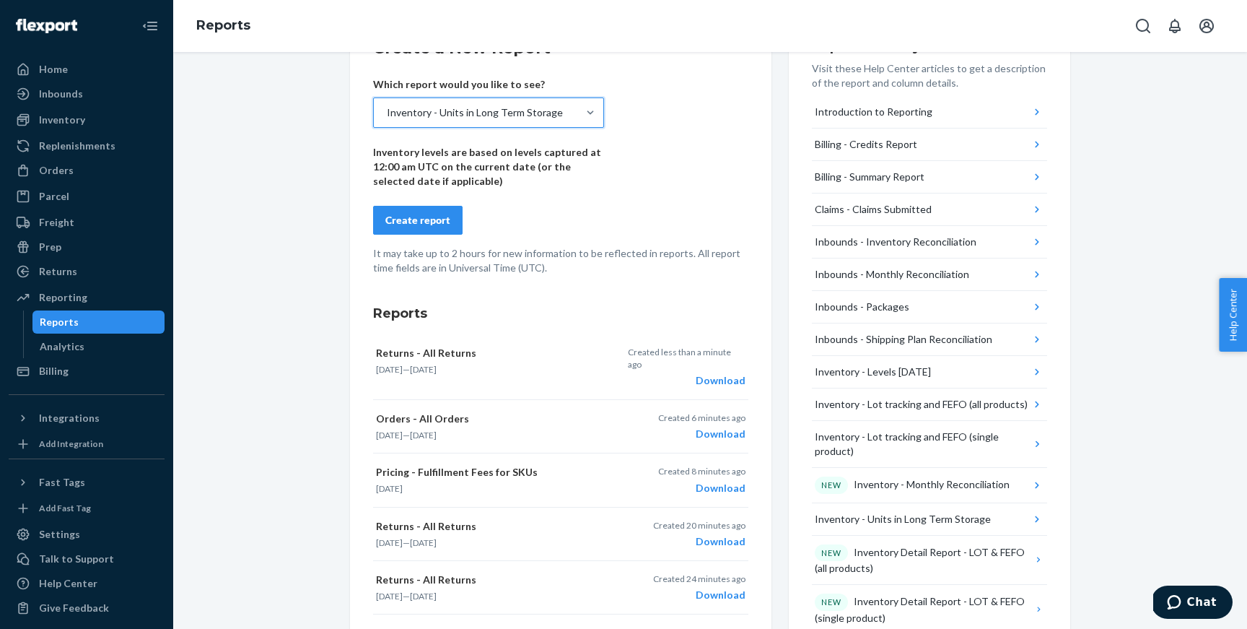
click at [429, 232] on button "Create report" at bounding box center [418, 220] width 90 height 29
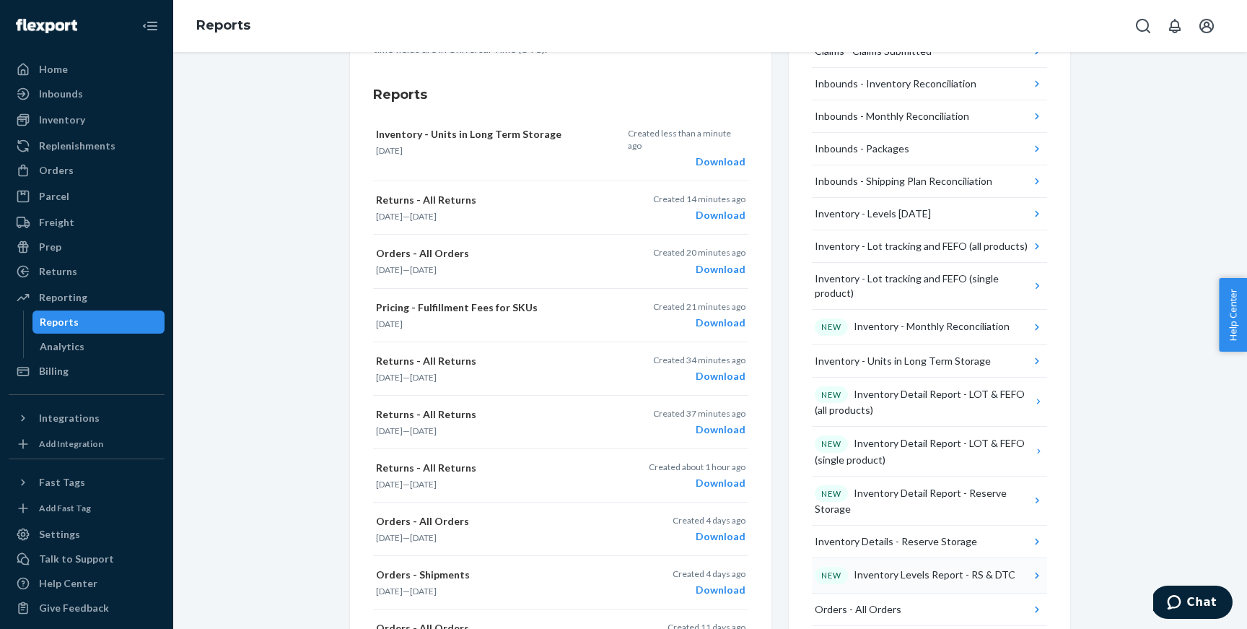
scroll to position [577, 0]
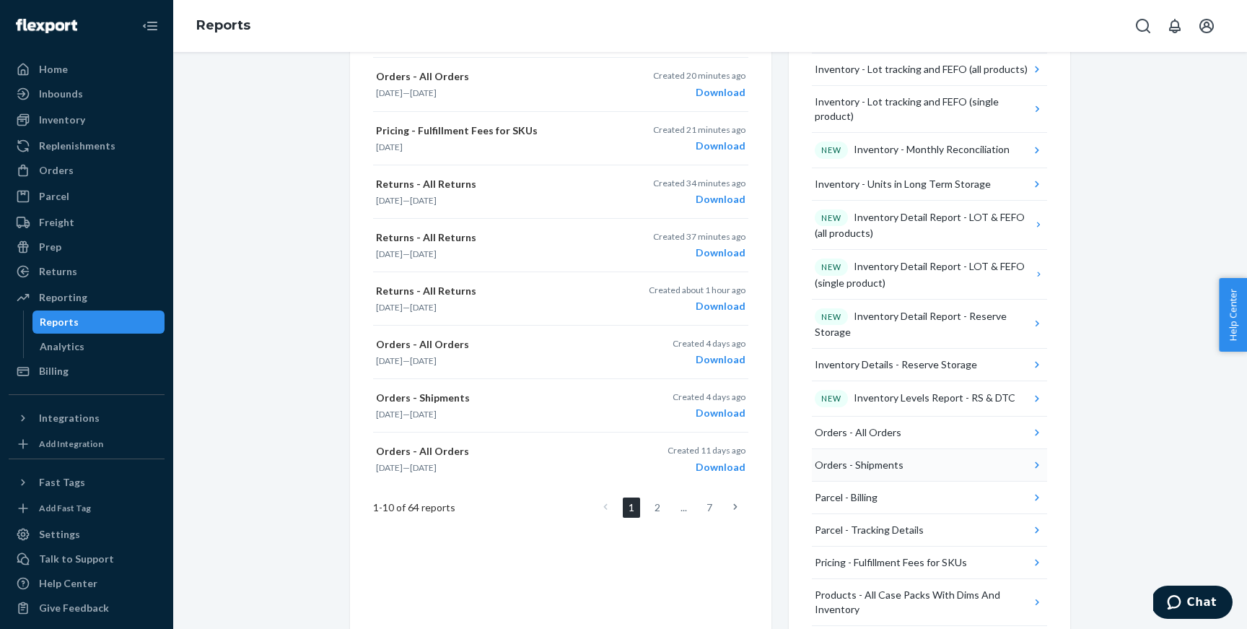
click at [1018, 470] on button "Orders - Shipments" at bounding box center [929, 465] width 235 height 32
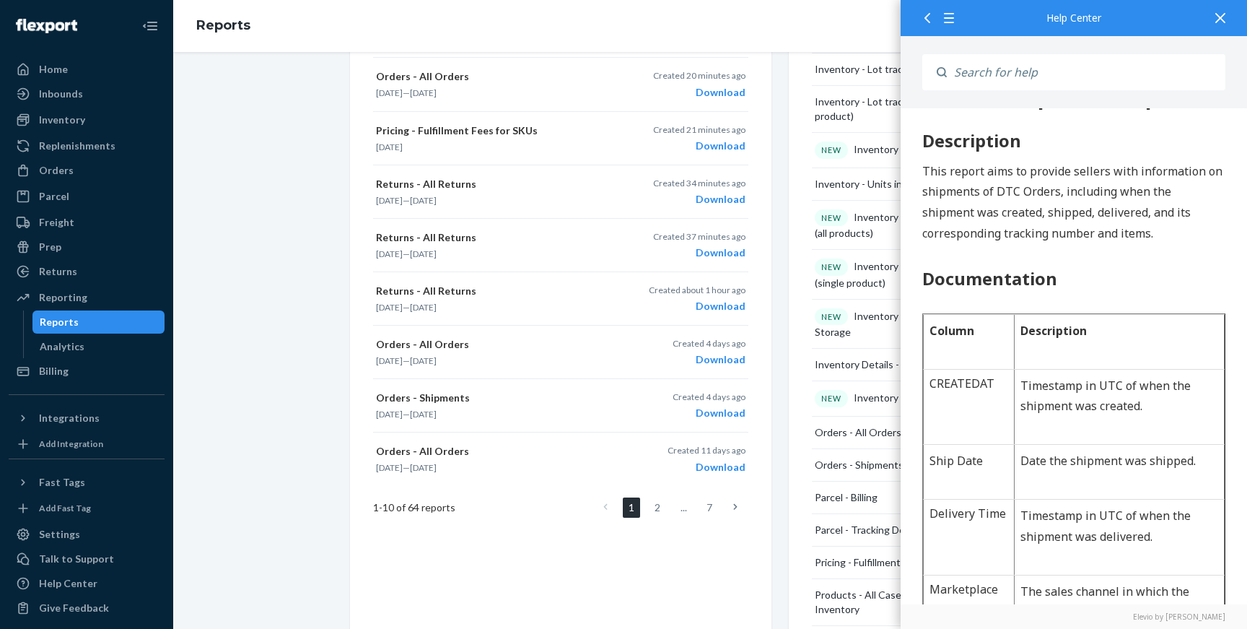
scroll to position [45, 0]
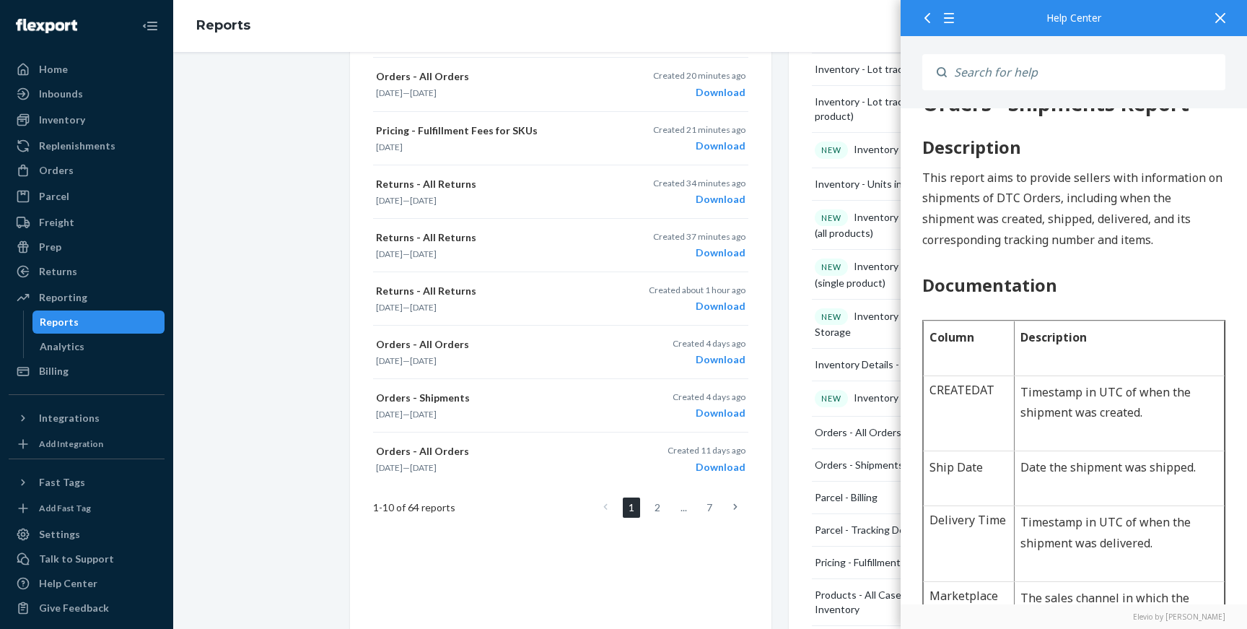
click at [793, 474] on div "Report Glossary Visit these Help Center articles to get a description of the re…" at bounding box center [929, 308] width 281 height 1258
click at [795, 392] on div "Report Glossary Visit these Help Center articles to get a description of the re…" at bounding box center [929, 308] width 281 height 1258
click at [1212, 16] on div at bounding box center [1221, 17] width 32 height 35
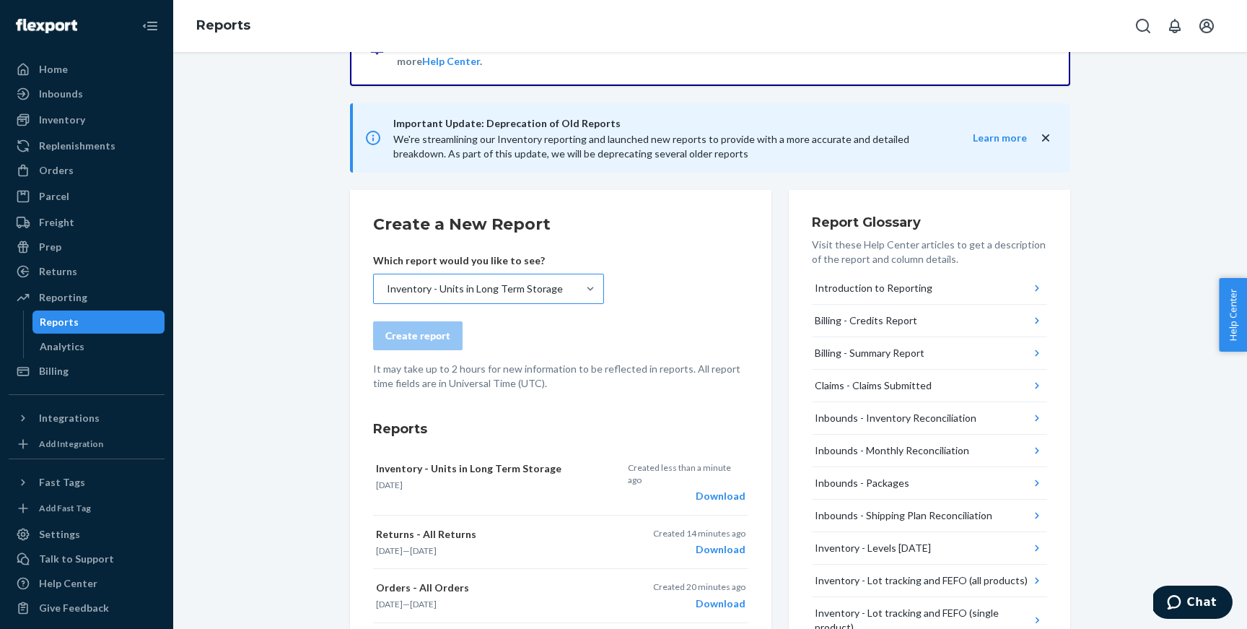
scroll to position [64, 0]
click at [715, 491] on div "Download" at bounding box center [687, 498] width 118 height 14
